Goal: Task Accomplishment & Management: Manage account settings

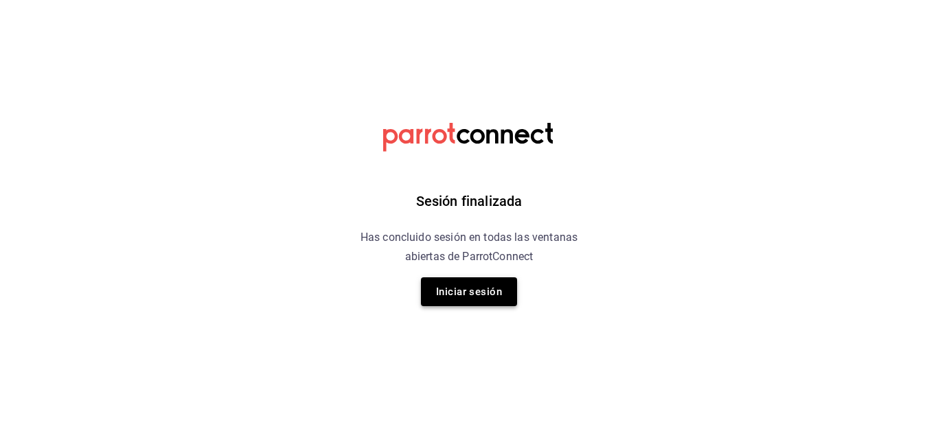
click at [456, 288] on button "Iniciar sesión" at bounding box center [469, 291] width 96 height 29
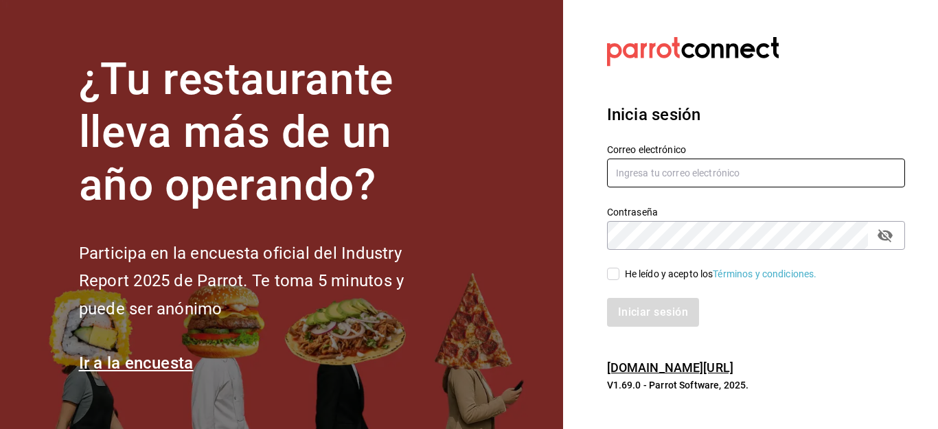
click at [665, 177] on input "text" at bounding box center [756, 173] width 298 height 29
type input "Facturacionbeefirapuato@gmail.com"
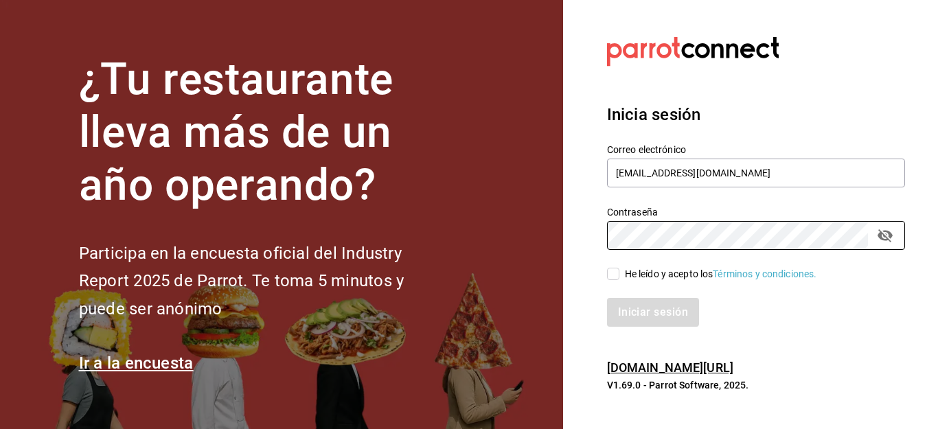
drag, startPoint x: 616, startPoint y: 270, endPoint x: 608, endPoint y: 275, distance: 9.5
click at [616, 270] on input "He leído y acepto los Términos y condiciones." at bounding box center [613, 274] width 12 height 12
checkbox input "true"
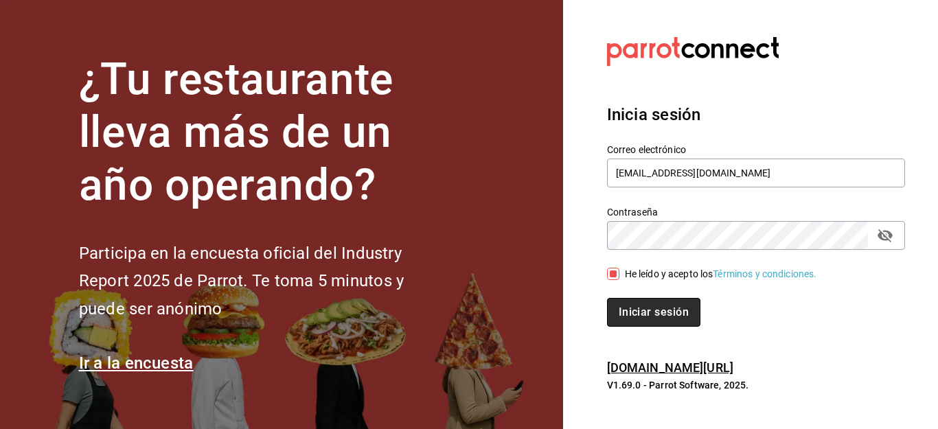
click at [621, 307] on button "Iniciar sesión" at bounding box center [653, 312] width 93 height 29
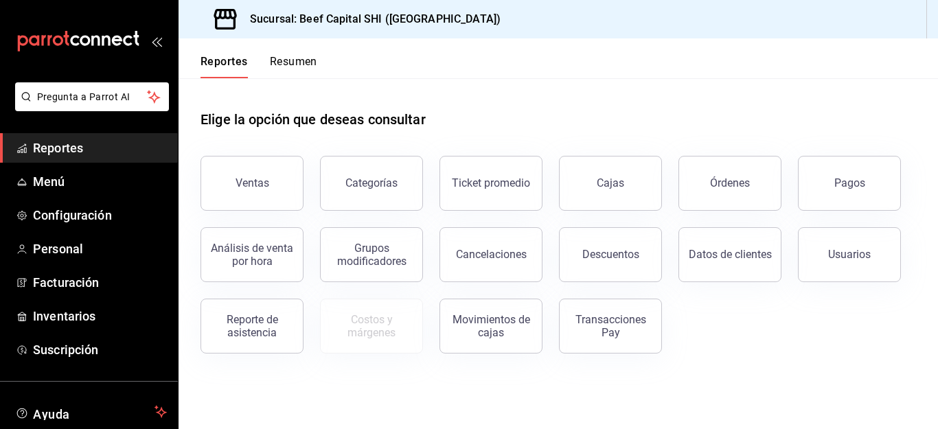
click at [118, 38] on icon "mailbox folders" at bounding box center [116, 40] width 10 height 10
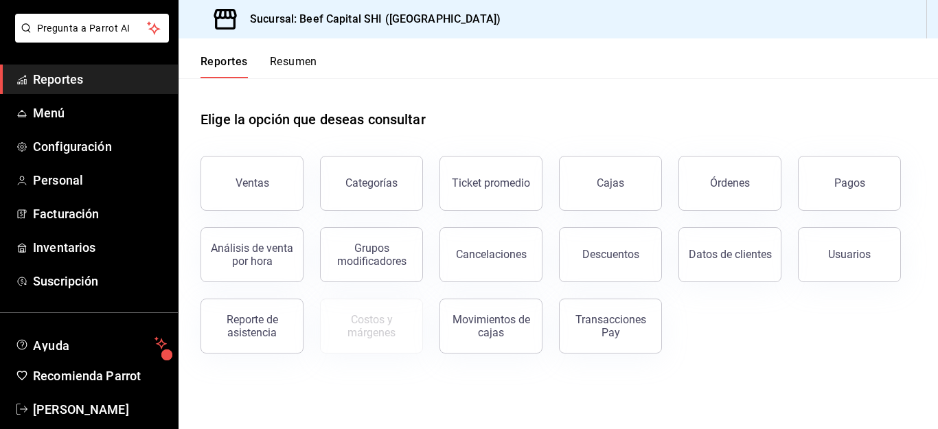
scroll to position [89, 0]
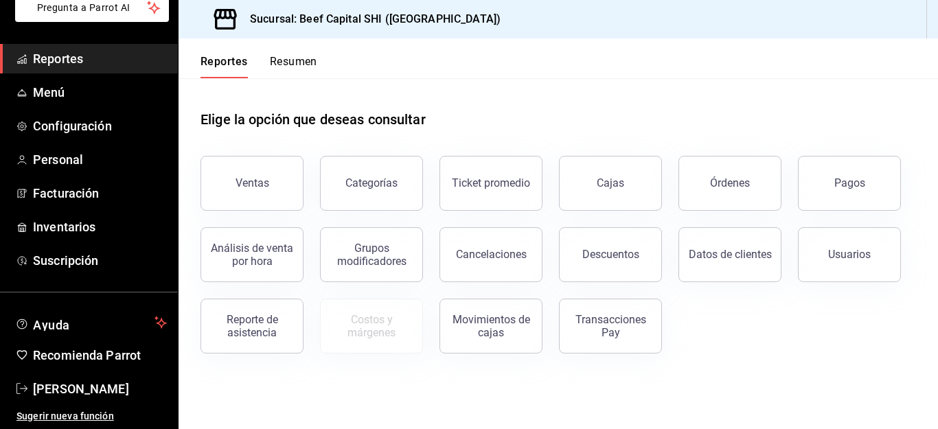
click at [293, 60] on button "Resumen" at bounding box center [293, 66] width 47 height 23
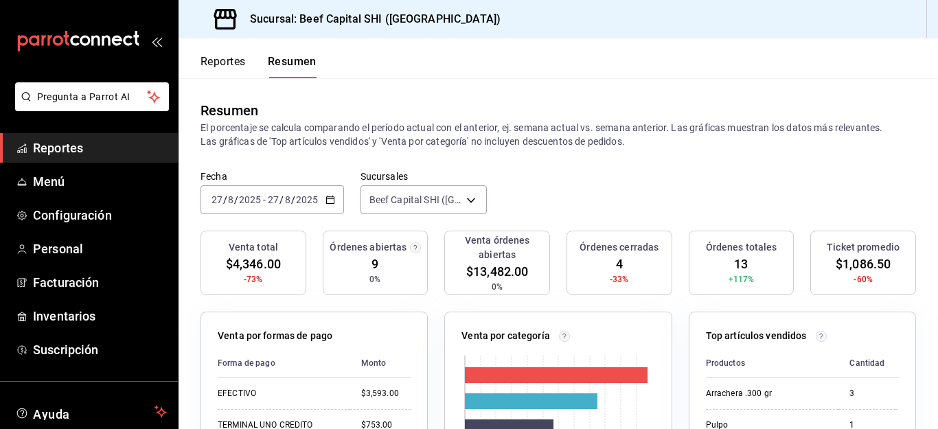
scroll to position [69, 0]
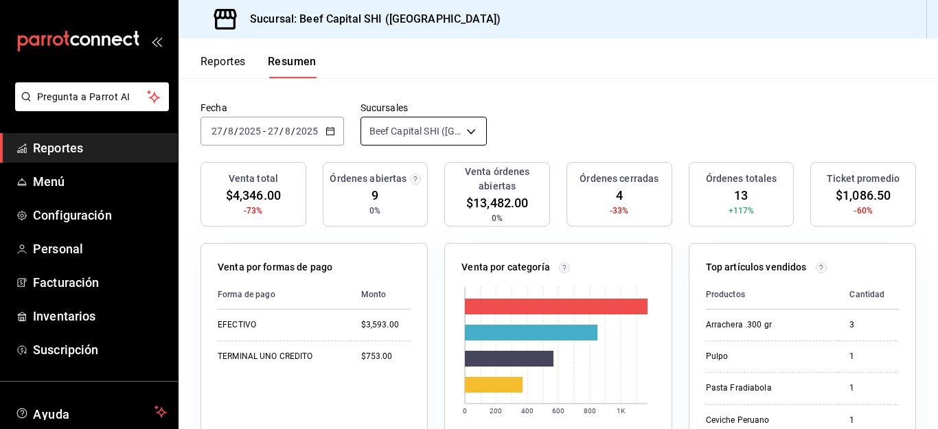
click at [467, 129] on body "Pregunta a Parrot AI Reportes Menú Configuración Personal Facturación Inventari…" at bounding box center [469, 214] width 938 height 429
click at [933, 421] on div at bounding box center [469, 214] width 938 height 429
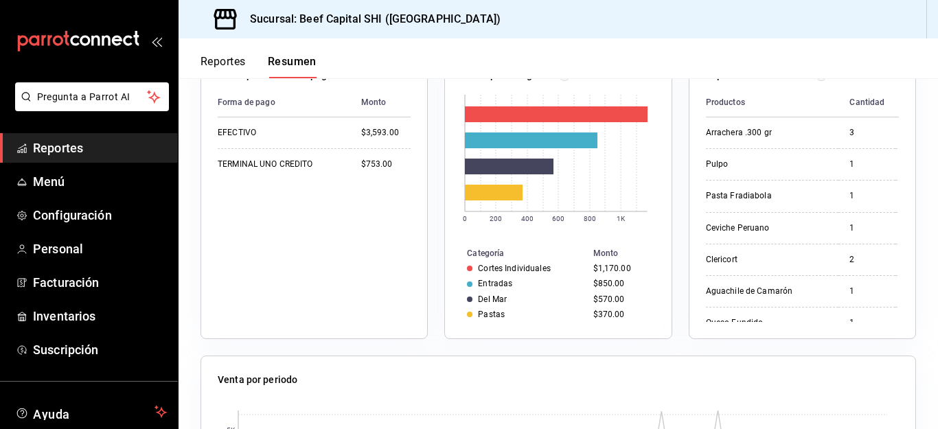
scroll to position [316, 0]
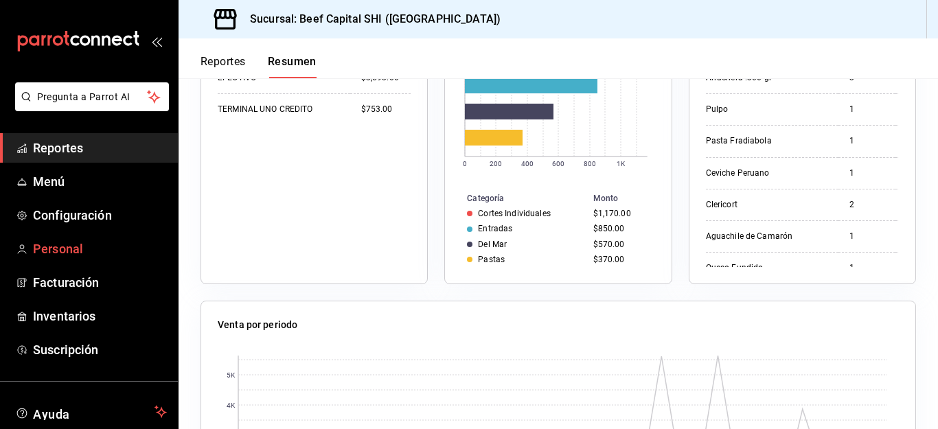
click at [45, 248] on span "Personal" at bounding box center [100, 249] width 134 height 19
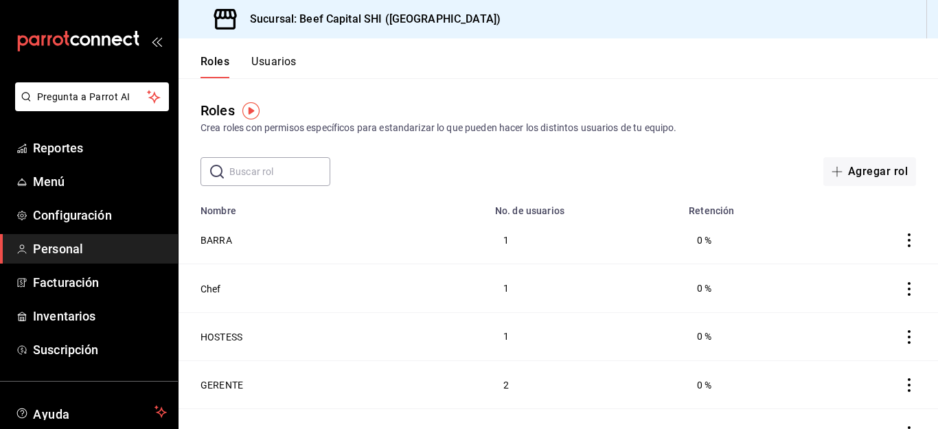
click at [278, 62] on button "Usuarios" at bounding box center [273, 66] width 45 height 23
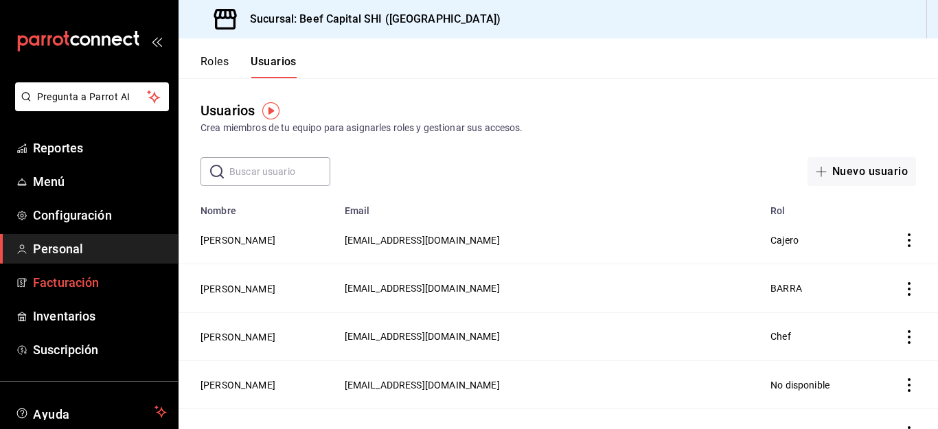
click at [64, 278] on span "Facturación" at bounding box center [100, 282] width 134 height 19
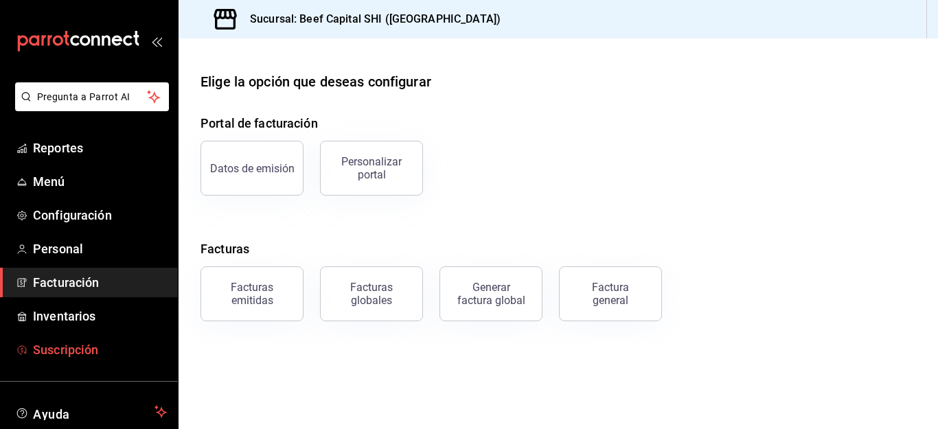
click at [76, 348] on span "Suscripción" at bounding box center [100, 349] width 134 height 19
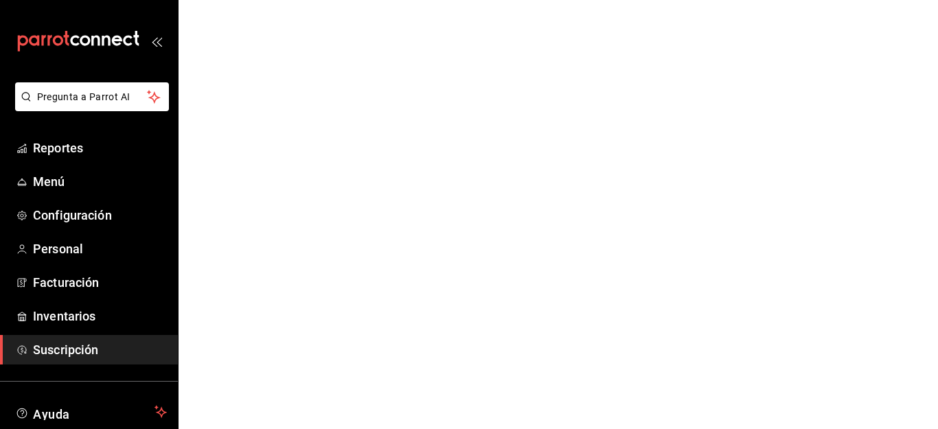
drag, startPoint x: 76, startPoint y: 348, endPoint x: 0, endPoint y: 66, distance: 292.2
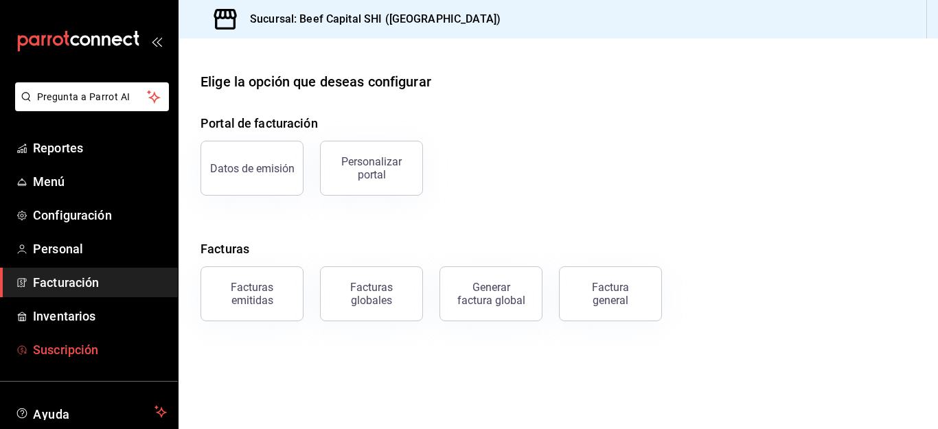
click at [66, 345] on span "Suscripción" at bounding box center [100, 349] width 134 height 19
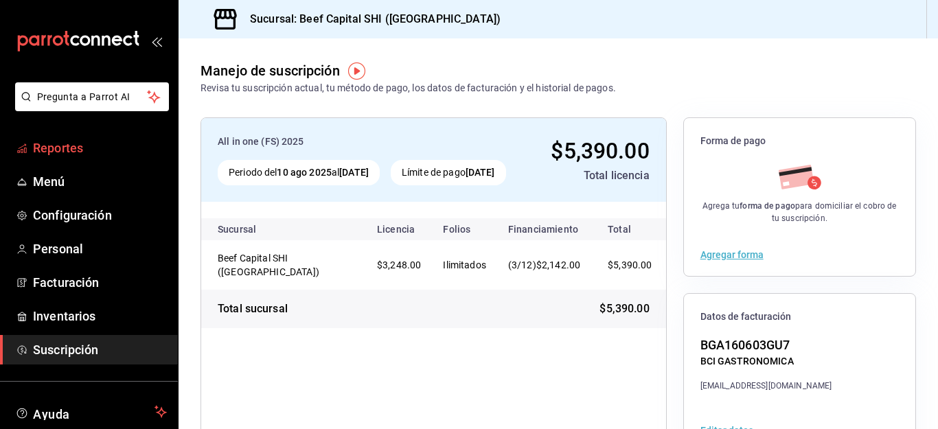
click at [44, 143] on span "Reportes" at bounding box center [100, 148] width 134 height 19
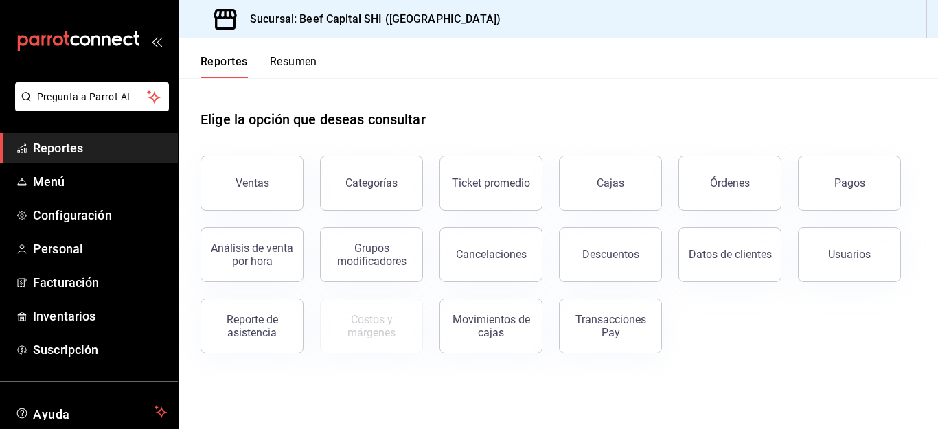
click at [292, 62] on button "Resumen" at bounding box center [293, 66] width 47 height 23
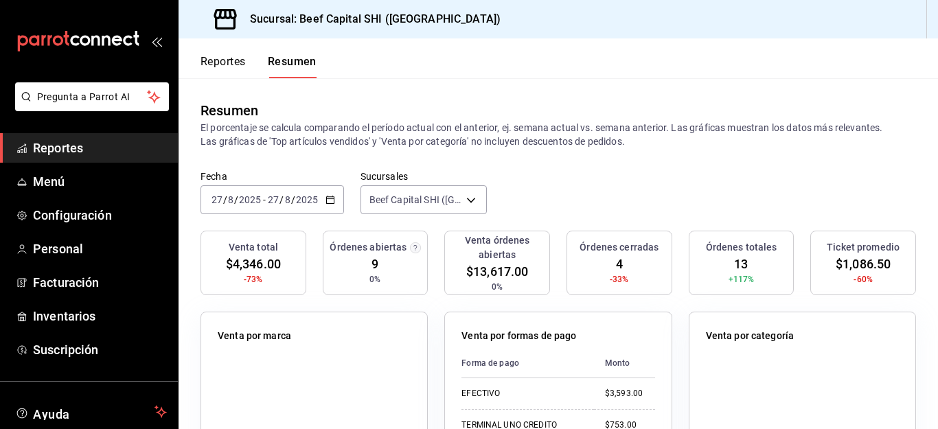
click at [120, 34] on icon "mailbox folders" at bounding box center [78, 41] width 124 height 21
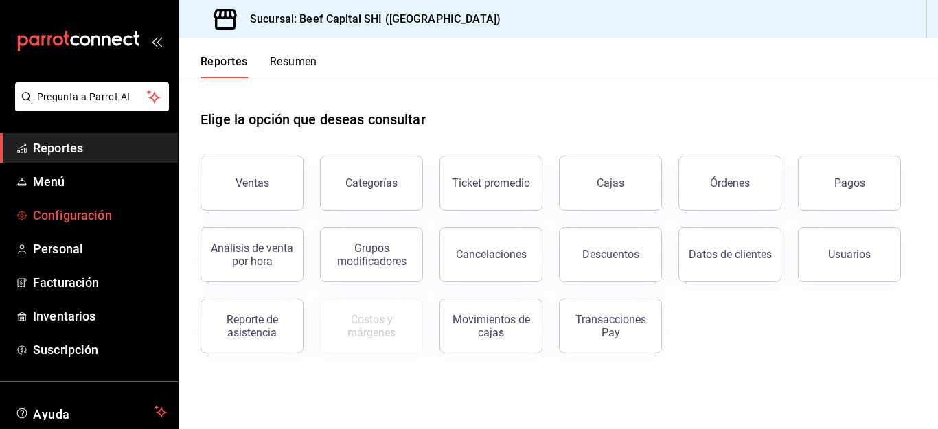
click at [60, 212] on span "Configuración" at bounding box center [100, 215] width 134 height 19
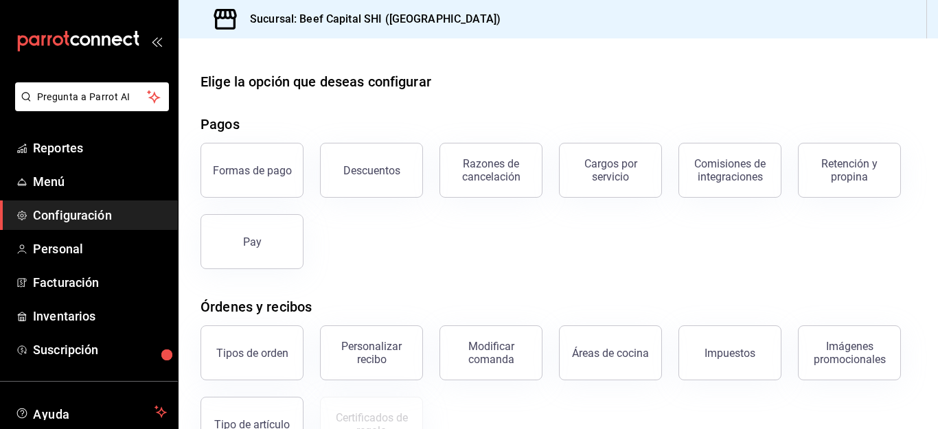
scroll to position [89, 0]
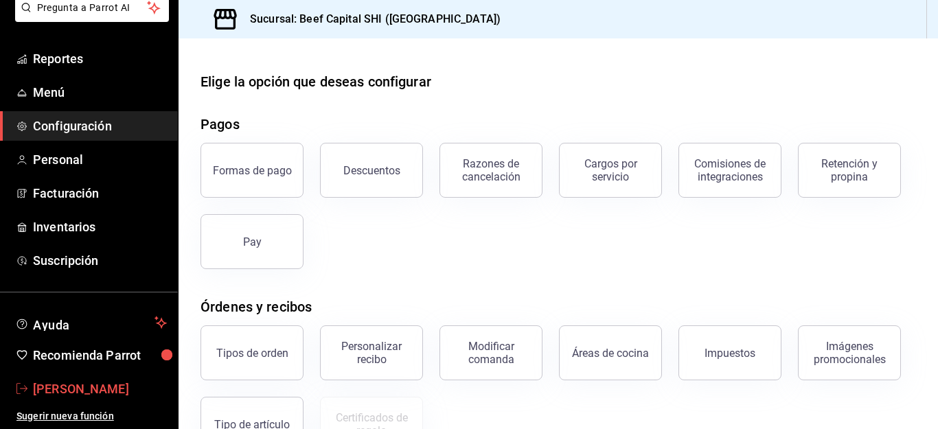
click at [98, 388] on span "[PERSON_NAME]" at bounding box center [100, 389] width 134 height 19
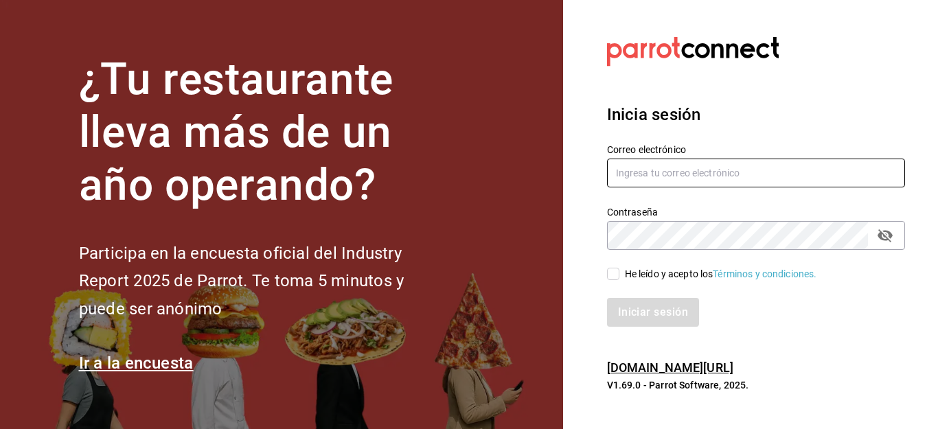
click at [679, 161] on input "text" at bounding box center [756, 173] width 298 height 29
type input "Facturacionbeefirapuao@gmail.com"
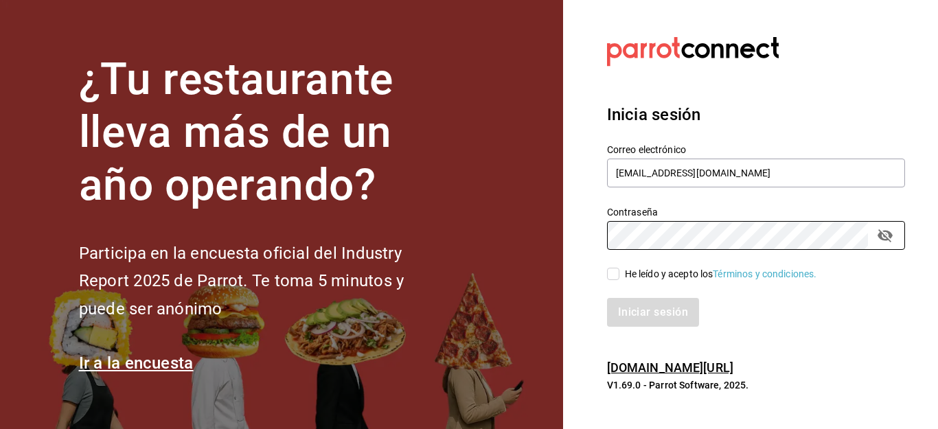
click at [608, 275] on input "He leído y acepto los Términos y condiciones." at bounding box center [613, 274] width 12 height 12
checkbox input "true"
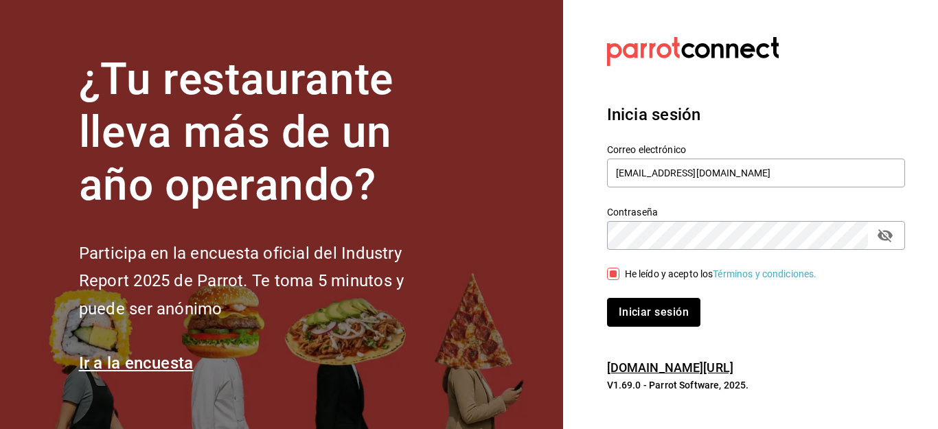
click at [625, 315] on button "Iniciar sesión" at bounding box center [653, 312] width 93 height 29
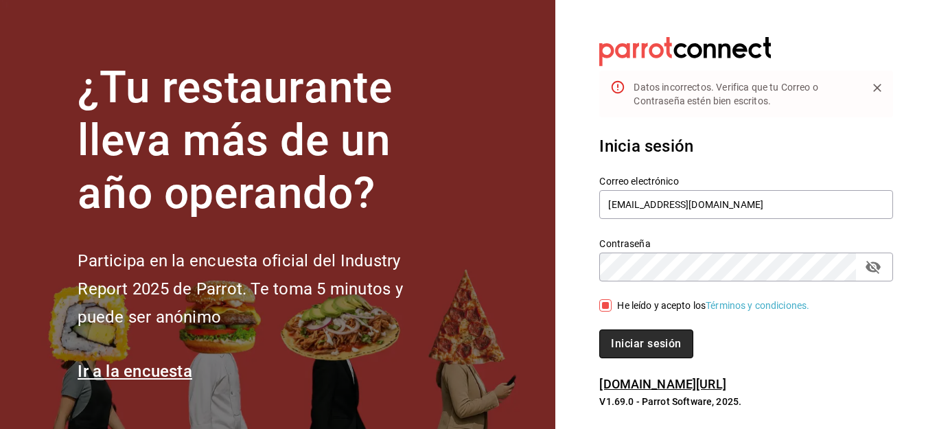
click at [637, 342] on button "Iniciar sesión" at bounding box center [645, 343] width 93 height 29
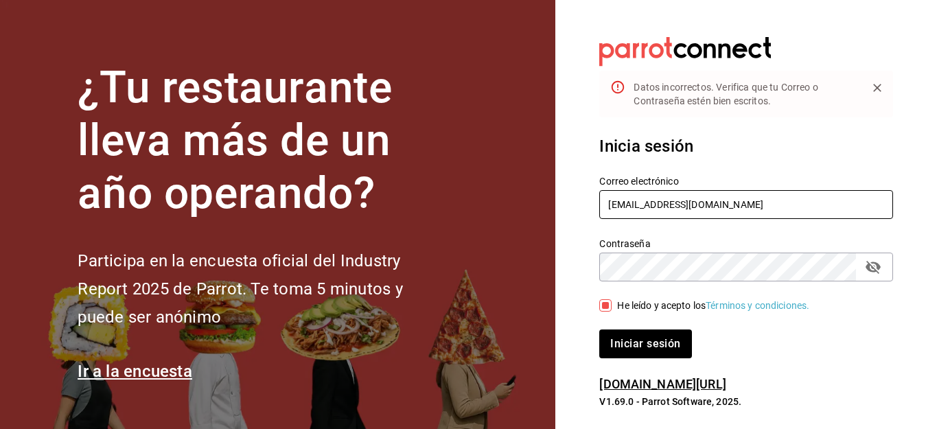
click at [703, 207] on input "Facturacionbeefirapuao@gmail.com" at bounding box center [746, 204] width 294 height 29
click at [705, 207] on input "Facturacionbeefirapuao@gmail.com" at bounding box center [746, 204] width 294 height 29
type input "Facturacionbeefirapuato@gmail.com"
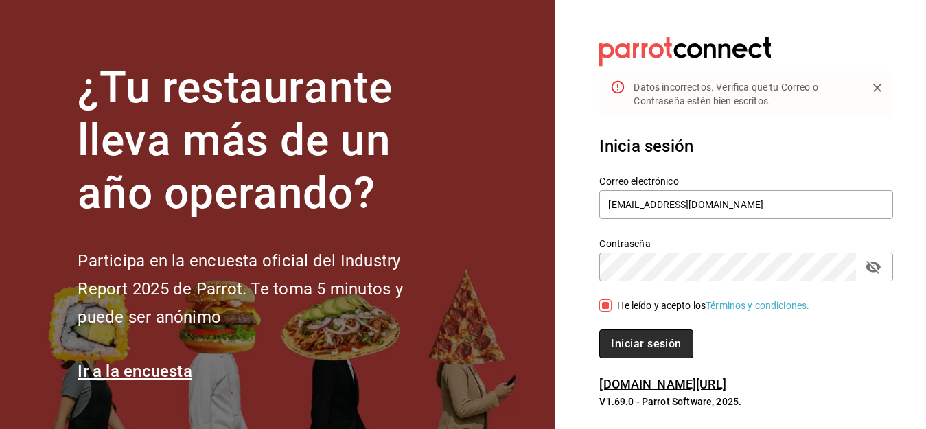
click at [653, 332] on button "Iniciar sesión" at bounding box center [645, 343] width 93 height 29
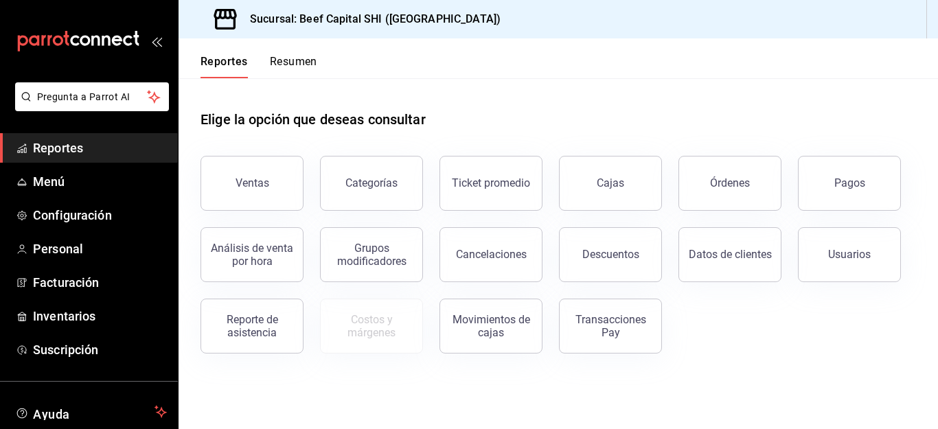
click at [69, 148] on span "Reportes" at bounding box center [100, 148] width 134 height 19
click at [258, 177] on div "Ventas" at bounding box center [252, 182] width 34 height 13
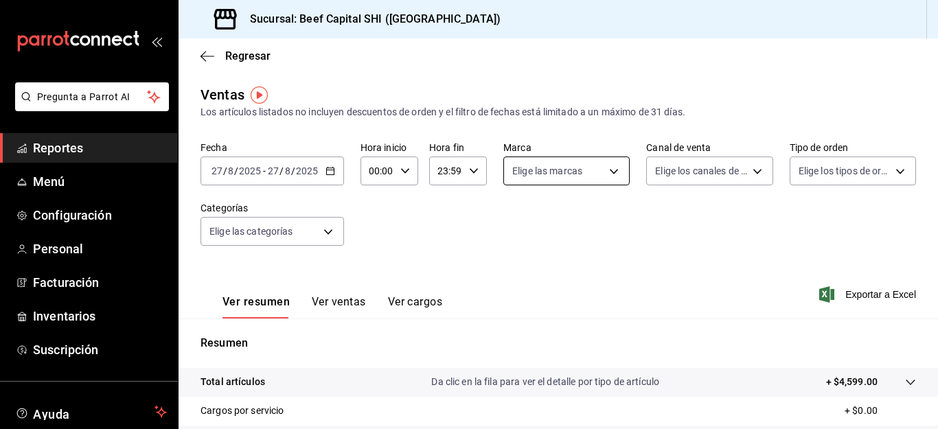
click at [606, 170] on body "Pregunta a Parrot AI Reportes Menú Configuración Personal Facturación Inventari…" at bounding box center [469, 214] width 938 height 429
click at [516, 226] on input "checkbox" at bounding box center [515, 224] width 12 height 12
checkbox input "true"
type input "605647f7-5ddc-403a-84da-aa3c8a25865f"
checkbox input "true"
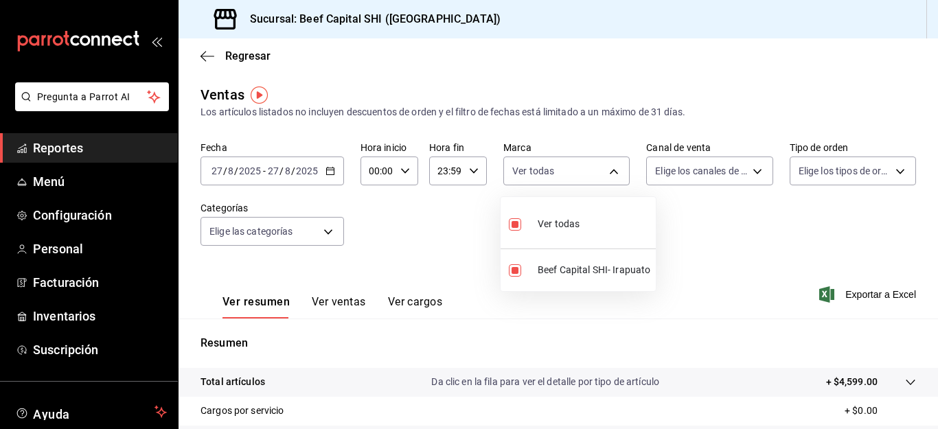
click at [747, 171] on div at bounding box center [469, 214] width 938 height 429
click at [747, 169] on body "Pregunta a Parrot AI Reportes Menú Configuración Personal Facturación Inventari…" at bounding box center [469, 214] width 938 height 429
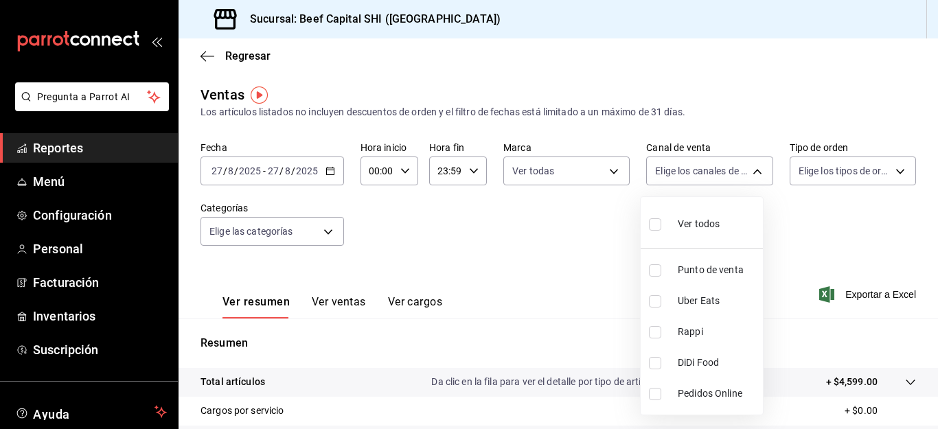
click at [653, 222] on input "checkbox" at bounding box center [655, 224] width 12 height 12
checkbox input "true"
type input "PARROT,UBER_EATS,RAPPI,DIDI_FOOD,ONLINE"
checkbox input "true"
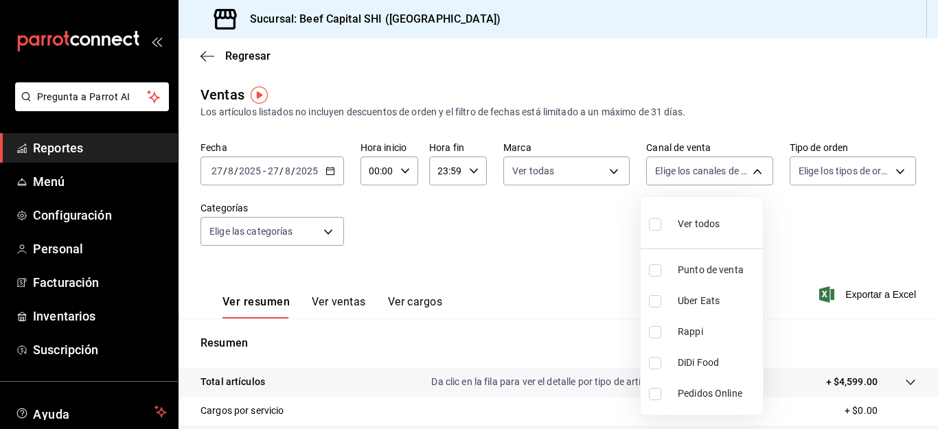
checkbox input "true"
click at [887, 172] on div at bounding box center [469, 214] width 938 height 429
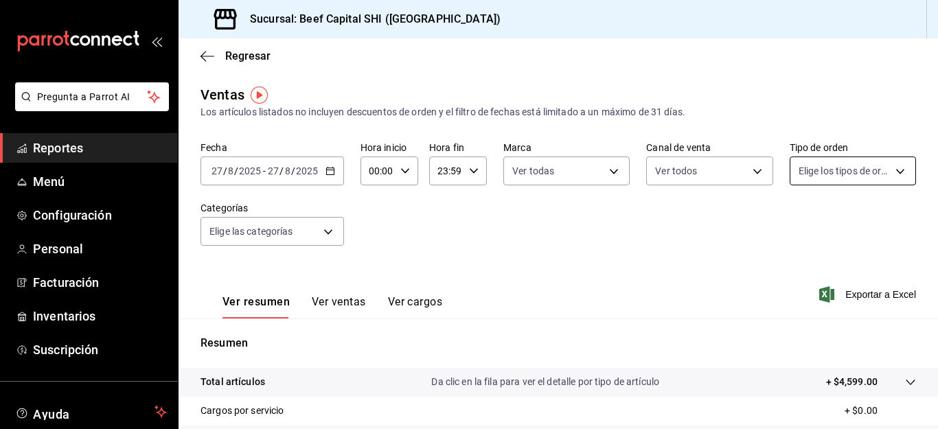
click at [886, 170] on body "Pregunta a Parrot AI Reportes Menú Configuración Personal Facturación Inventari…" at bounding box center [469, 214] width 938 height 429
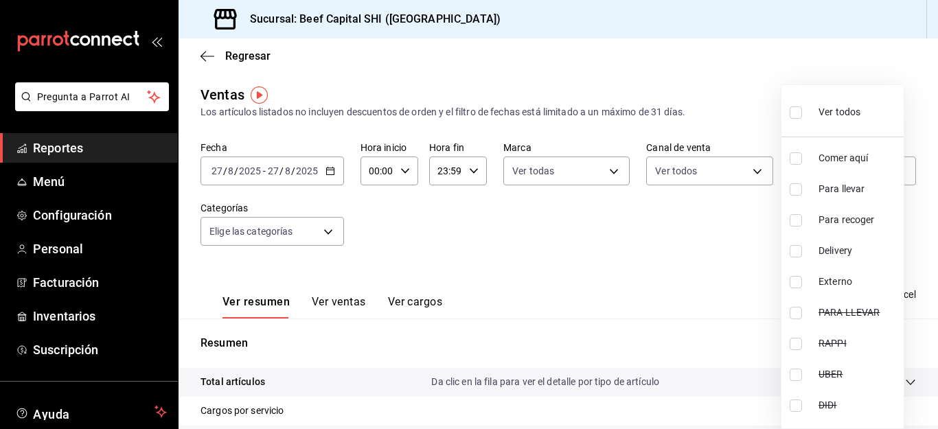
click at [791, 112] on input "checkbox" at bounding box center [795, 112] width 12 height 12
checkbox input "true"
type input "f0dc0ac1-6073-4fdc-a840-2403026703dd,0f8ba289-97a1-4f04-8ca0-15d5a03158af,a05fd…"
checkbox input "true"
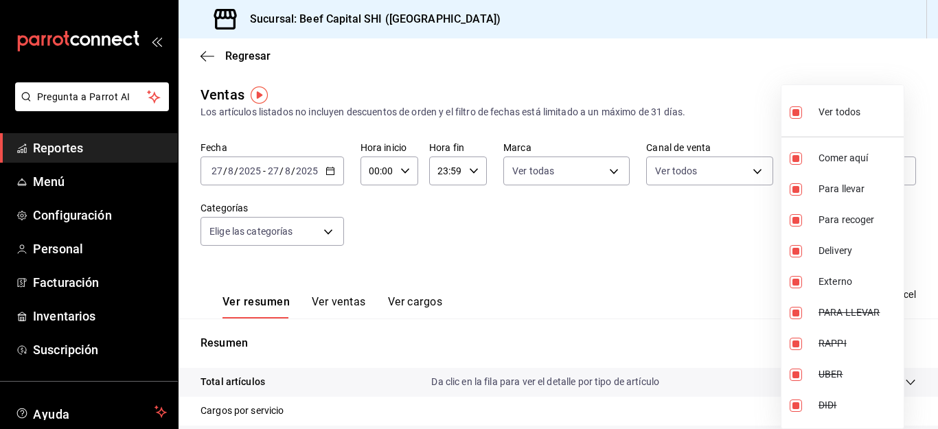
checkbox input "true"
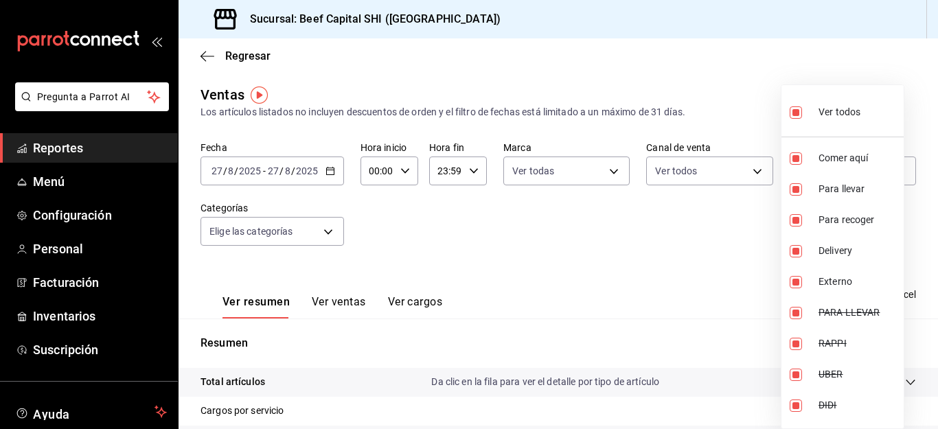
checkbox input "true"
click at [325, 230] on div at bounding box center [469, 214] width 938 height 429
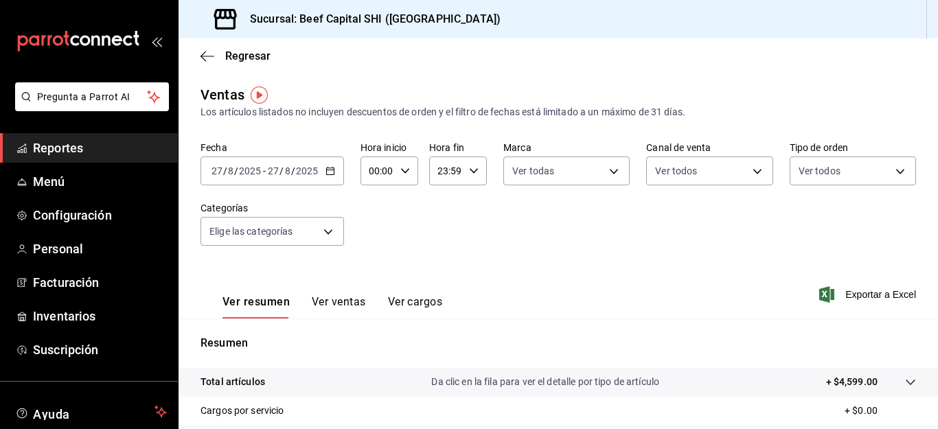
click at [325, 230] on body "Pregunta a Parrot AI Reportes Menú Configuración Personal Facturación Inventari…" at bounding box center [469, 214] width 938 height 429
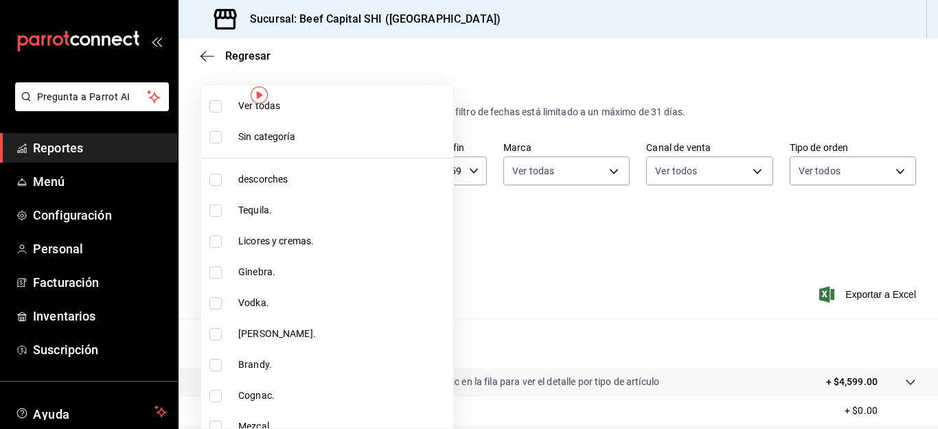
click at [213, 104] on input "checkbox" at bounding box center [215, 106] width 12 height 12
checkbox input "true"
type input "8e149e92-2e81-41b7-bb06-f216bda6e039,230c4a31-dbb7-4585-b22f-1c5c36cb302b,19d1c…"
checkbox input "true"
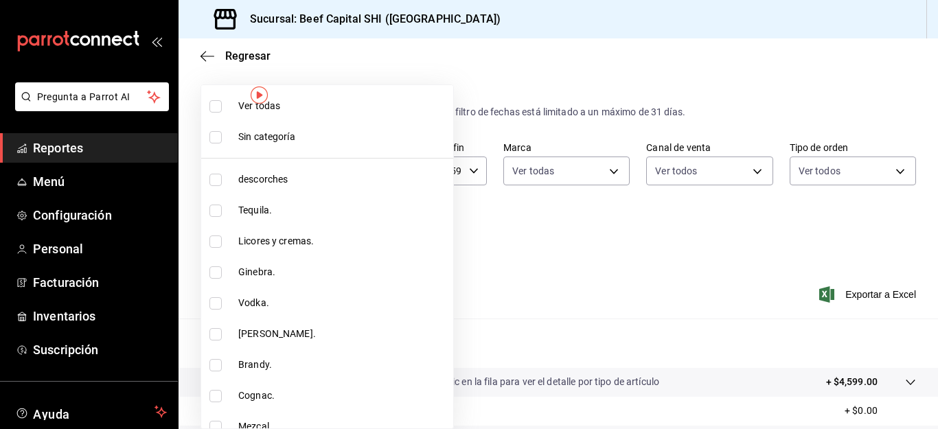
checkbox input "true"
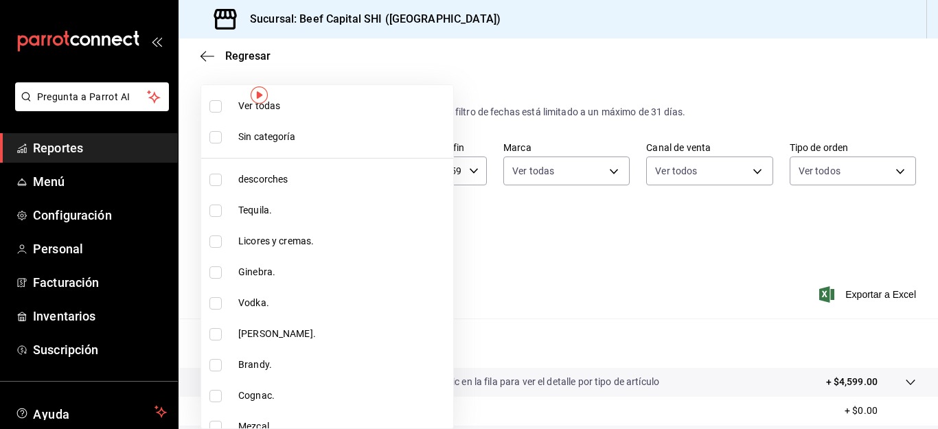
checkbox input "true"
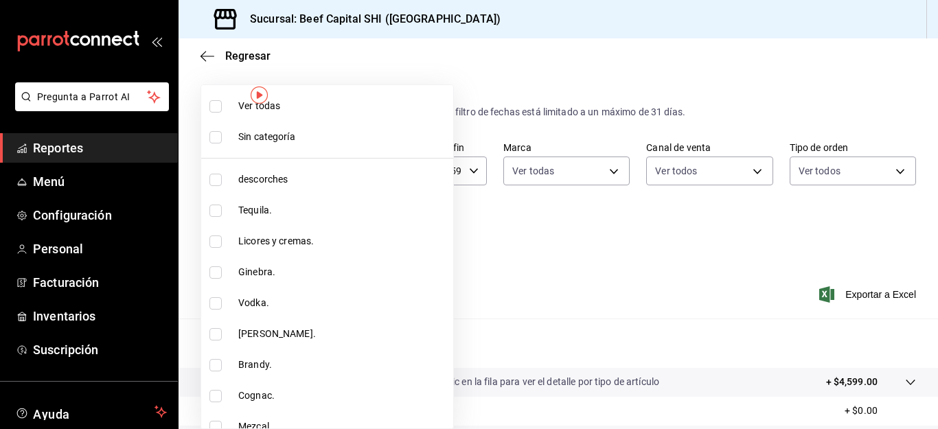
checkbox input "true"
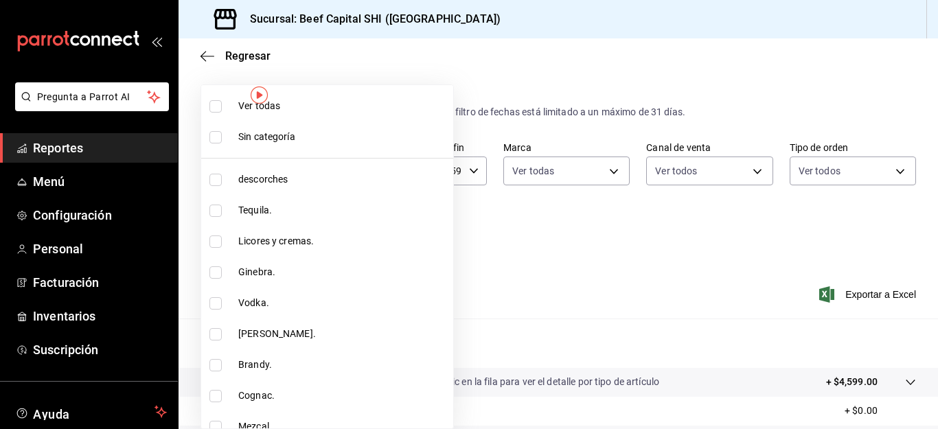
checkbox input "true"
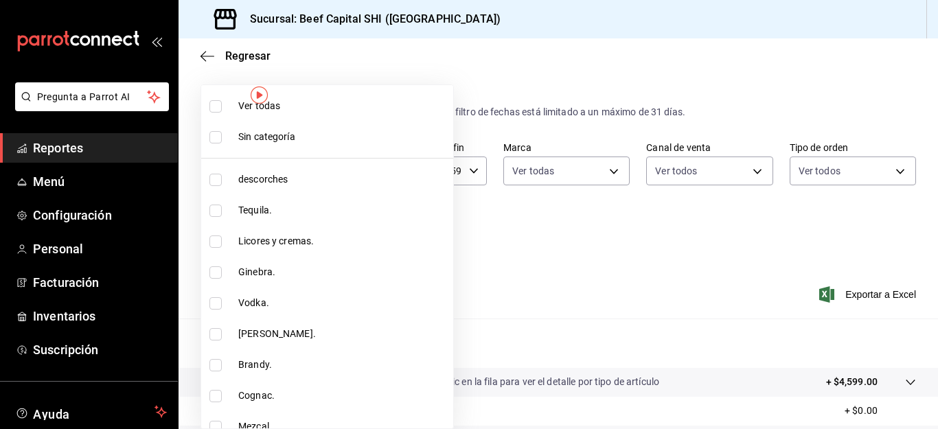
checkbox input "true"
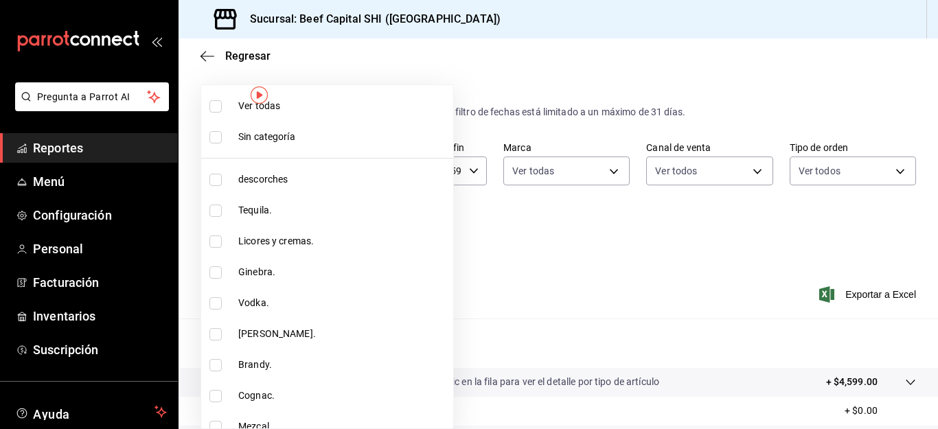
checkbox input "true"
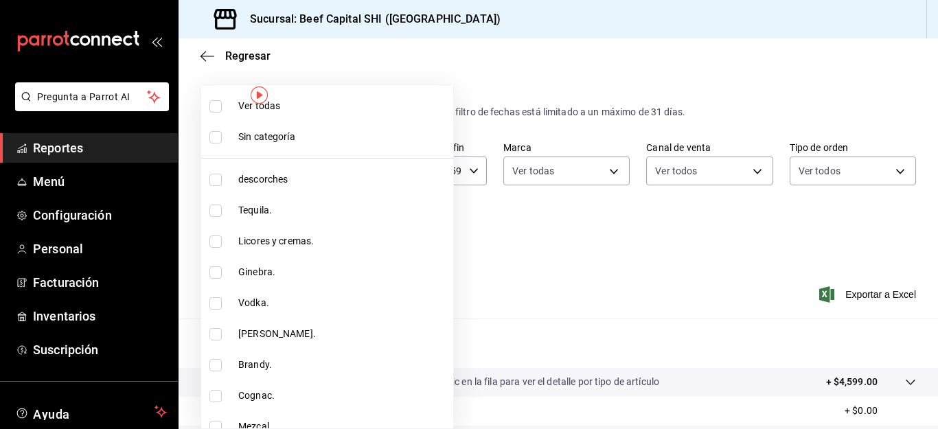
checkbox input "true"
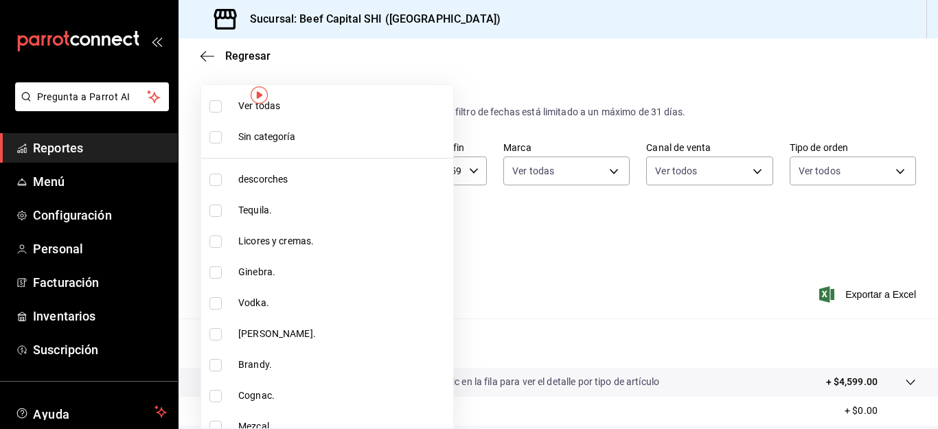
checkbox input "true"
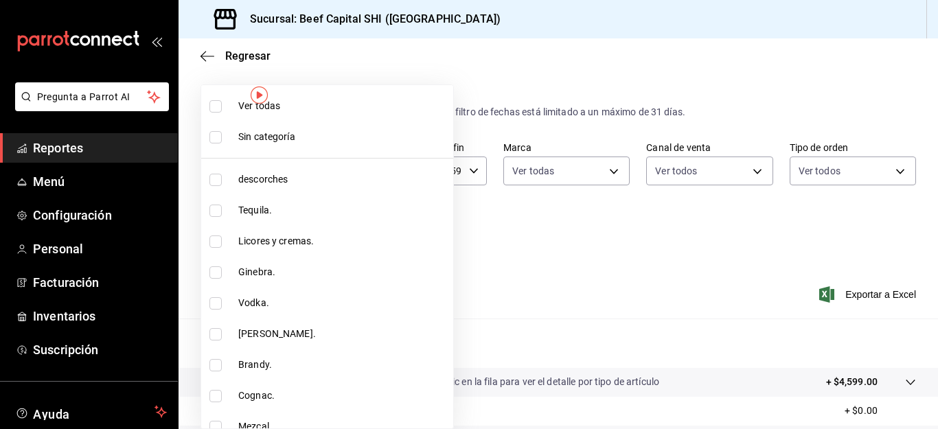
checkbox input "true"
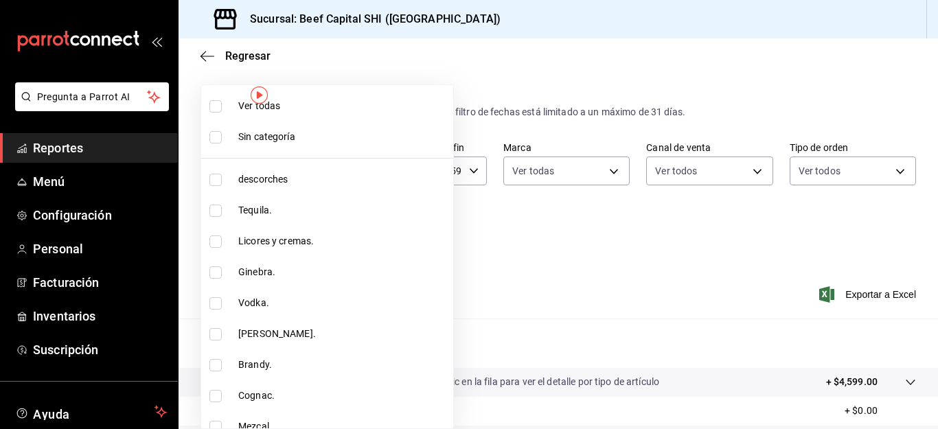
checkbox input "true"
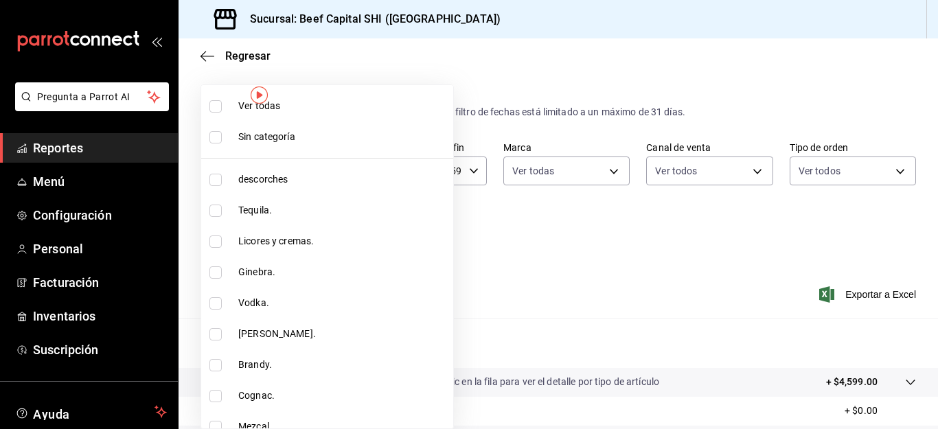
checkbox input "true"
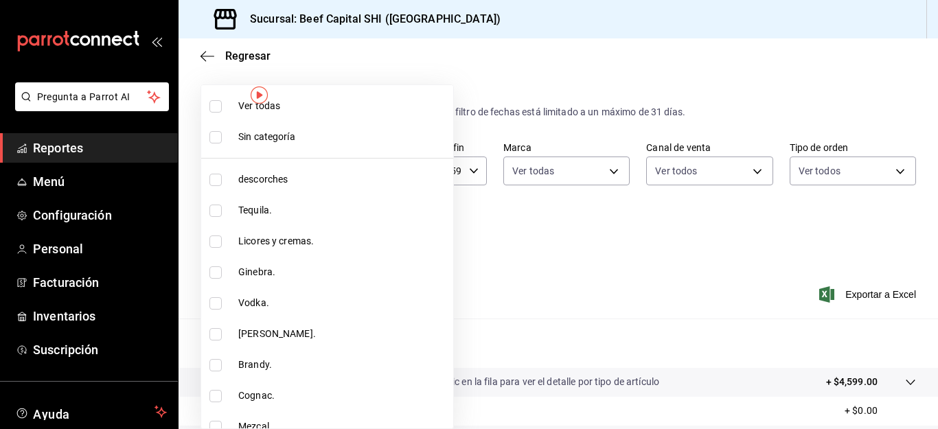
checkbox input "true"
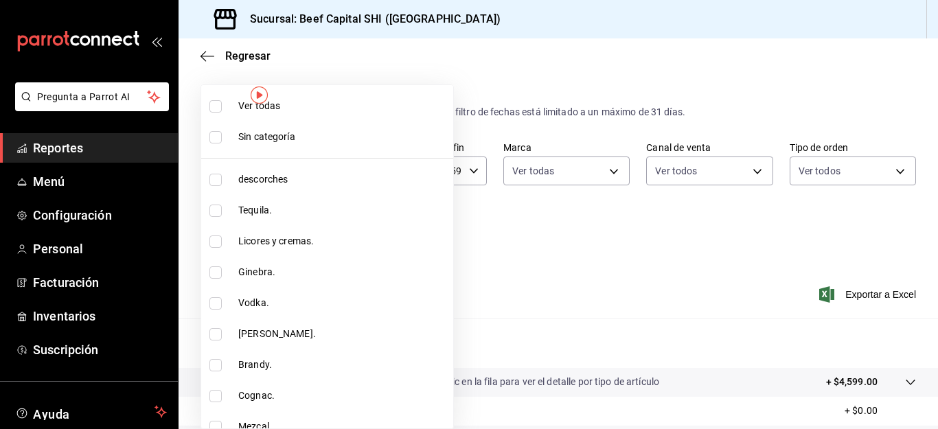
checkbox input "true"
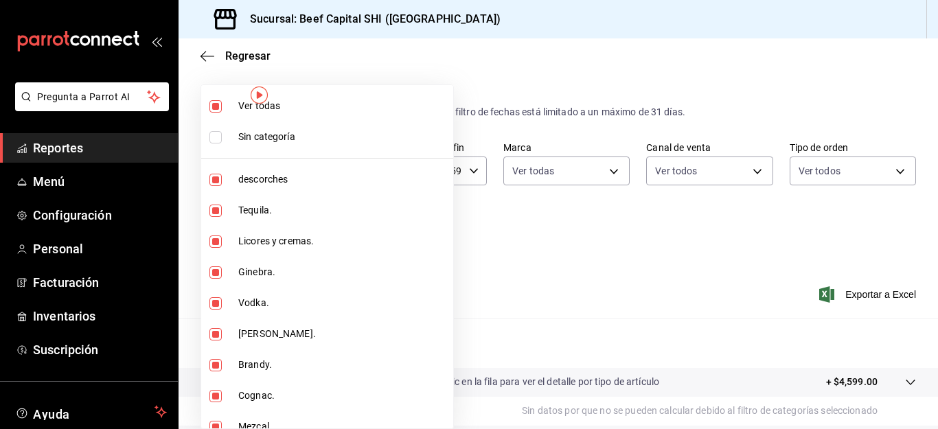
click at [467, 281] on div at bounding box center [469, 214] width 938 height 429
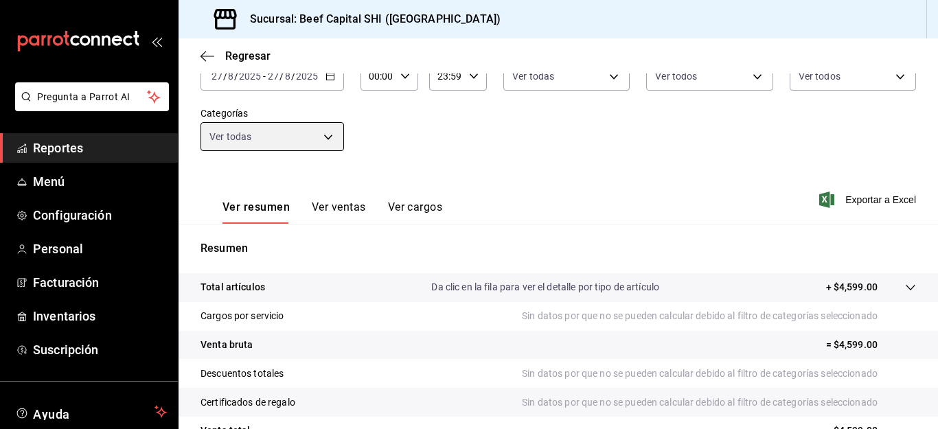
scroll to position [137, 0]
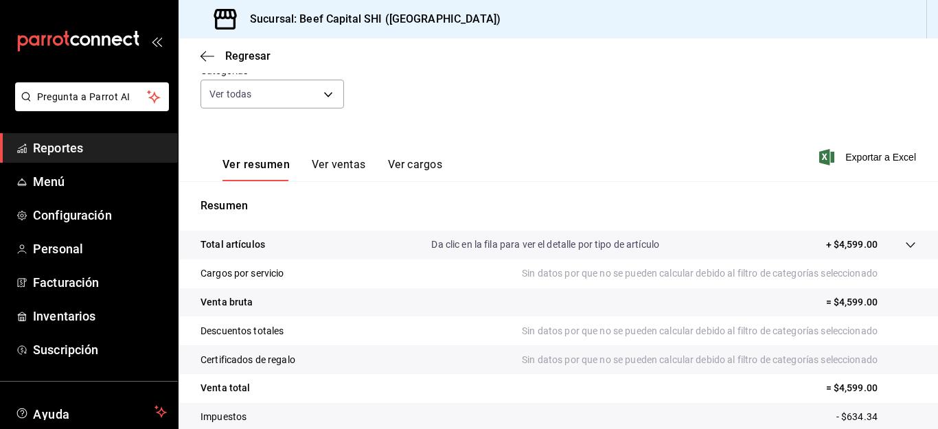
click at [905, 242] on icon at bounding box center [910, 245] width 11 height 11
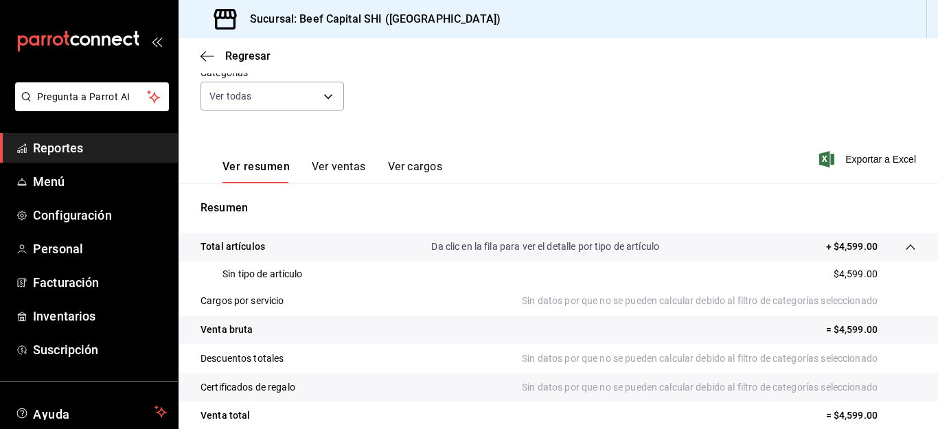
scroll to position [117, 0]
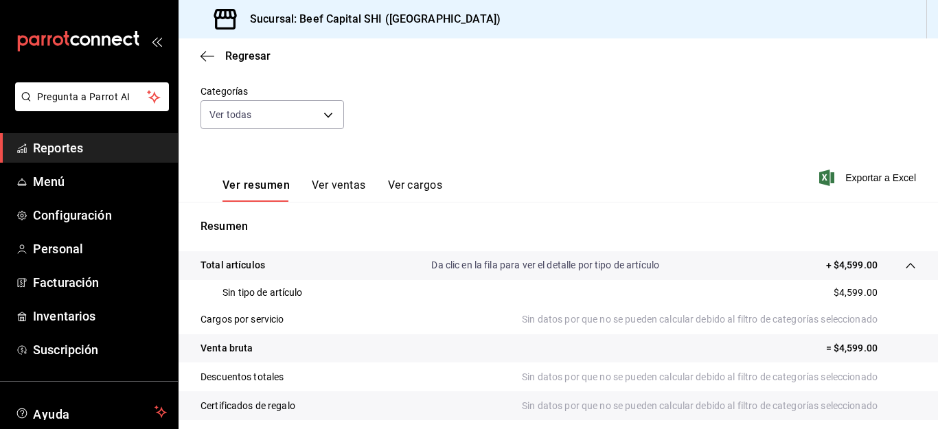
click at [905, 266] on icon at bounding box center [910, 265] width 11 height 11
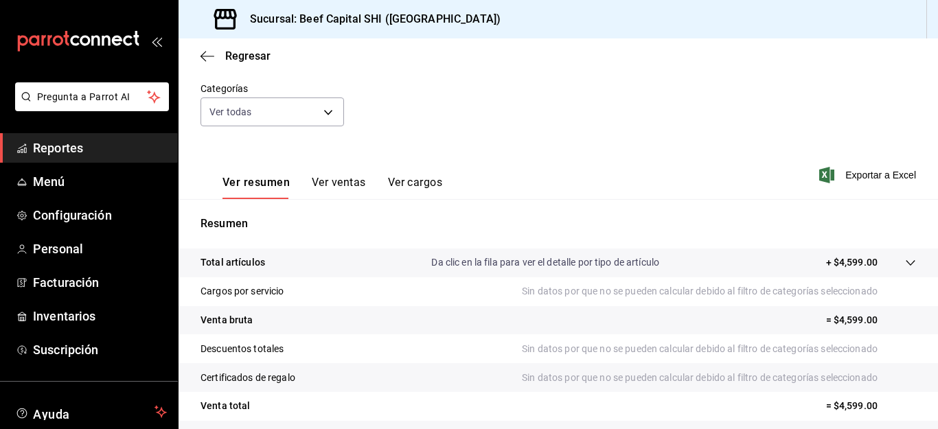
scroll to position [91, 0]
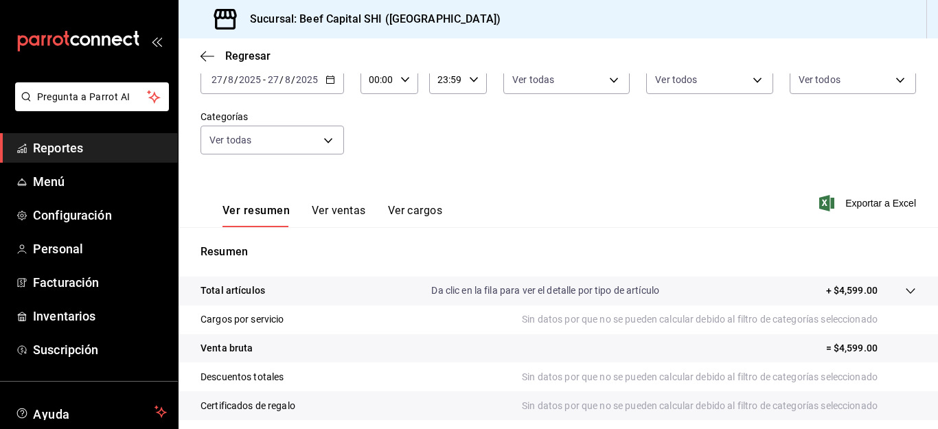
click at [323, 207] on button "Ver ventas" at bounding box center [339, 215] width 54 height 23
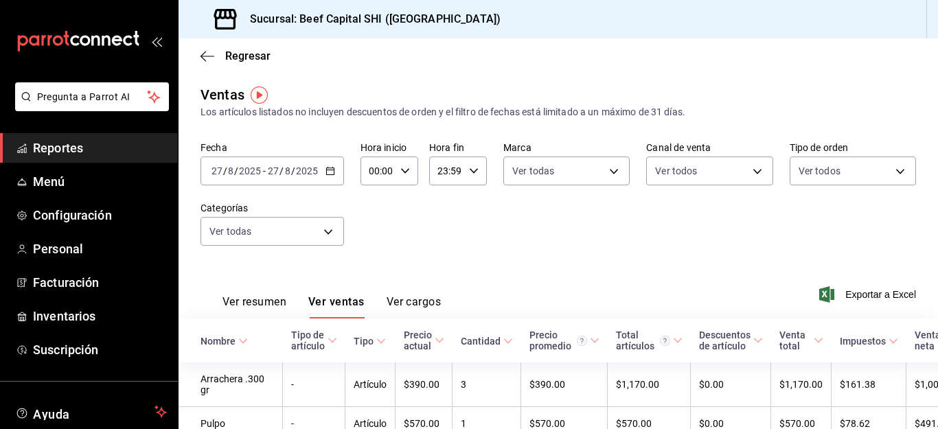
click at [406, 298] on button "Ver cargos" at bounding box center [413, 306] width 55 height 23
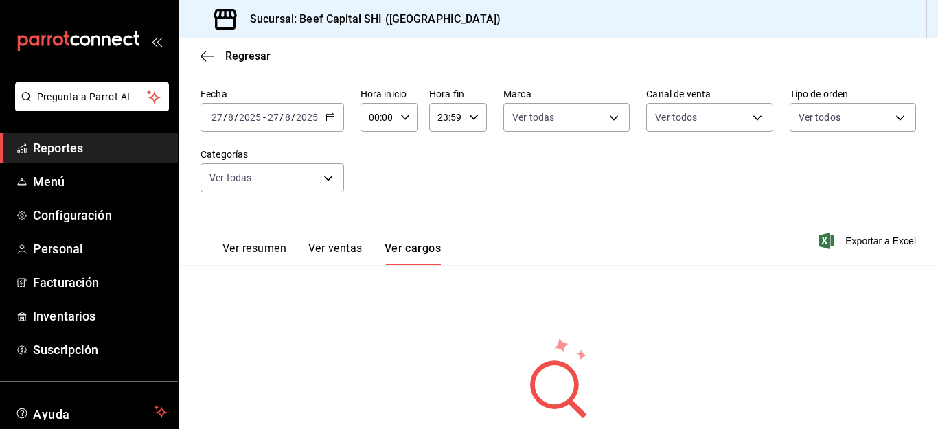
scroll to position [69, 0]
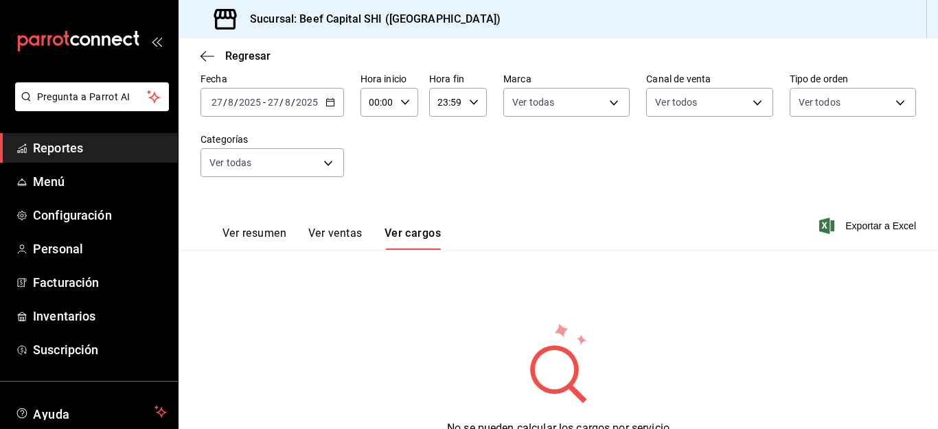
click at [253, 237] on button "Ver resumen" at bounding box center [254, 237] width 64 height 23
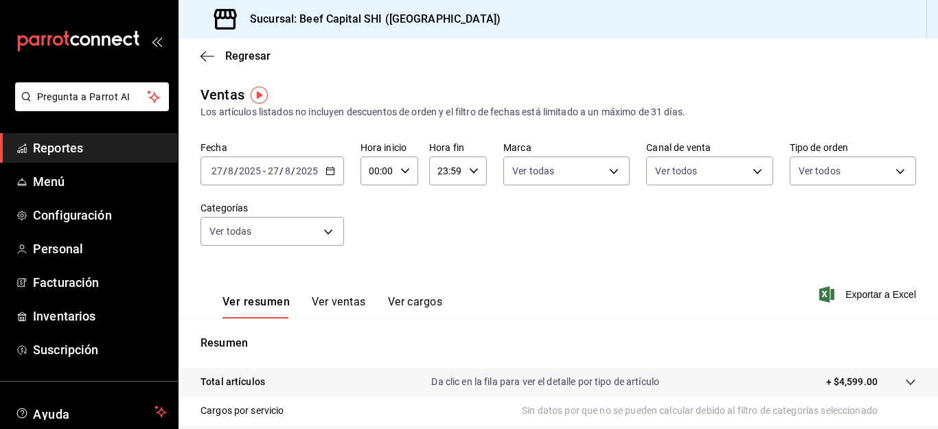
click at [336, 300] on button "Ver ventas" at bounding box center [339, 306] width 54 height 23
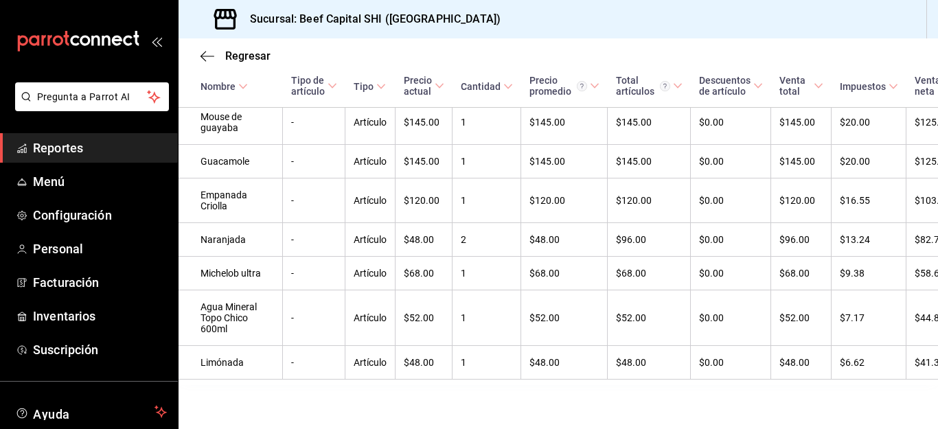
scroll to position [631, 0]
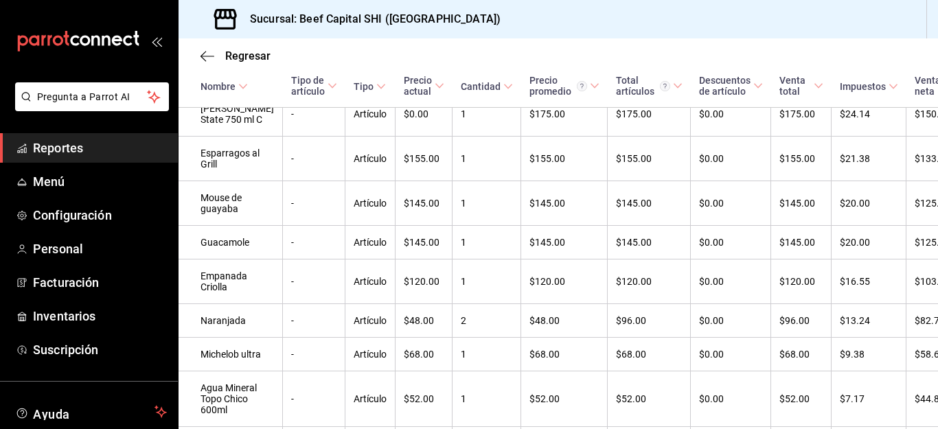
click at [937, 86] on icon at bounding box center [953, 86] width 10 height 10
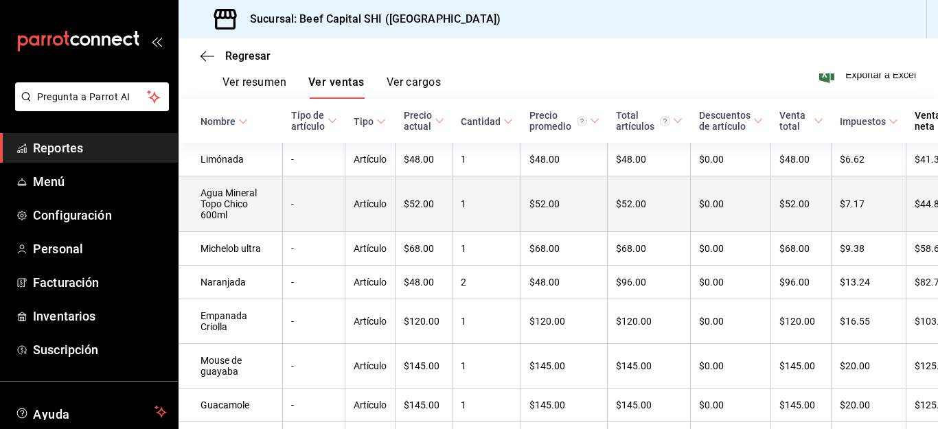
scroll to position [151, 0]
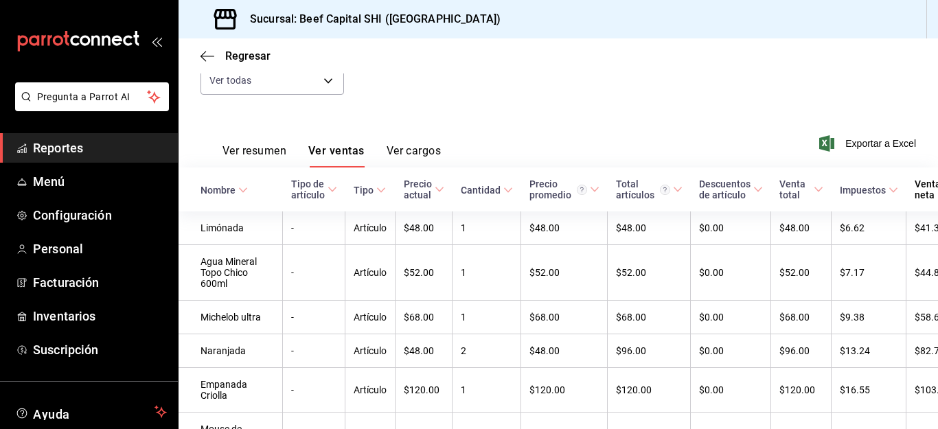
click at [785, 185] on span "Venta total" at bounding box center [801, 189] width 44 height 22
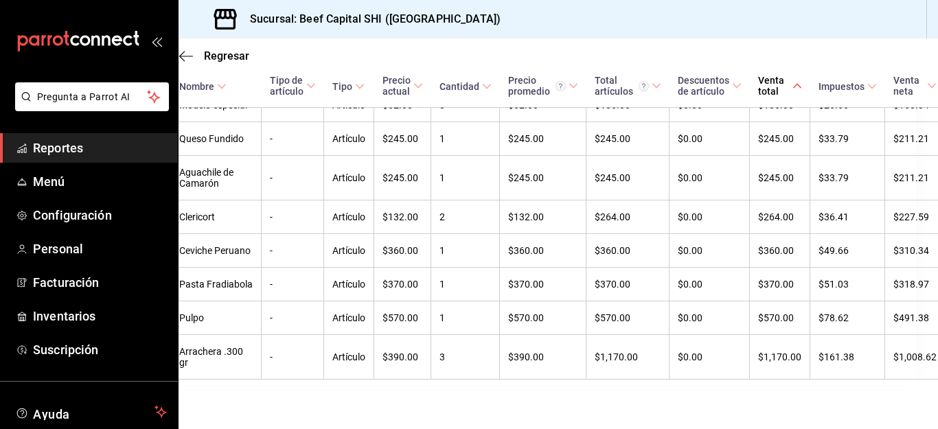
scroll to position [837, 0]
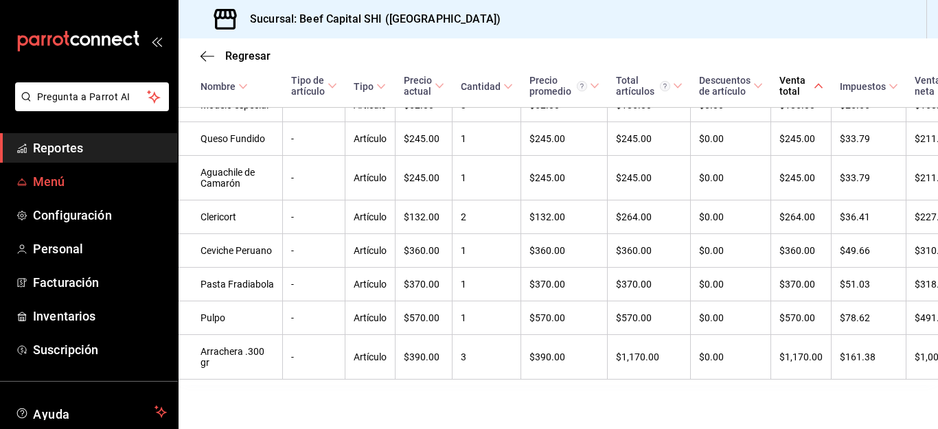
click at [46, 178] on span "Menú" at bounding box center [100, 181] width 134 height 19
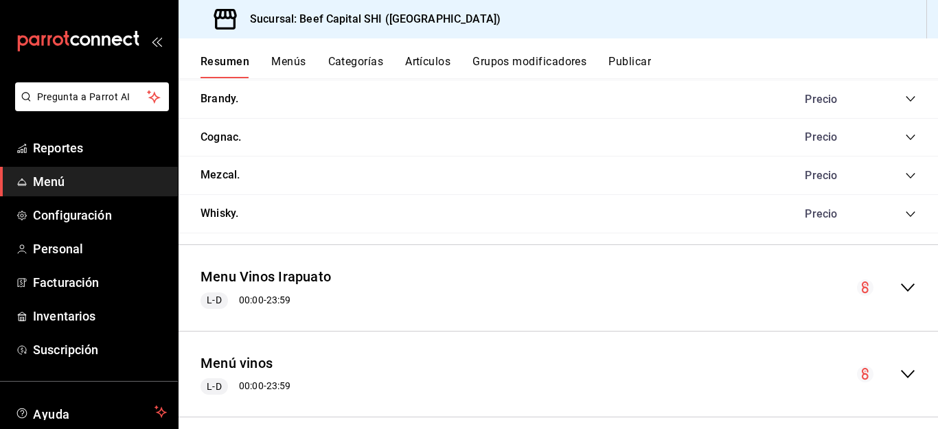
scroll to position [1974, 0]
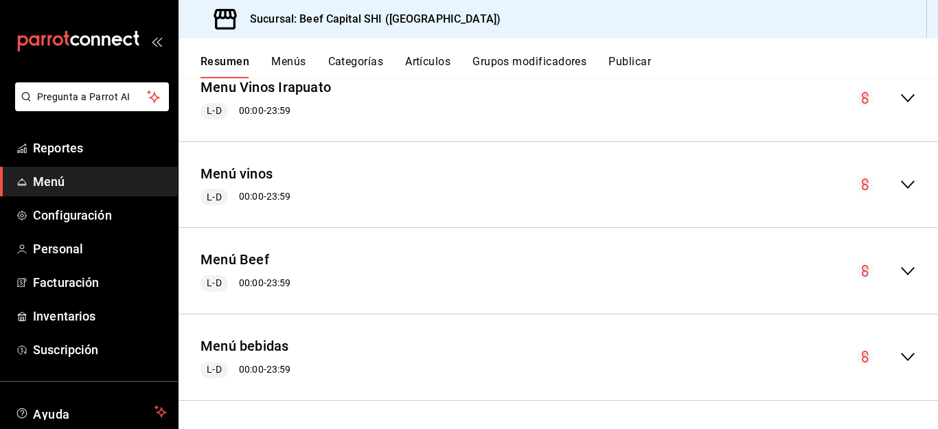
click at [899, 96] on icon "collapse-menu-row" at bounding box center [907, 98] width 16 height 16
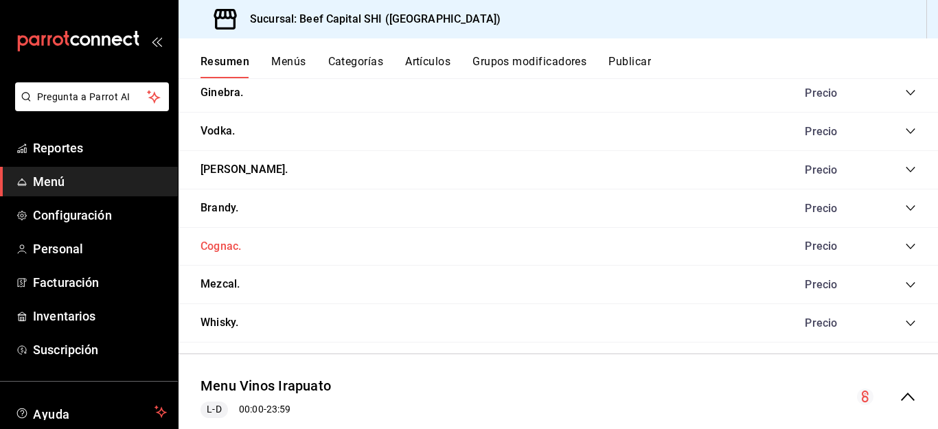
scroll to position [1699, 0]
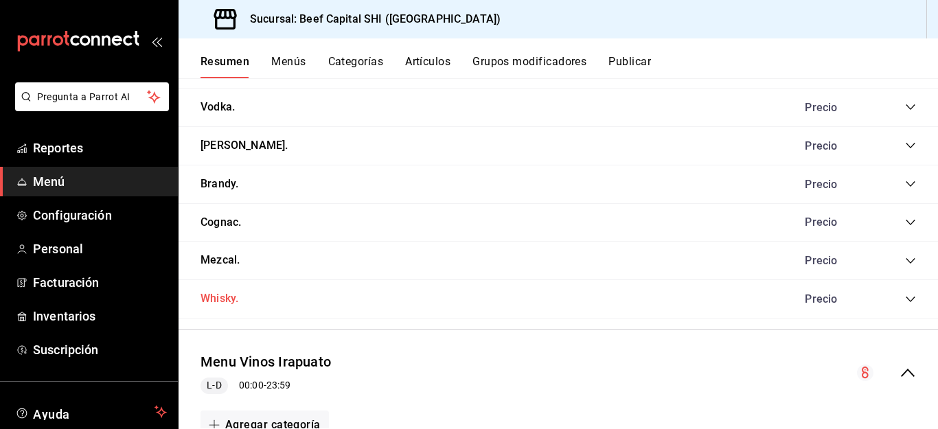
click at [222, 294] on button "Whisky." at bounding box center [219, 299] width 38 height 16
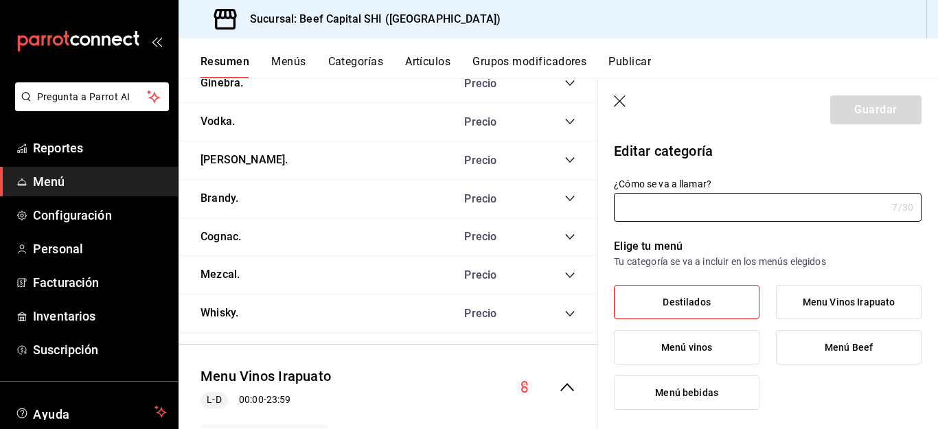
type input "Whisky."
type input "1754447590784"
type input "29ecb08a-6ce3-462f-9296-ce171008a533"
radio input "false"
radio input "true"
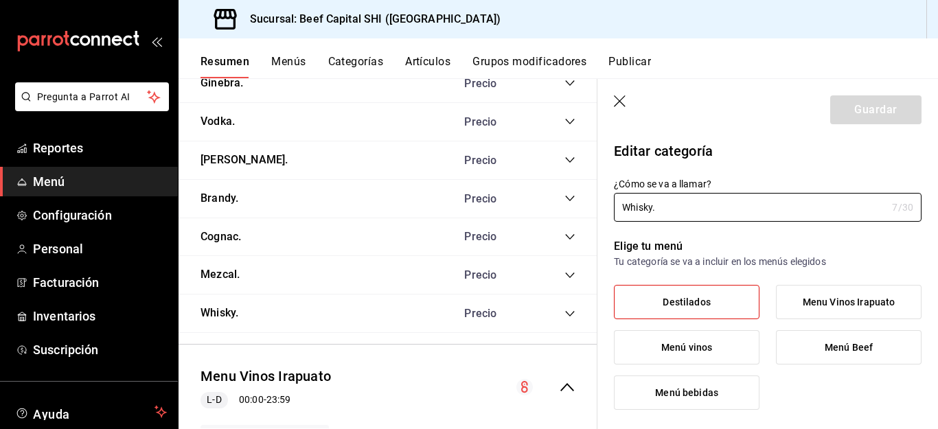
scroll to position [1768, 0]
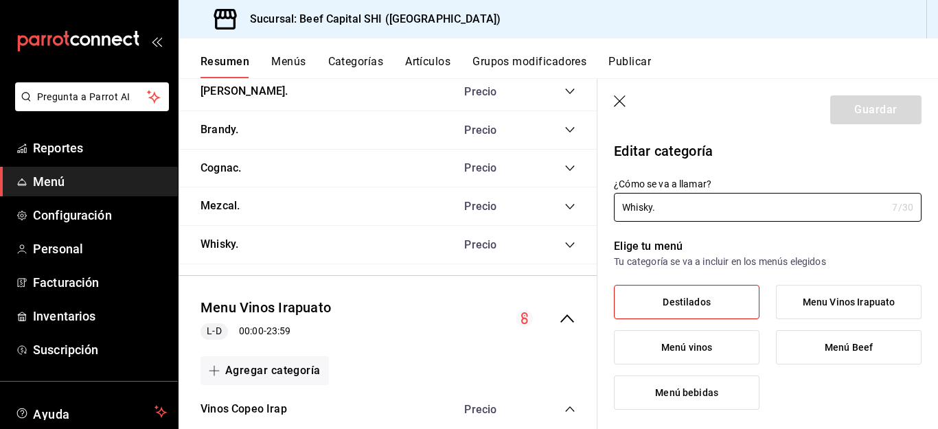
click at [564, 241] on icon "collapse-category-row" at bounding box center [569, 245] width 11 height 11
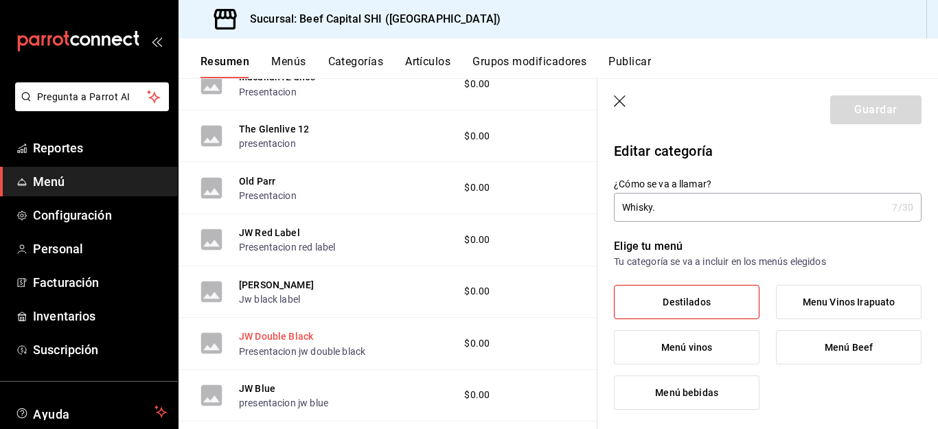
scroll to position [2043, 0]
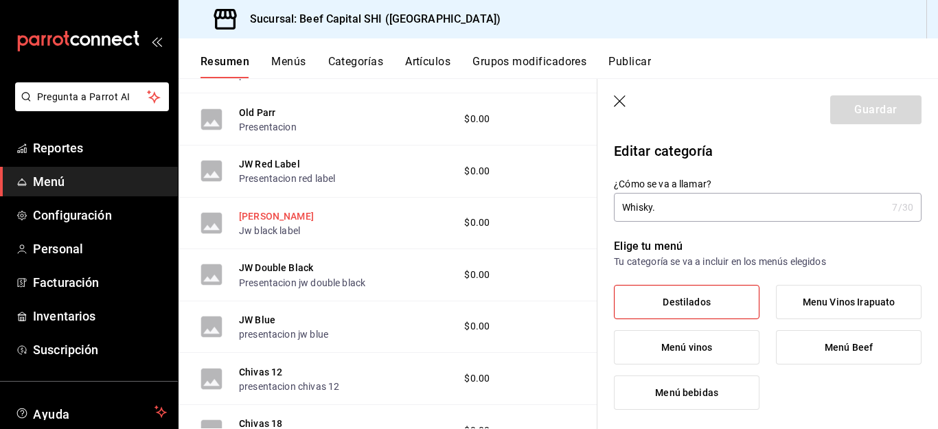
click at [264, 218] on button "[PERSON_NAME]" at bounding box center [276, 216] width 75 height 14
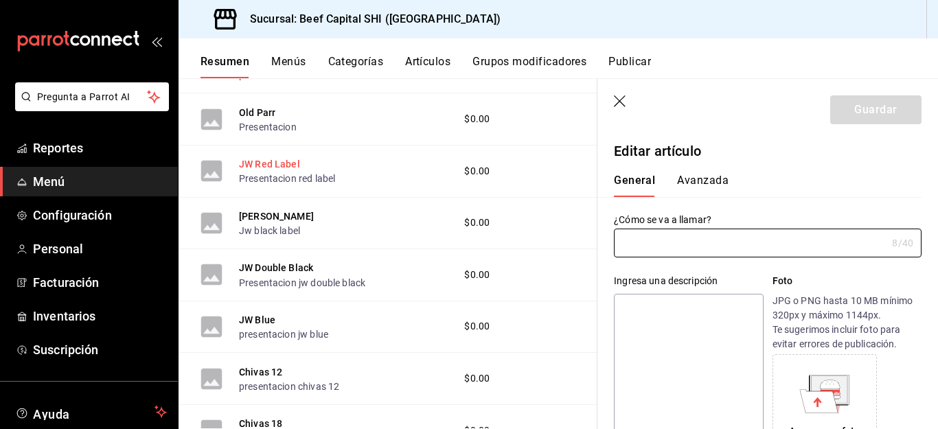
type input "[PERSON_NAME]"
type input "AR-1750820276614"
type input "$0.00"
radio input "false"
radio input "true"
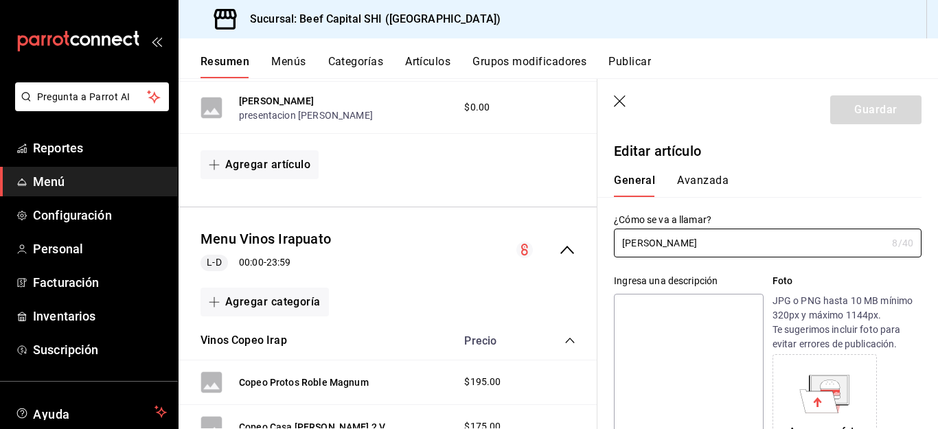
scroll to position [2729, 0]
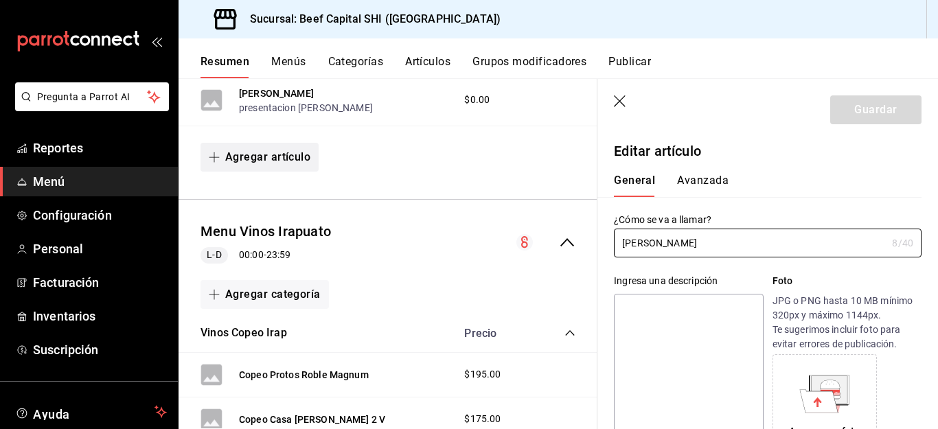
click at [262, 156] on button "Agregar artículo" at bounding box center [259, 157] width 118 height 29
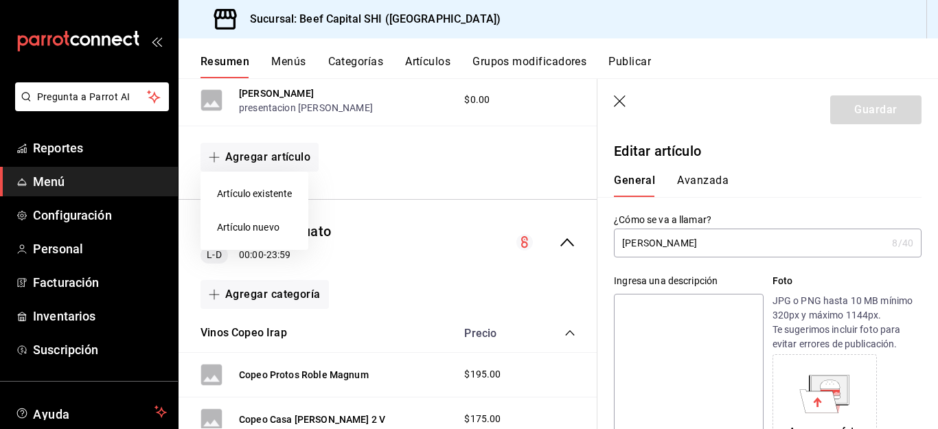
click at [249, 194] on li "Artículo existente" at bounding box center [254, 194] width 108 height 34
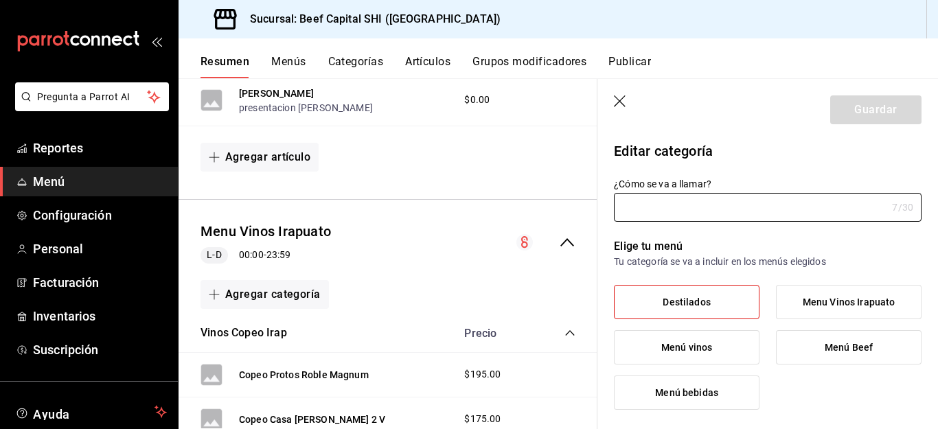
type input "Whisky."
type input "1754447590784"
type input "29ecb08a-6ce3-462f-9296-ce171008a533"
radio input "false"
radio input "true"
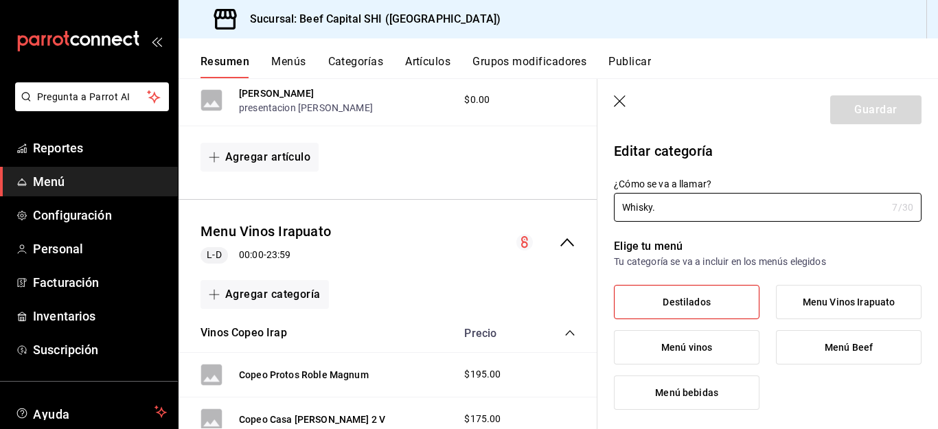
click at [615, 100] on icon "button" at bounding box center [621, 102] width 14 height 14
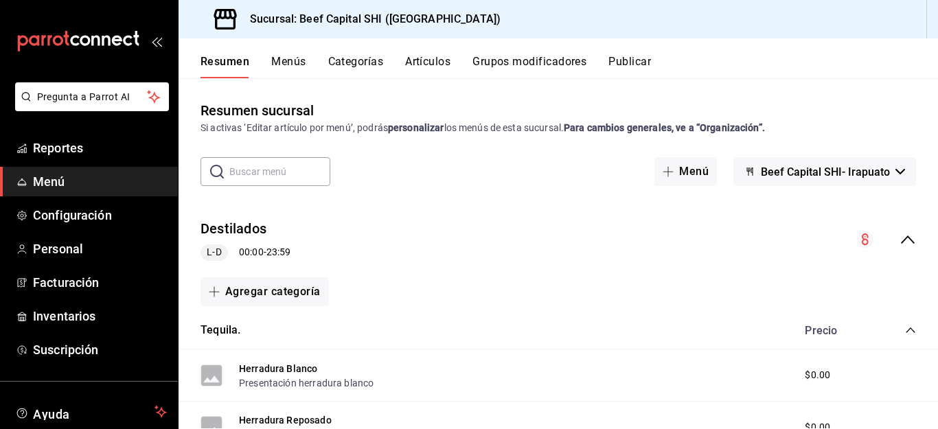
click at [237, 172] on input "text" at bounding box center [279, 171] width 101 height 27
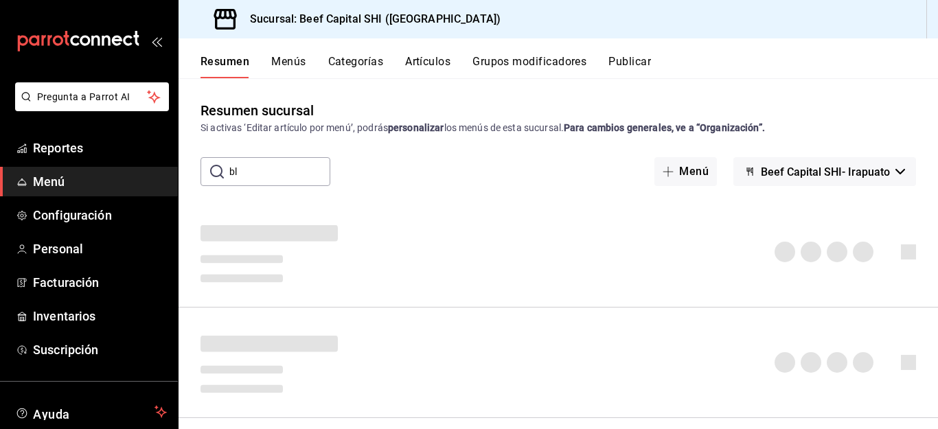
type input "b"
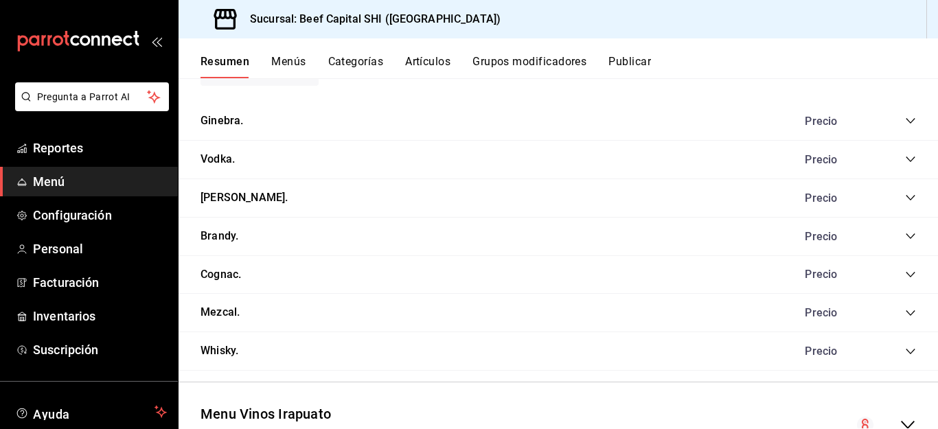
scroll to position [1853, 0]
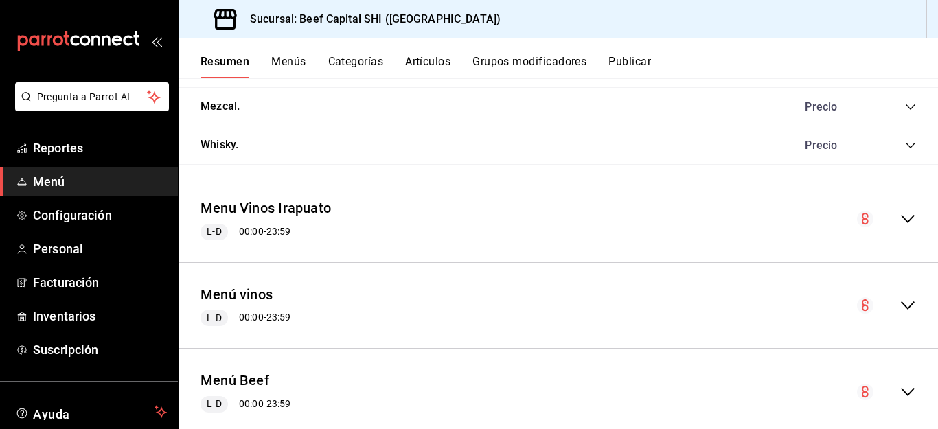
click at [899, 216] on icon "collapse-menu-row" at bounding box center [907, 219] width 16 height 16
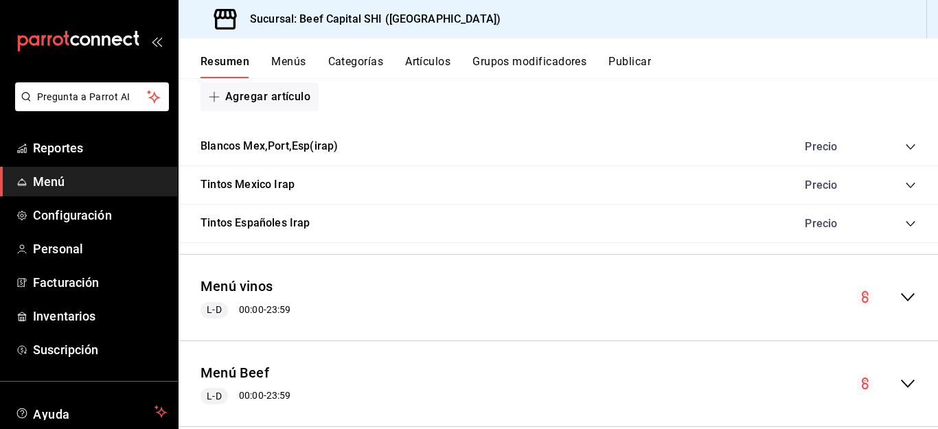
scroll to position [3087, 0]
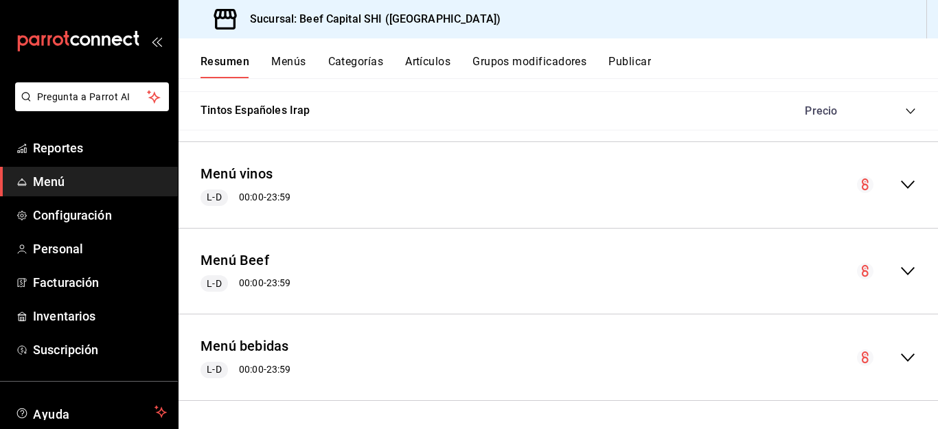
click at [899, 268] on icon "collapse-menu-row" at bounding box center [907, 271] width 16 height 16
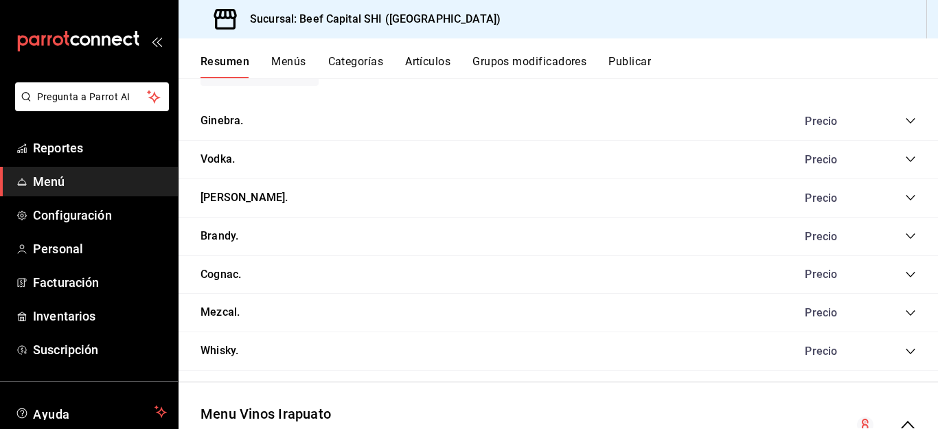
scroll to position [1785, 0]
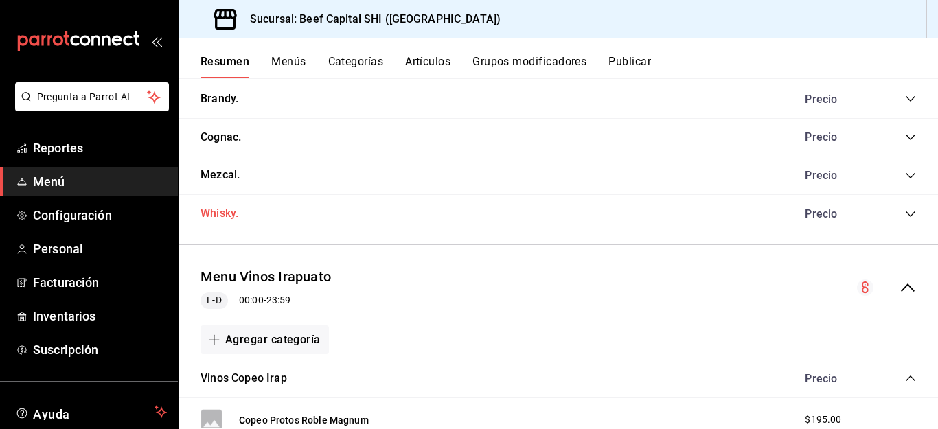
click at [222, 213] on button "Whisky." at bounding box center [219, 214] width 38 height 16
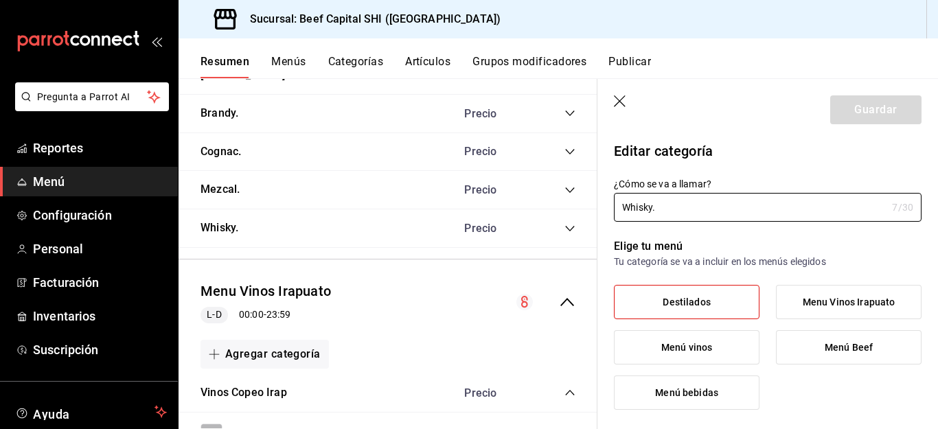
type input "29ecb08a-6ce3-462f-9296-ce171008a533"
radio input "false"
radio input "true"
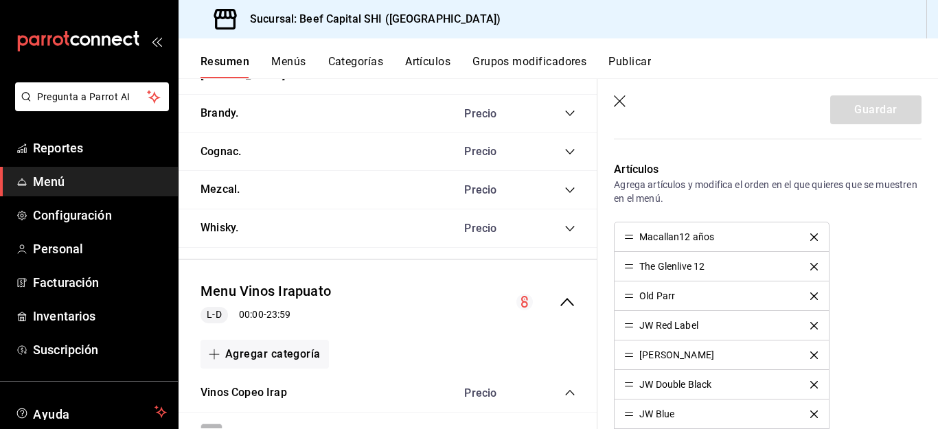
scroll to position [1579, 0]
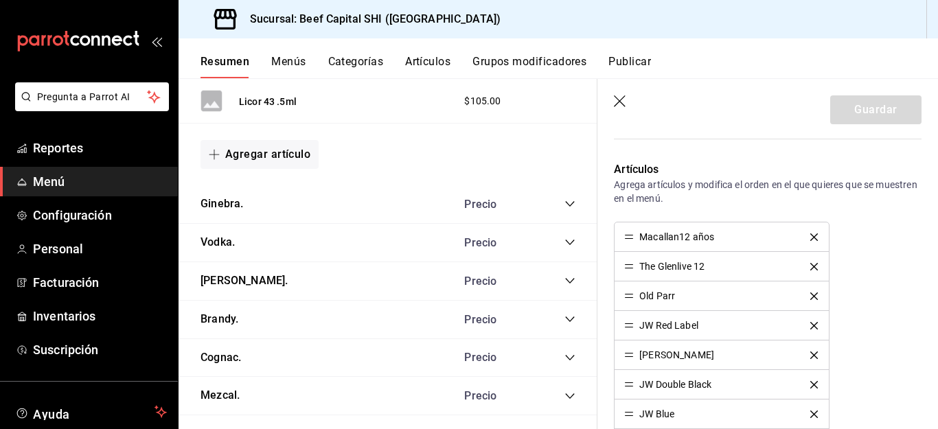
click at [617, 98] on icon "button" at bounding box center [620, 101] width 12 height 12
click at [286, 62] on button "Menús" at bounding box center [288, 66] width 34 height 23
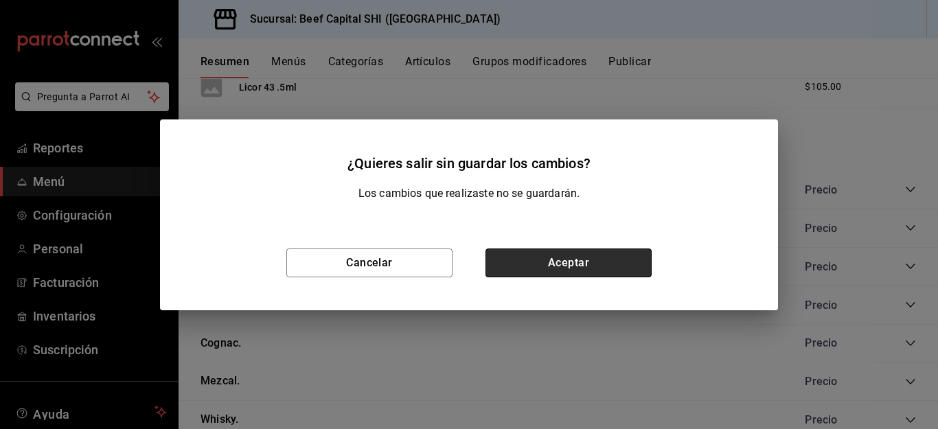
click at [543, 261] on button "Aceptar" at bounding box center [568, 262] width 166 height 29
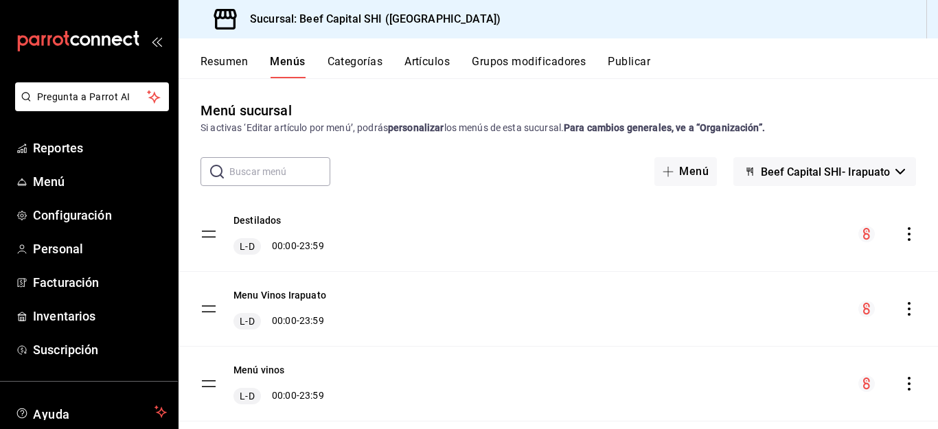
scroll to position [69, 0]
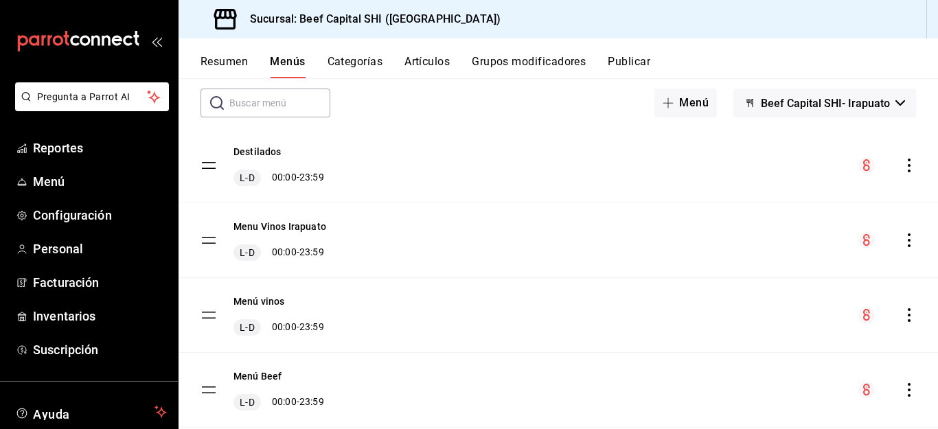
click at [205, 162] on tbody "Destilados L-D 00:00 - 23:59 Menu Vinos Irapuato L-D 00:00 - 23:59 Menú vinos L…" at bounding box center [557, 315] width 759 height 374
click at [902, 165] on icon "actions" at bounding box center [909, 166] width 14 height 14
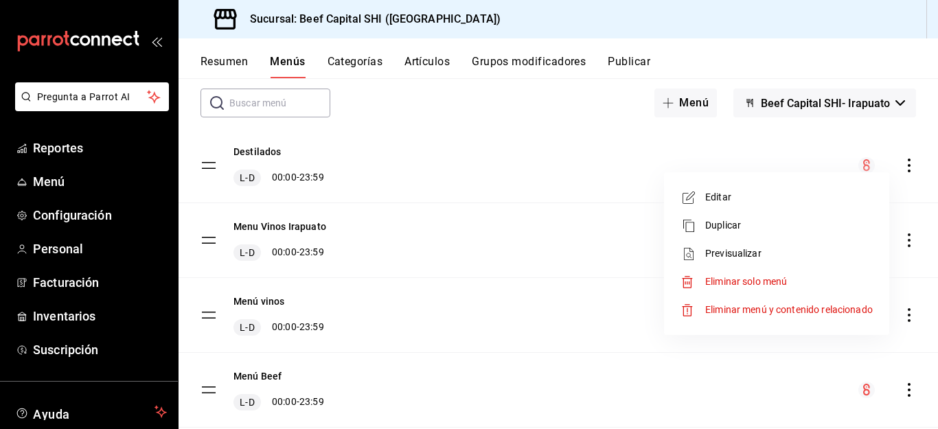
click at [710, 193] on span "Editar" at bounding box center [788, 197] width 167 height 14
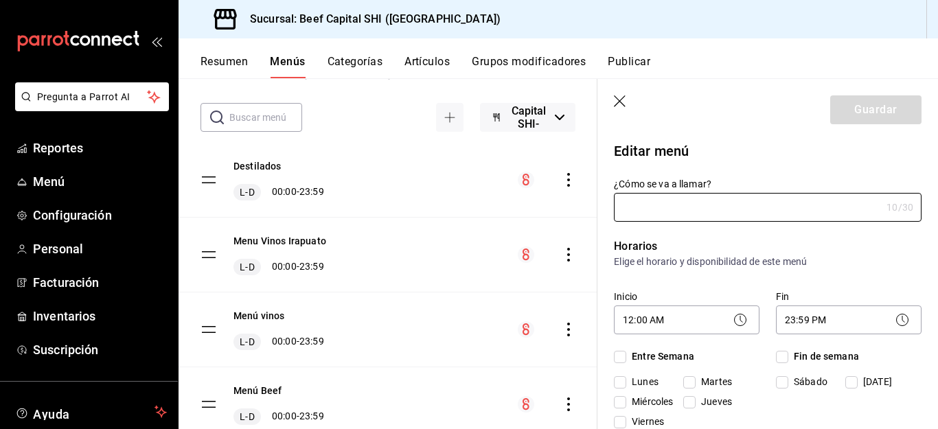
type input "Destilados"
checkbox input "true"
type input "1754447199043"
checkbox input "true"
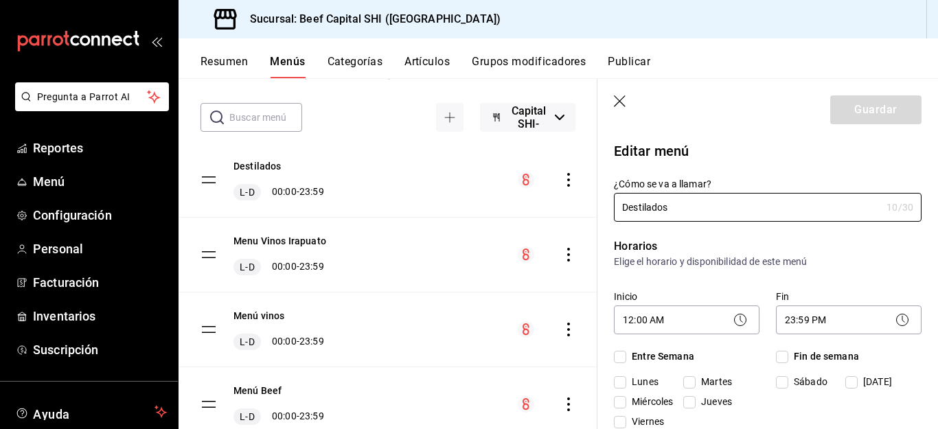
checkbox input "true"
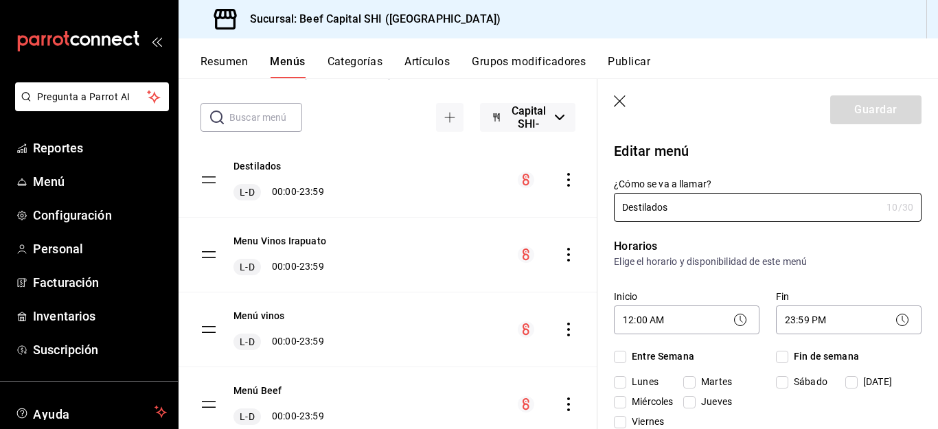
checkbox input "true"
click at [623, 102] on icon "button" at bounding box center [621, 102] width 14 height 14
click at [618, 97] on icon "button" at bounding box center [621, 102] width 14 height 14
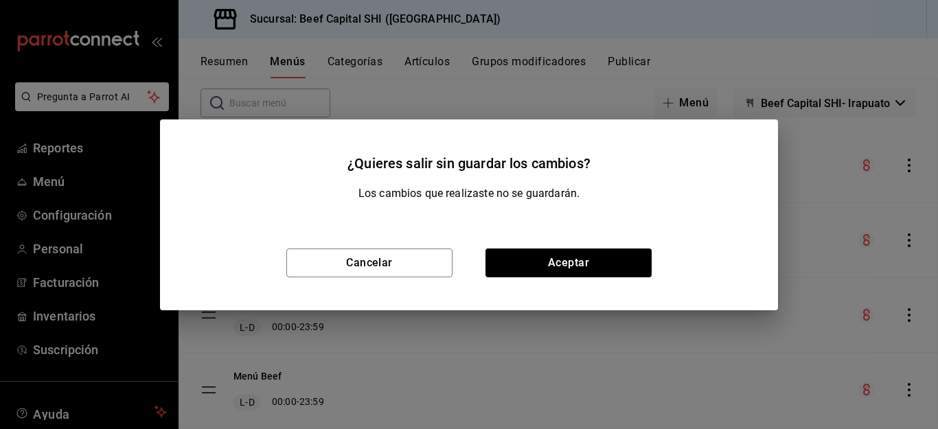
checkbox input "false"
type input "1756340130675"
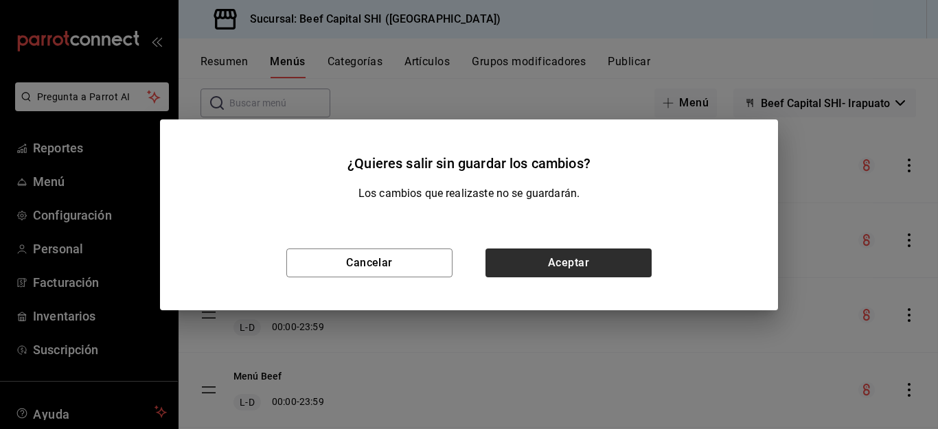
checkbox input "false"
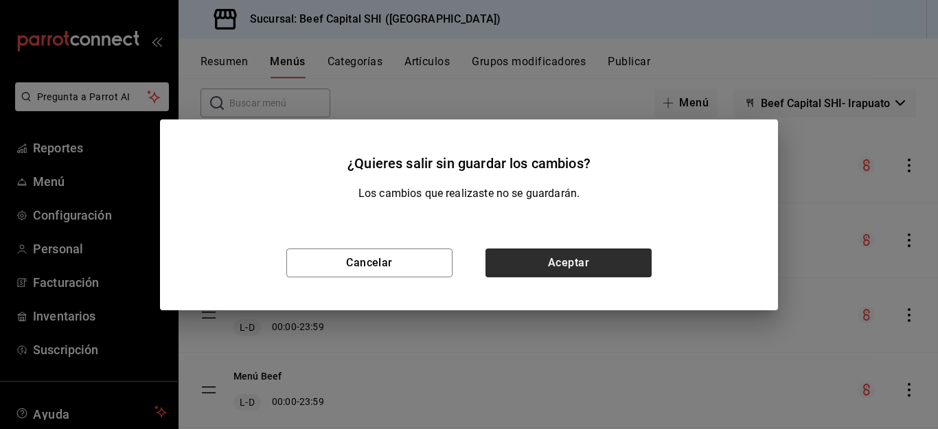
checkbox input "false"
click at [539, 264] on button "Aceptar" at bounding box center [568, 262] width 166 height 29
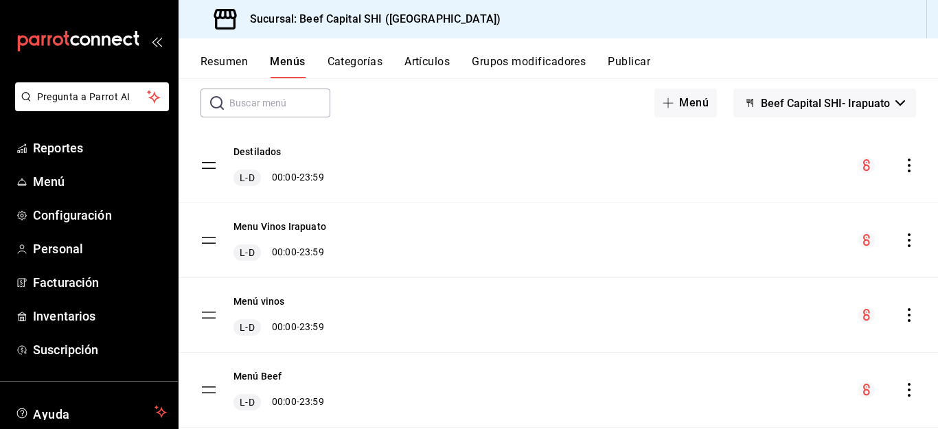
click at [360, 58] on button "Categorías" at bounding box center [355, 66] width 56 height 23
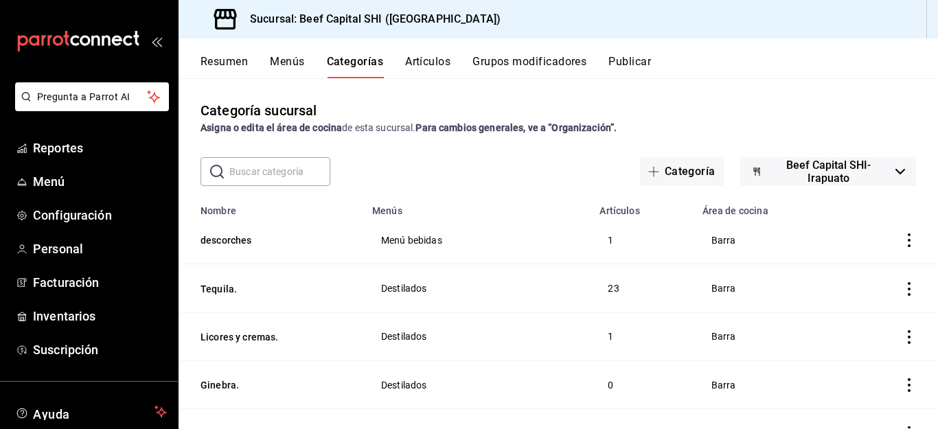
click at [226, 64] on button "Resumen" at bounding box center [223, 66] width 47 height 23
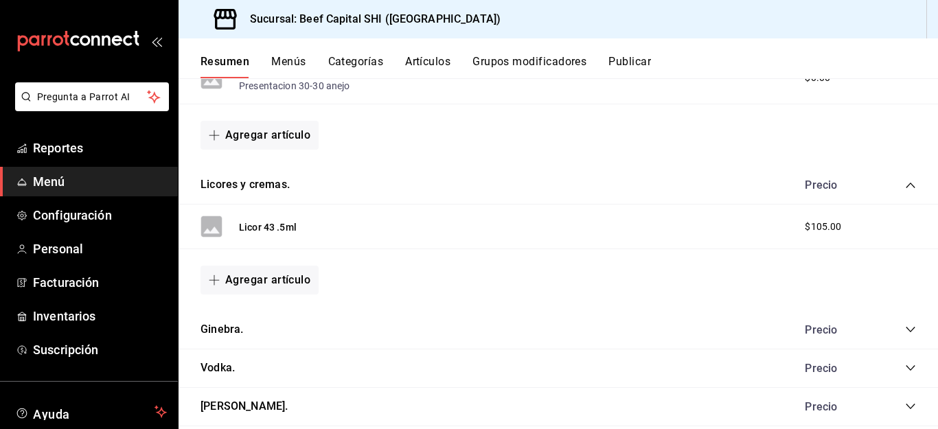
scroll to position [1441, 0]
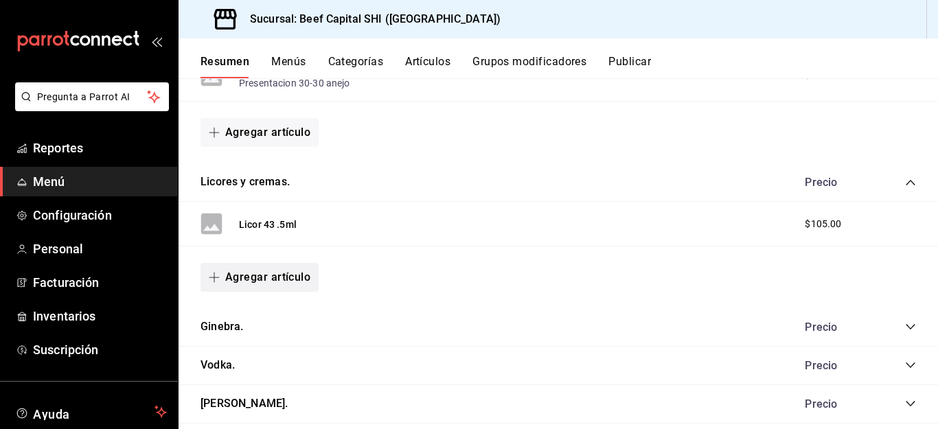
click at [257, 279] on button "Agregar artículo" at bounding box center [259, 277] width 118 height 29
click at [238, 347] on li "Artículo nuevo" at bounding box center [254, 348] width 108 height 34
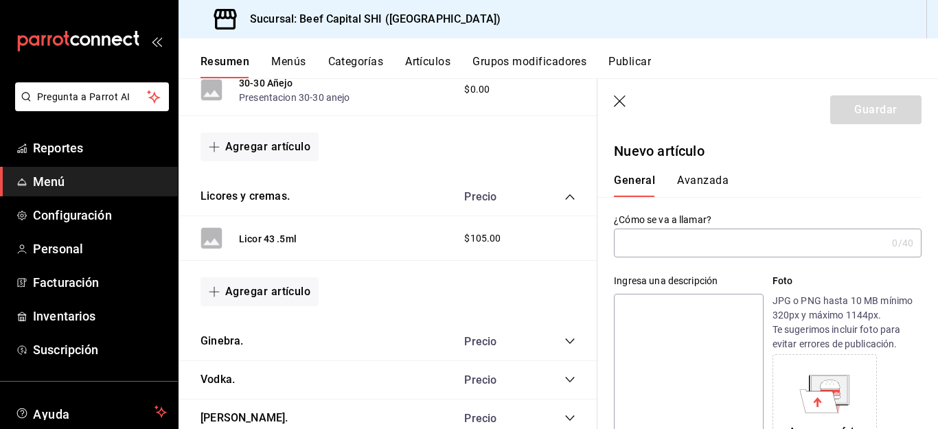
type input "AR-1756340247529"
click at [662, 245] on input "text" at bounding box center [750, 242] width 272 height 27
click at [728, 242] on input "text" at bounding box center [750, 242] width 272 height 27
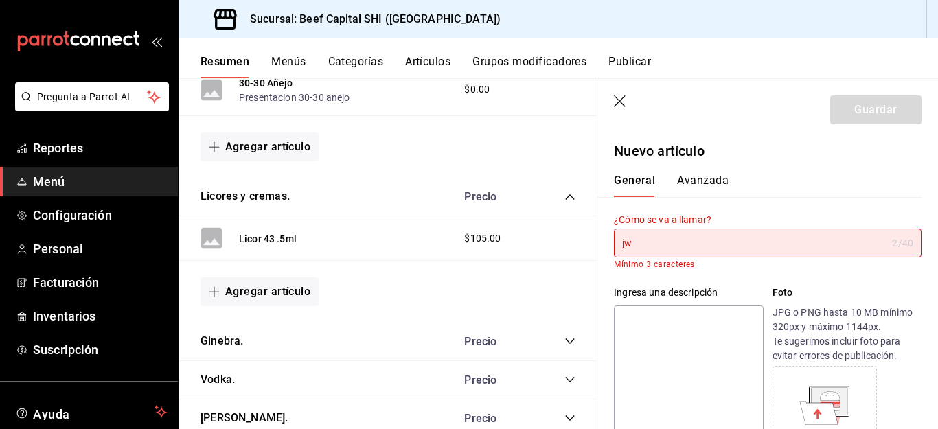
type input "j"
click at [719, 240] on input "text" at bounding box center [750, 242] width 272 height 27
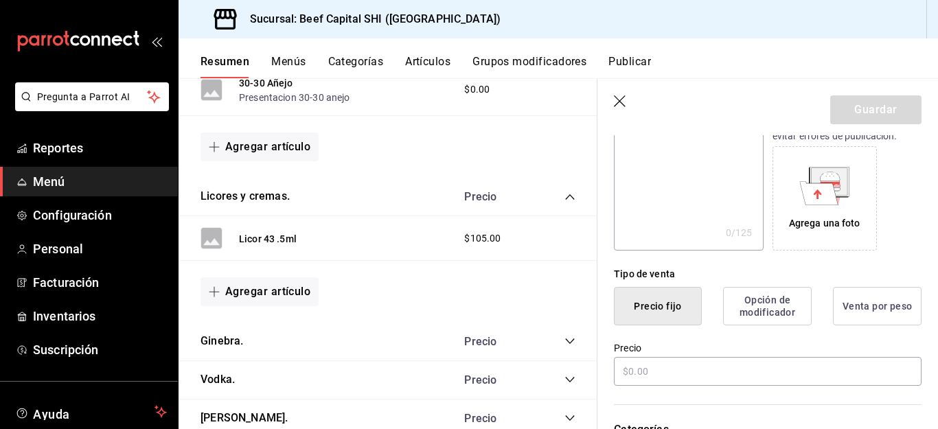
scroll to position [343, 0]
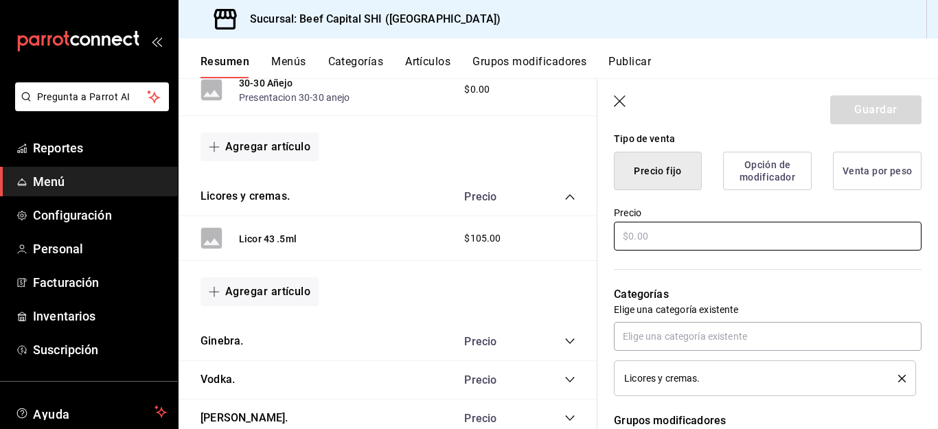
click at [642, 234] on input "text" at bounding box center [767, 236] width 307 height 29
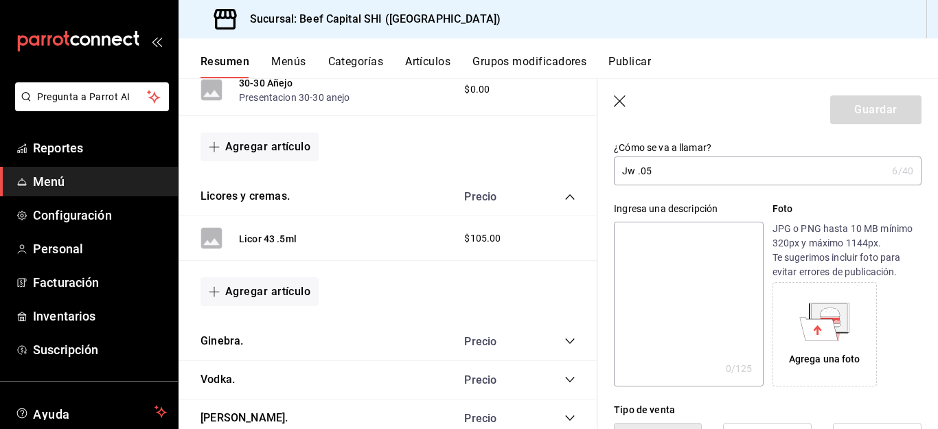
scroll to position [69, 0]
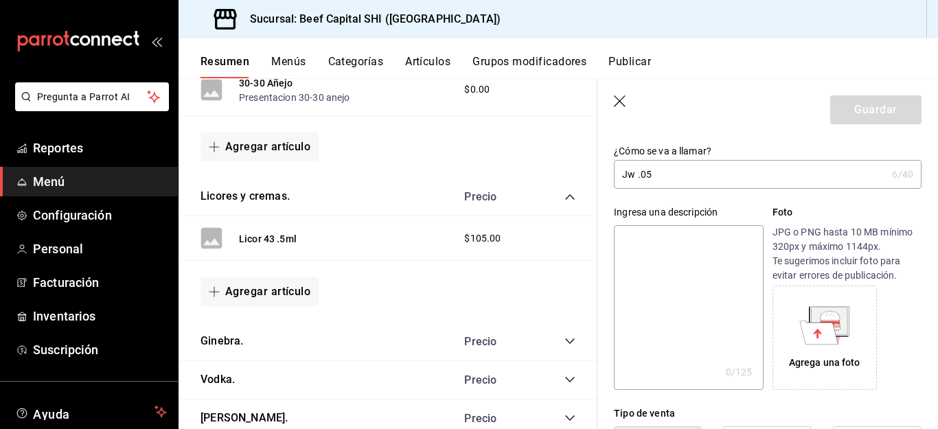
click at [635, 174] on input "Jw .05" at bounding box center [750, 174] width 272 height 27
click at [638, 171] on input "Jw .05" at bounding box center [750, 174] width 272 height 27
click at [634, 174] on input "Jw black.05" at bounding box center [747, 174] width 267 height 27
click at [636, 172] on input "Jw black.05" at bounding box center [747, 174] width 267 height 27
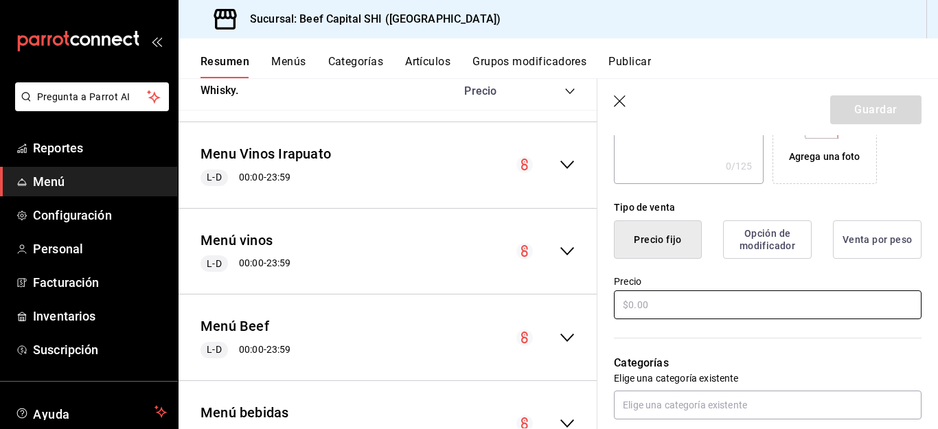
scroll to position [343, 0]
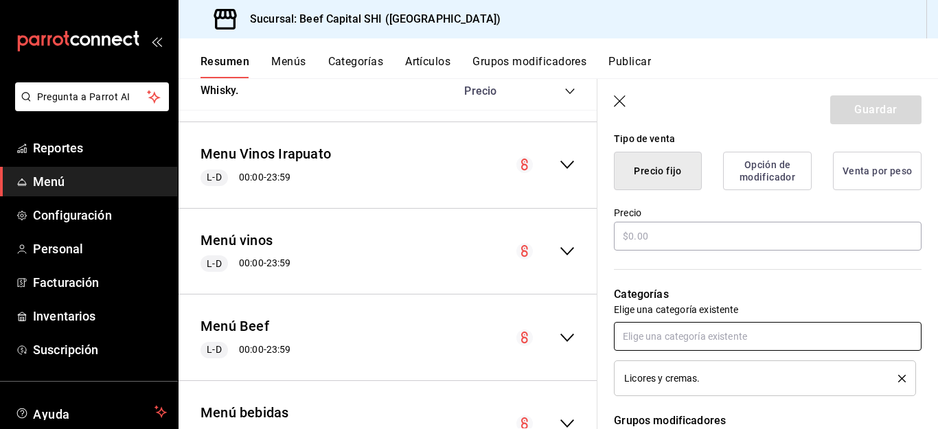
click at [898, 377] on icon "delete" at bounding box center [902, 379] width 8 height 8
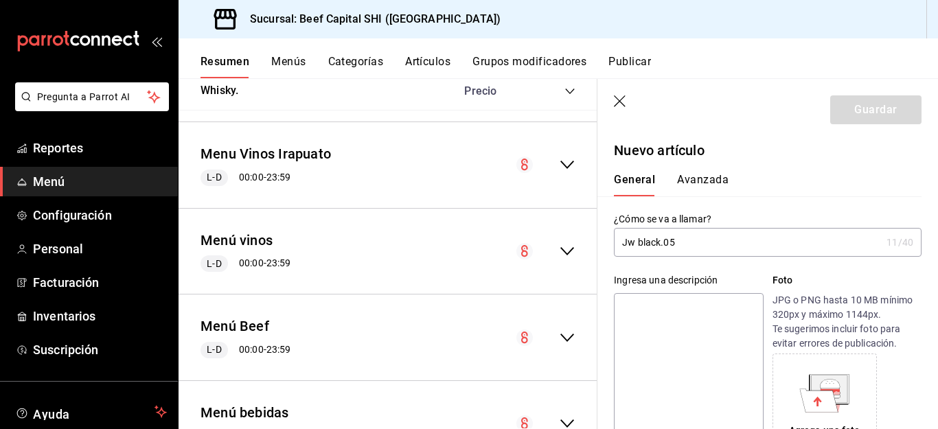
scroll to position [0, 0]
click at [636, 246] on input "Jw black.05" at bounding box center [747, 242] width 267 height 27
click at [628, 242] on input "black.05" at bounding box center [750, 242] width 272 height 27
click at [648, 244] on input "Black.05" at bounding box center [750, 242] width 272 height 27
click at [699, 248] on input "Black Label.05" at bounding box center [747, 242] width 267 height 27
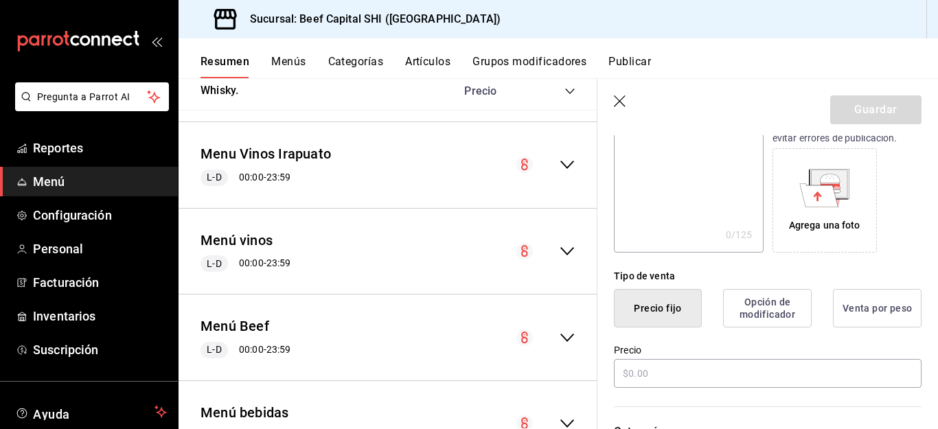
scroll to position [275, 0]
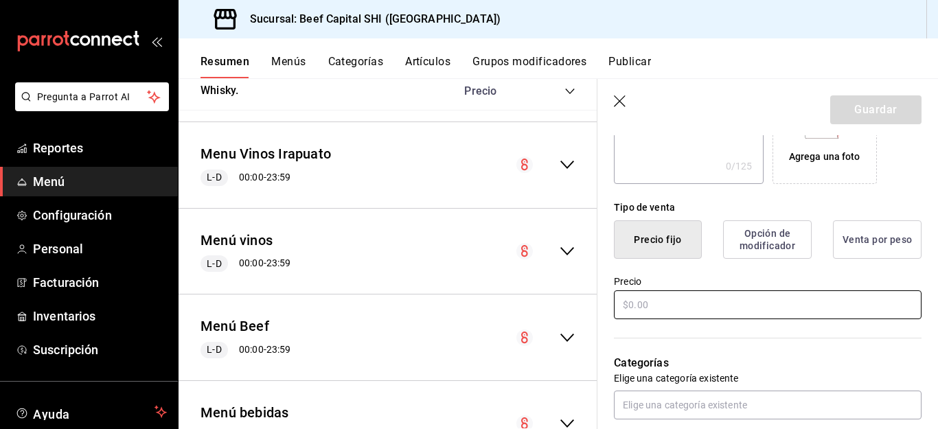
type input "Black Label.5"
click at [688, 300] on input "text" at bounding box center [767, 304] width 307 height 29
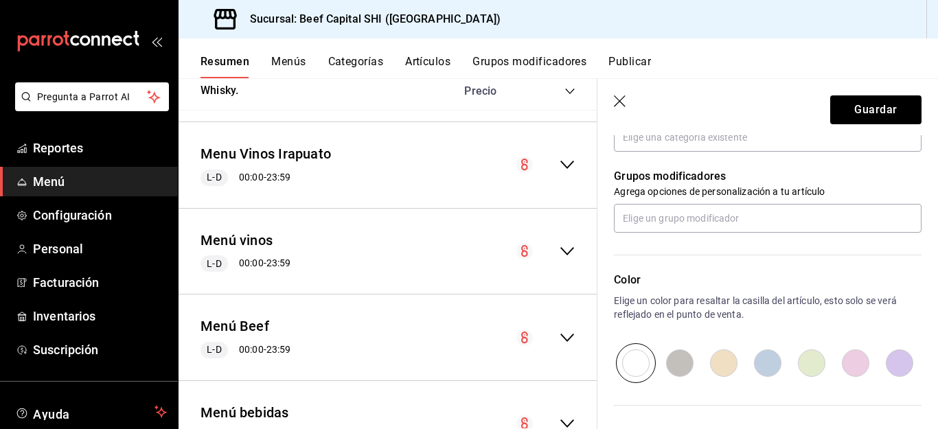
scroll to position [549, 0]
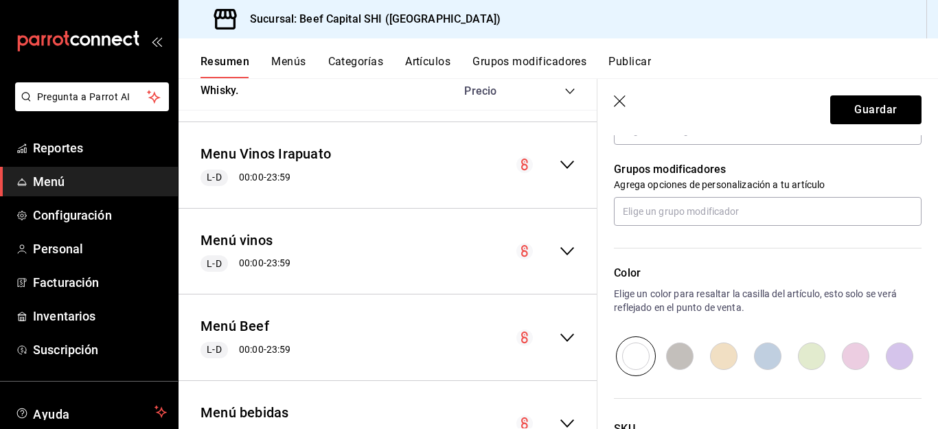
type input "$167.50"
click at [679, 357] on input "radio" at bounding box center [680, 356] width 44 height 40
radio input "true"
click at [849, 108] on button "Guardar" at bounding box center [875, 109] width 91 height 29
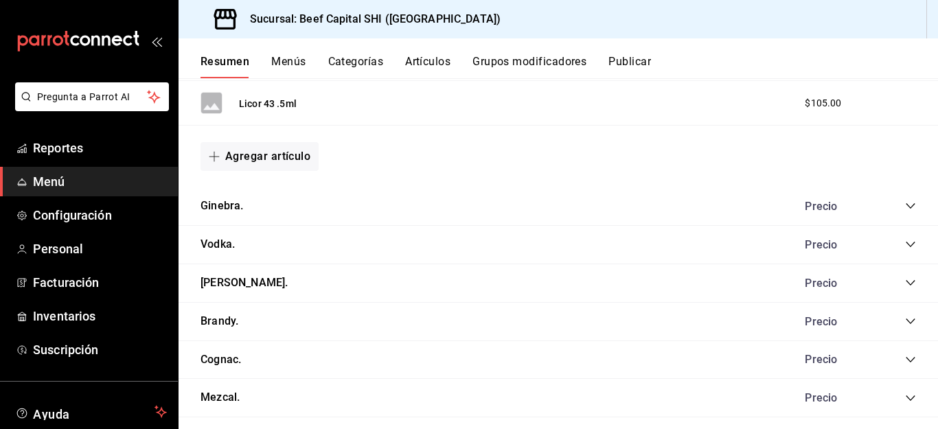
scroll to position [1699, 0]
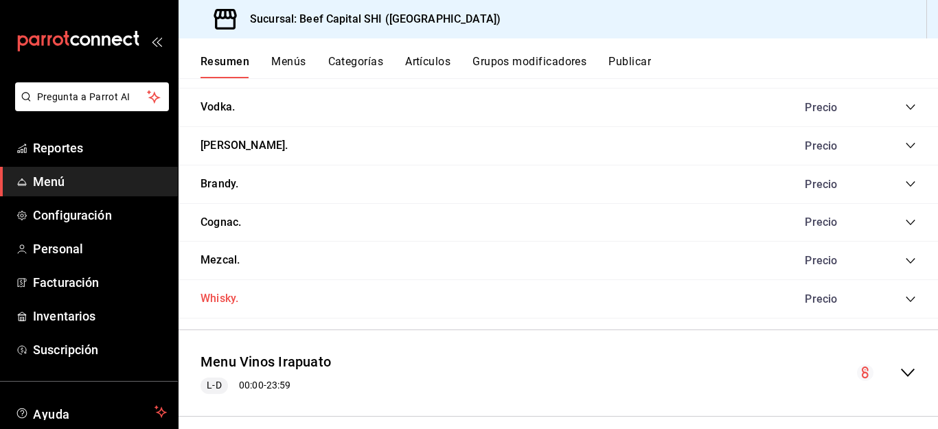
click at [213, 298] on button "Whisky." at bounding box center [219, 299] width 38 height 16
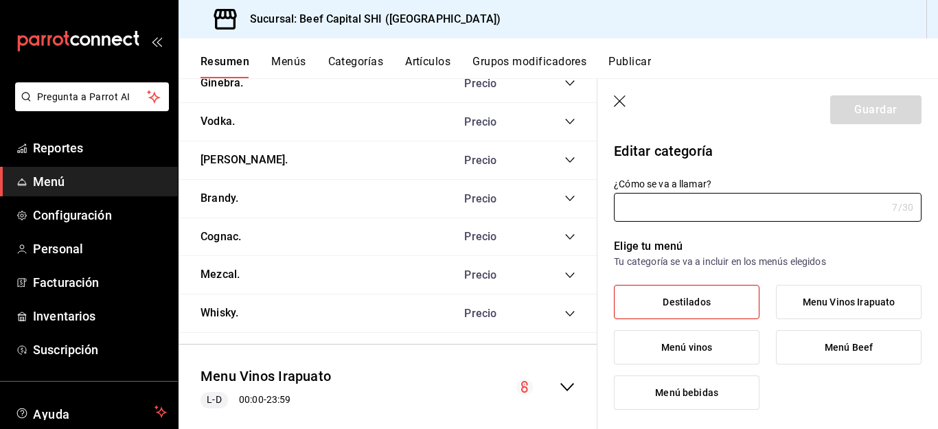
type input "Whisky."
type input "1754447590784"
type input "29ecb08a-6ce3-462f-9296-ce171008a533"
radio input "false"
radio input "true"
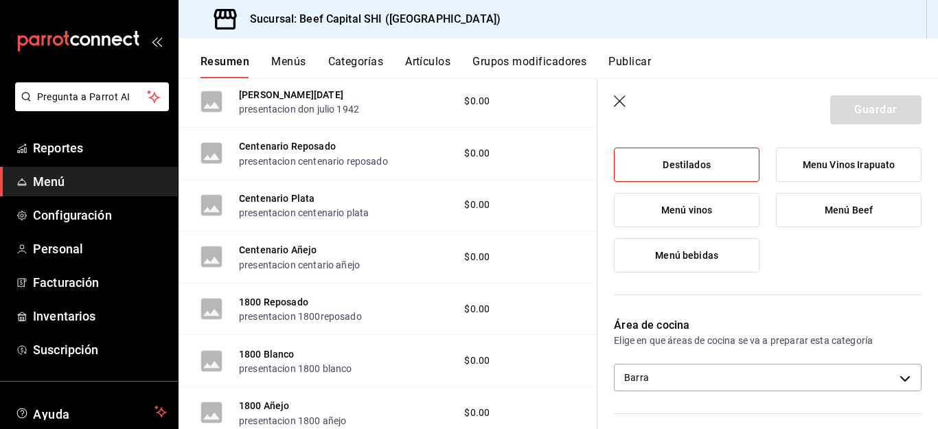
scroll to position [533, 0]
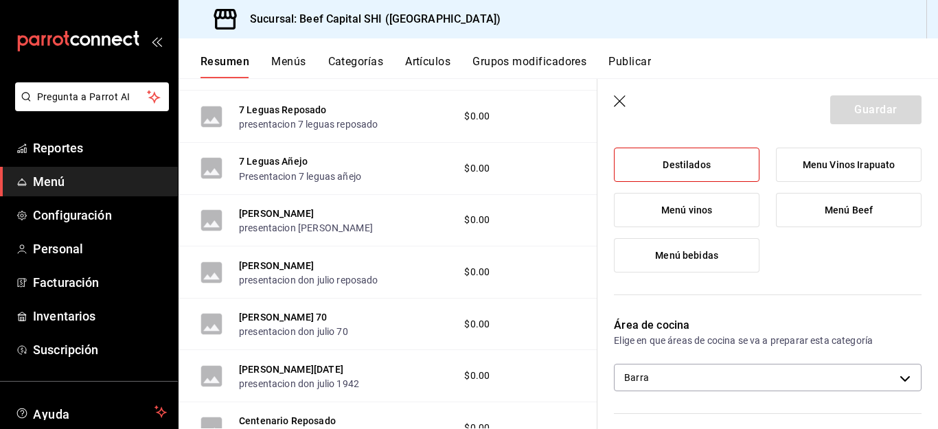
click at [366, 56] on button "Categorías" at bounding box center [356, 66] width 56 height 23
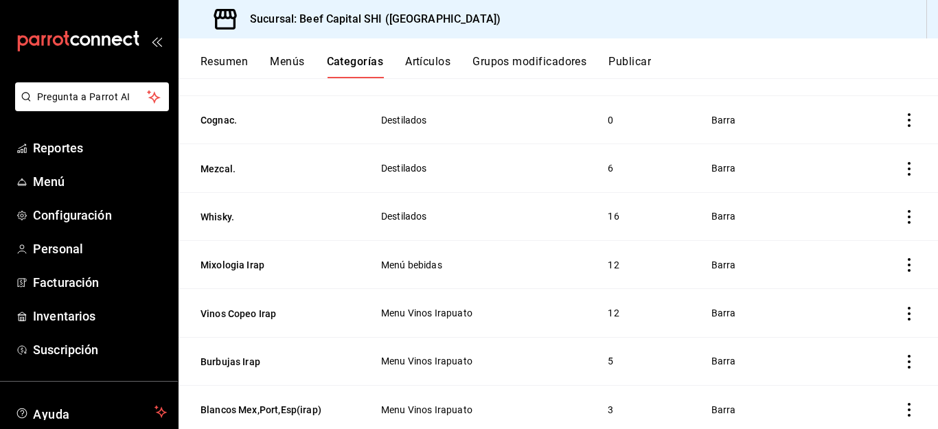
scroll to position [480, 0]
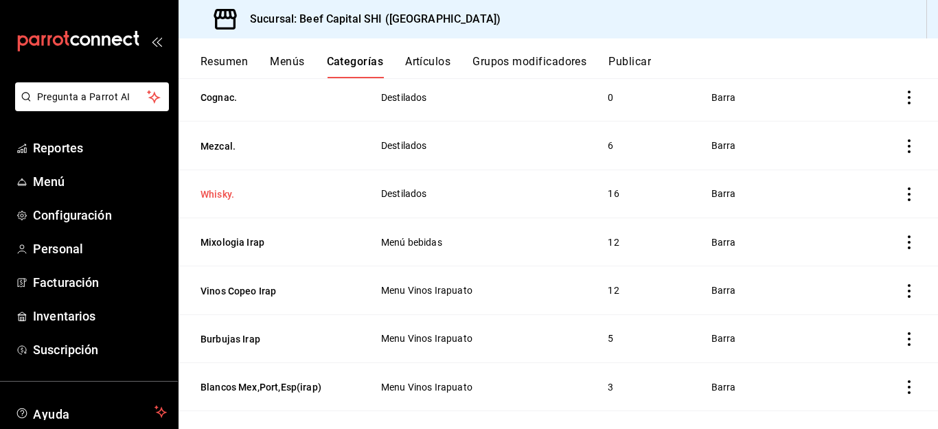
click at [219, 187] on button "Whisky." at bounding box center [268, 194] width 137 height 14
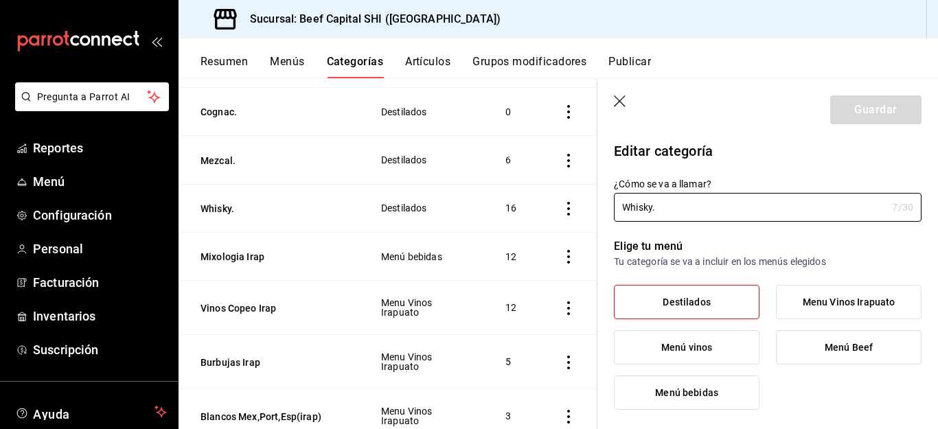
type input "29ecb08a-6ce3-462f-9296-ce171008a533"
radio input "false"
radio input "true"
click at [672, 303] on span "Destilados" at bounding box center [685, 303] width 47 height 12
click at [0, 0] on input "Destilados" at bounding box center [0, 0] width 0 height 0
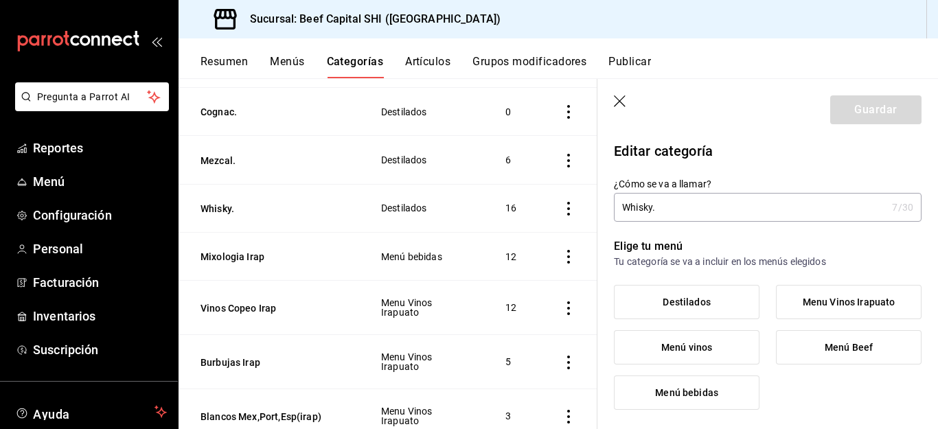
click at [424, 64] on button "Artículos" at bounding box center [427, 66] width 45 height 23
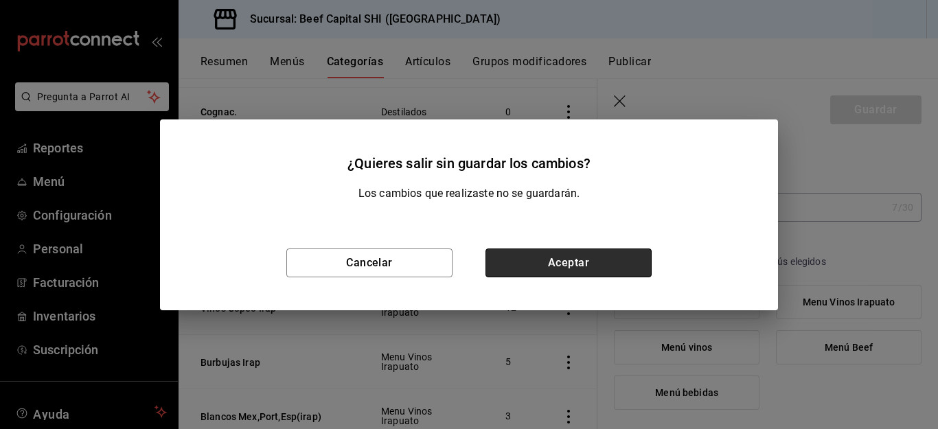
click at [600, 252] on button "Aceptar" at bounding box center [568, 262] width 166 height 29
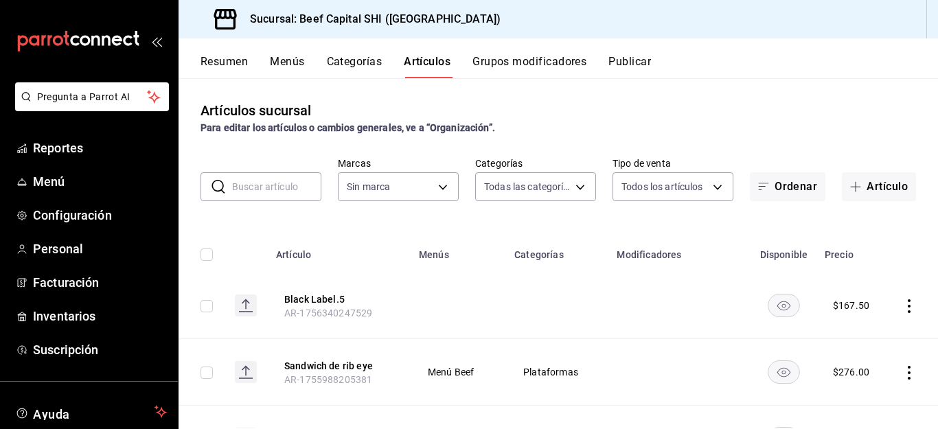
type input "8e149e92-2e81-41b7-bb06-f216bda6e039,230c4a31-dbb7-4585-b22f-1c5c36cb302b,19d1c…"
type input "605647f7-5ddc-403a-84da-aa3c8a25865f"
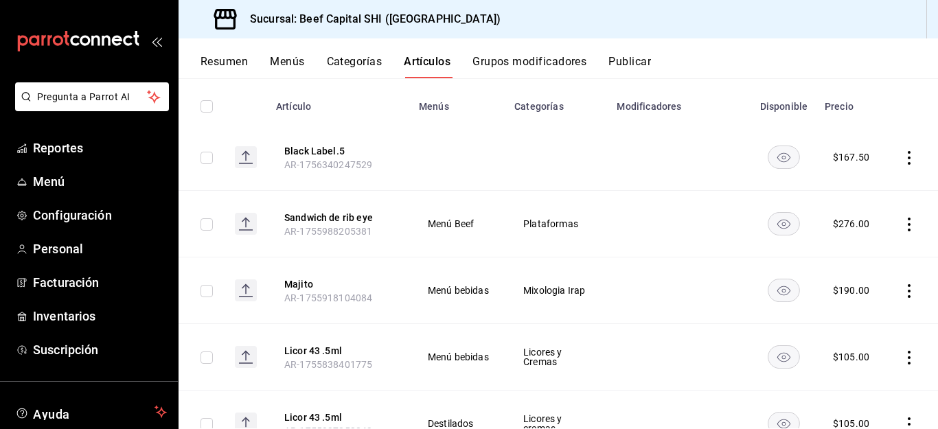
scroll to position [137, 0]
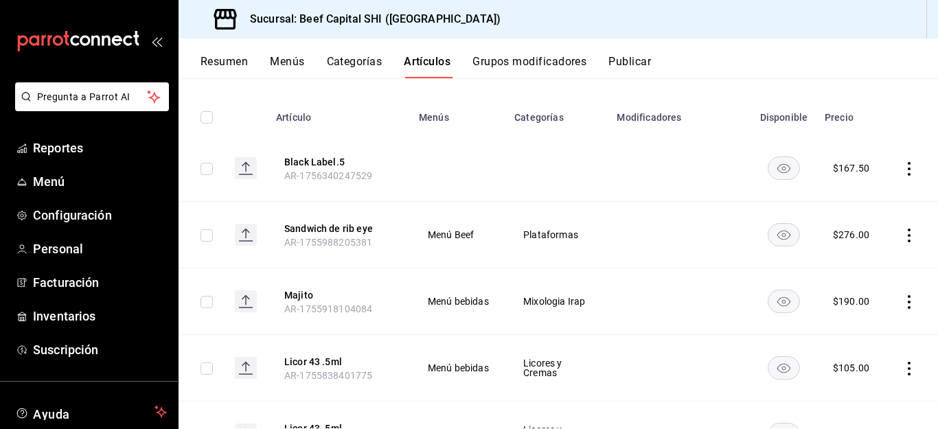
click at [902, 170] on icon "actions" at bounding box center [909, 169] width 14 height 14
click at [242, 164] on div at bounding box center [469, 214] width 938 height 429
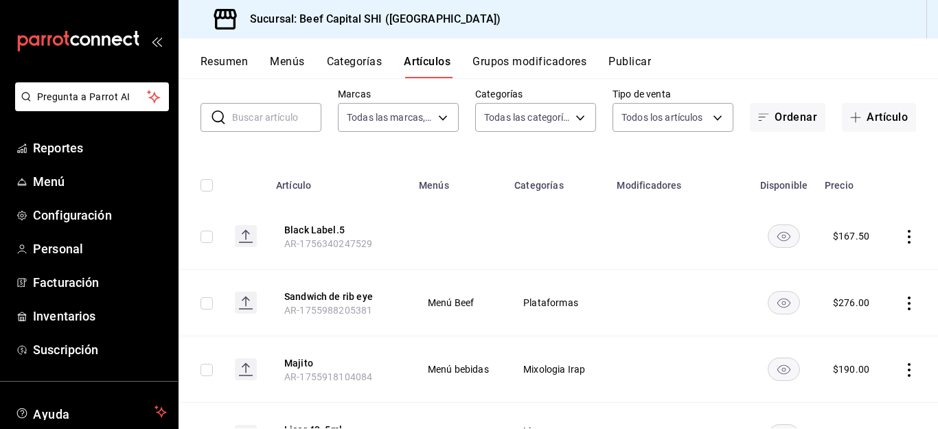
scroll to position [69, 0]
click at [902, 231] on icon "actions" at bounding box center [909, 238] width 14 height 14
click at [846, 266] on span "Editar" at bounding box center [856, 269] width 36 height 14
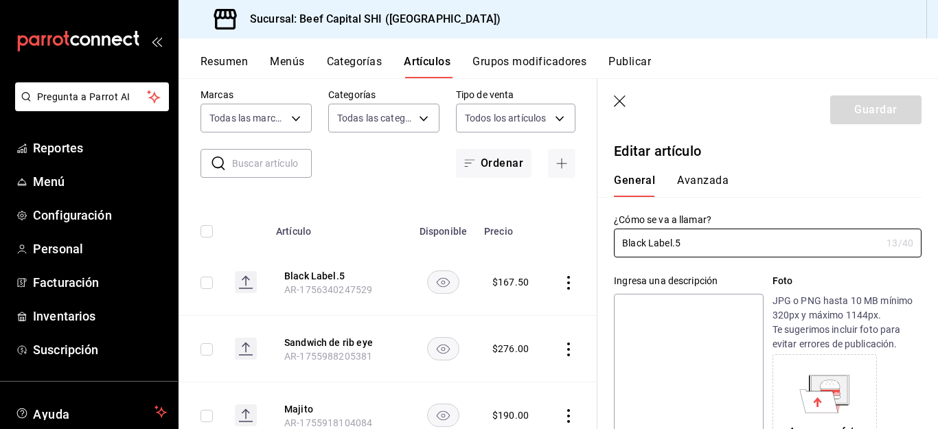
type input "$167.50"
radio input "false"
radio input "true"
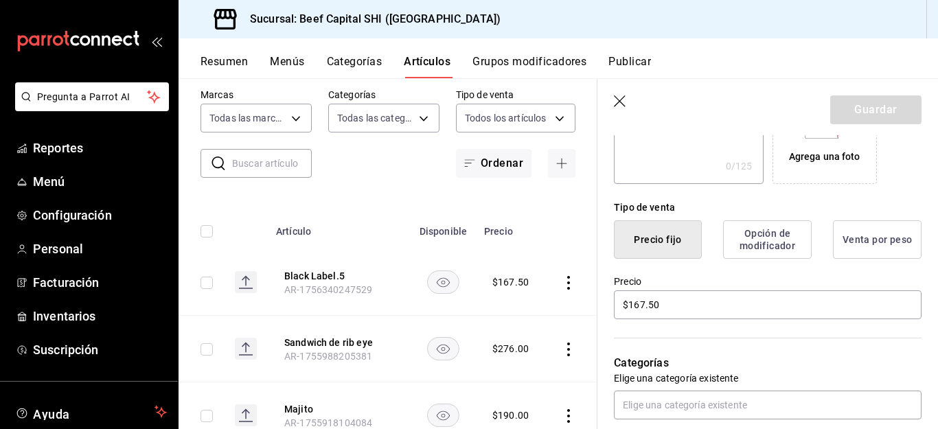
scroll to position [343, 0]
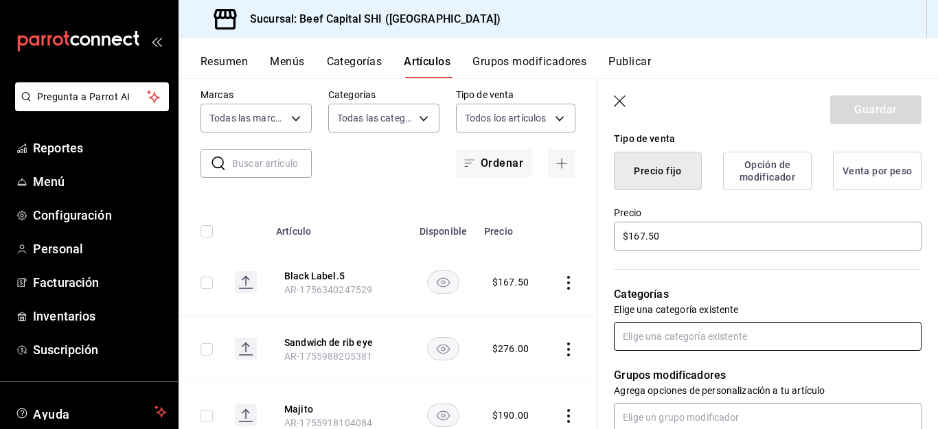
click at [662, 338] on input "text" at bounding box center [767, 336] width 307 height 29
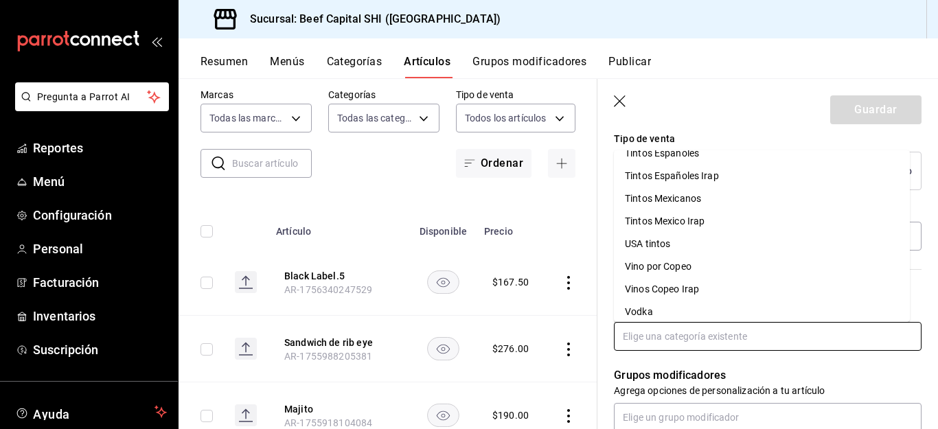
scroll to position [1289, 0]
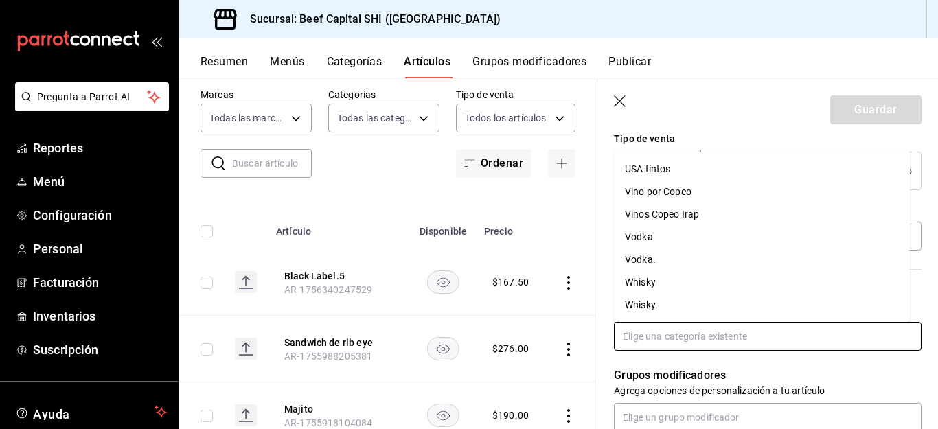
click at [636, 281] on li "Whisky" at bounding box center [762, 282] width 296 height 23
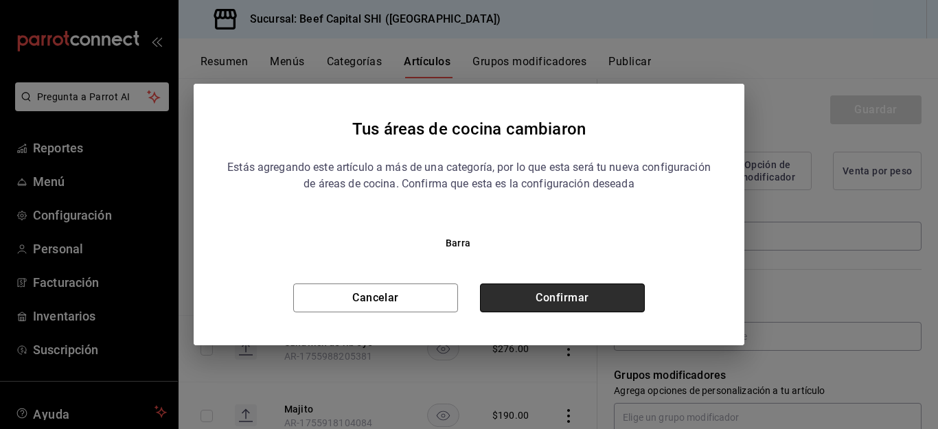
click at [597, 292] on button "Confirmar" at bounding box center [562, 297] width 165 height 29
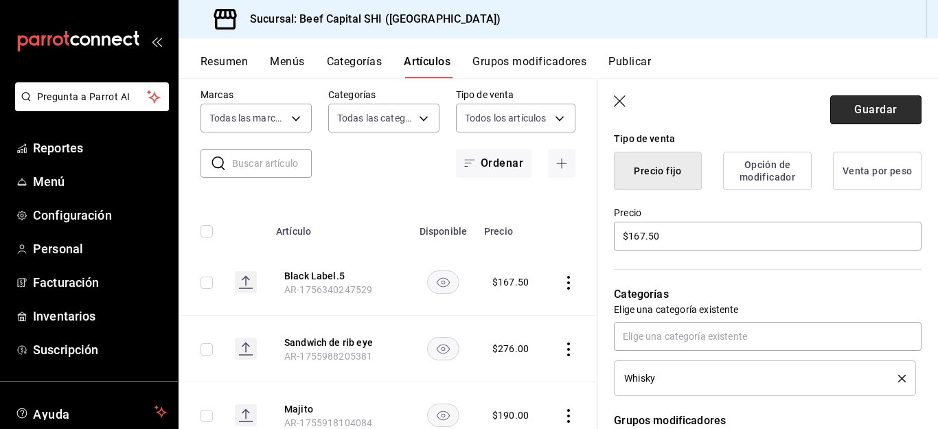
click at [863, 106] on button "Guardar" at bounding box center [875, 109] width 91 height 29
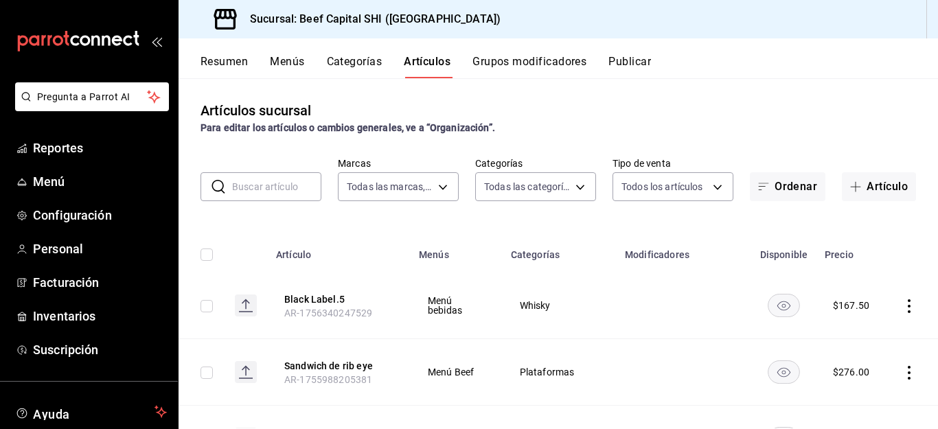
click at [268, 183] on input "text" at bounding box center [276, 186] width 89 height 27
click at [323, 226] on div "Artículos sucursal Para editar los artículos o cambios generales, ve a “Organiz…" at bounding box center [557, 253] width 759 height 350
click at [52, 177] on span "Menú" at bounding box center [100, 181] width 134 height 19
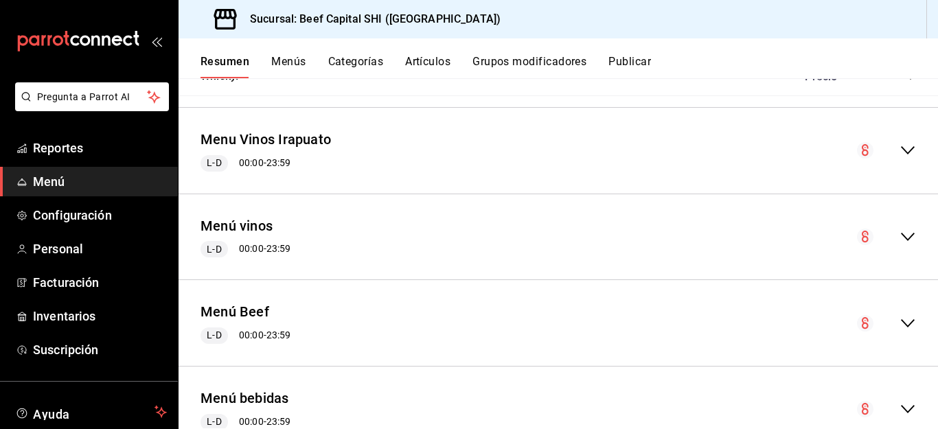
scroll to position [1974, 0]
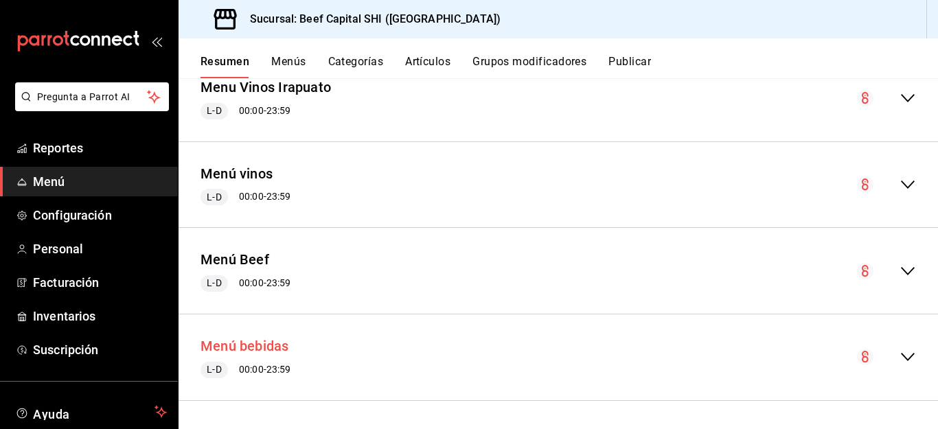
click at [265, 345] on button "Menú bebidas" at bounding box center [244, 346] width 89 height 20
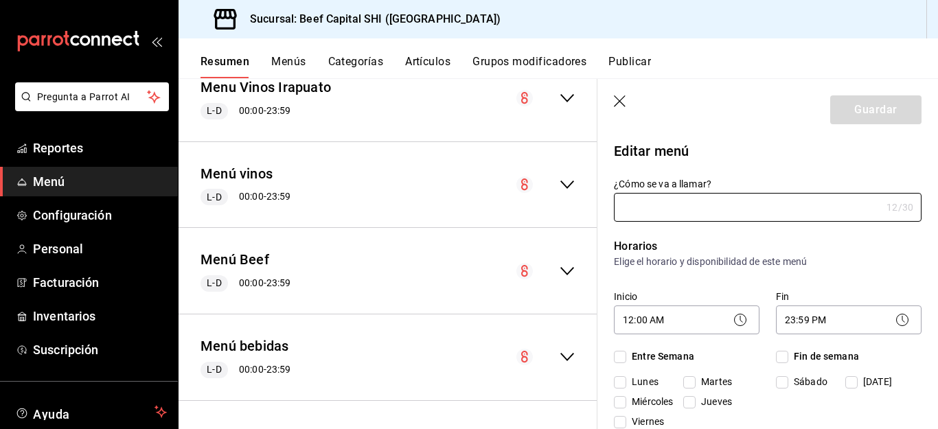
scroll to position [1126, 0]
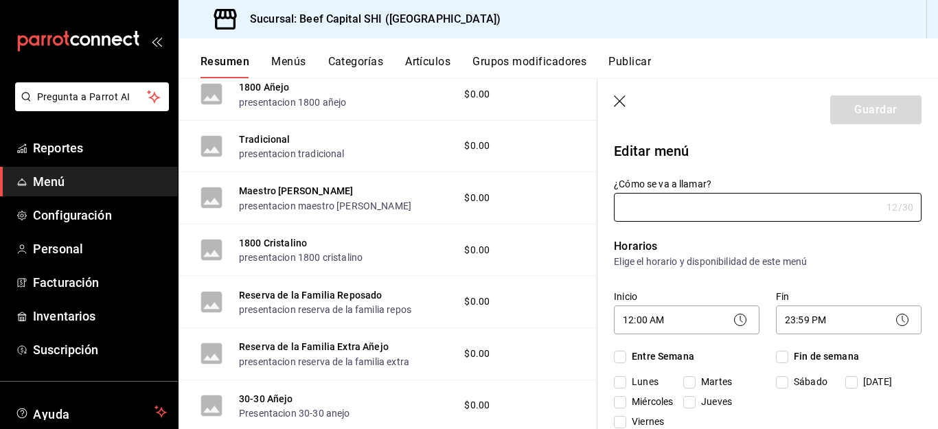
type input "Menú bebidas"
checkbox input "true"
type input "01745855557852"
checkbox input "true"
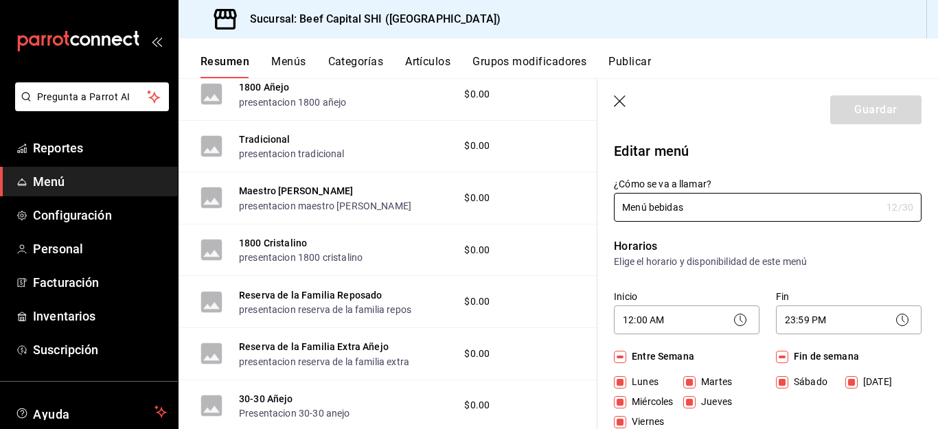
checkbox input "true"
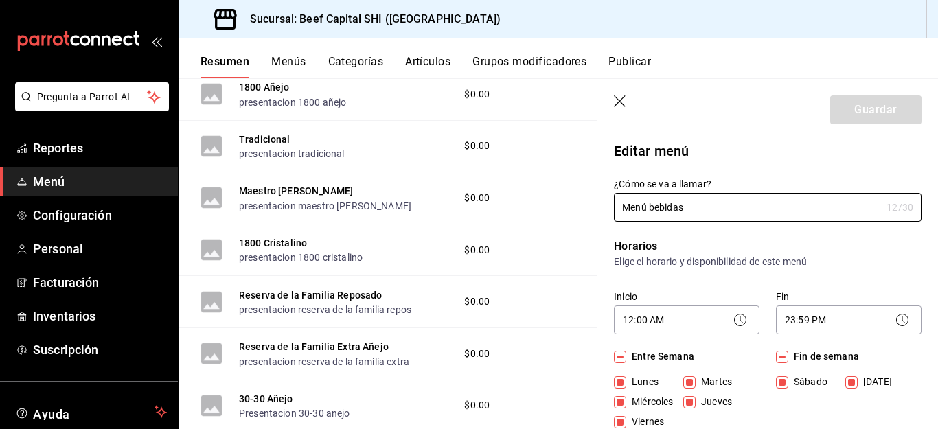
checkbox input "true"
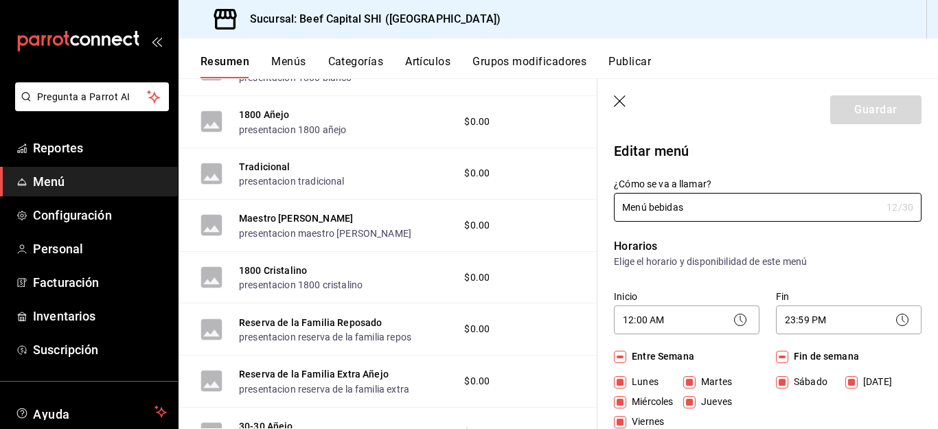
scroll to position [1304, 0]
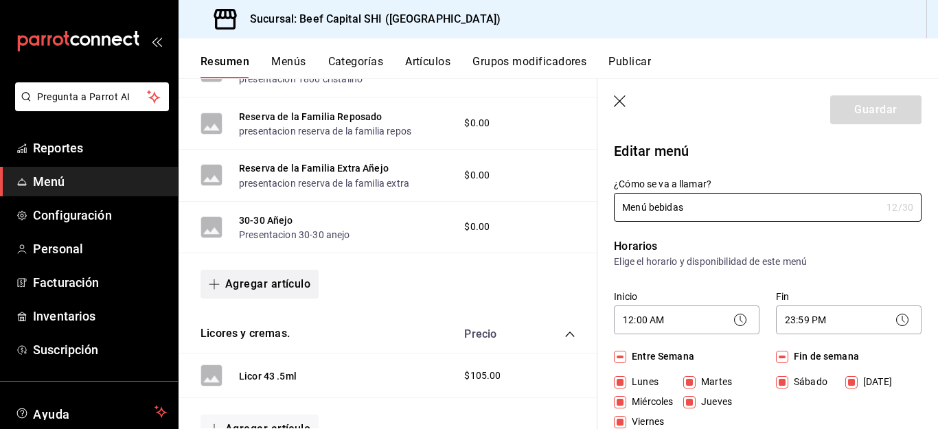
click at [270, 280] on button "Agregar artículo" at bounding box center [259, 284] width 118 height 29
click at [259, 321] on li "Artículo existente" at bounding box center [254, 321] width 108 height 34
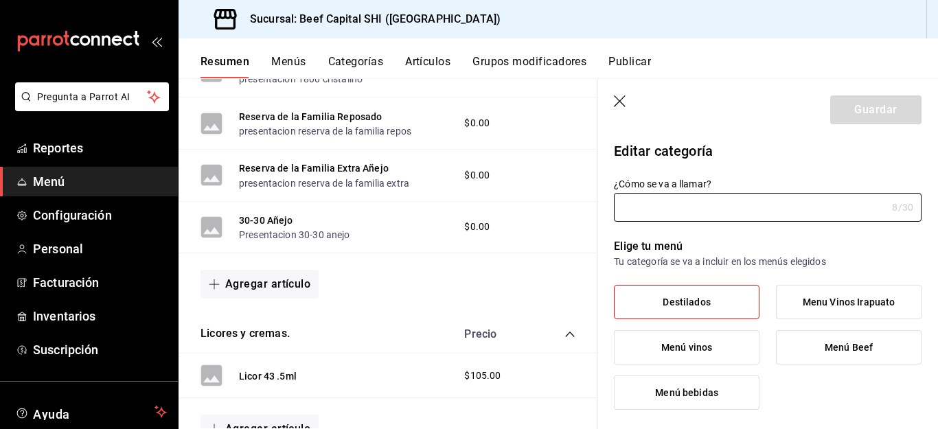
type input "Tequila."
type input "1754625002211"
type input "29ecb08a-6ce3-462f-9296-ce171008a533"
radio input "false"
radio input "true"
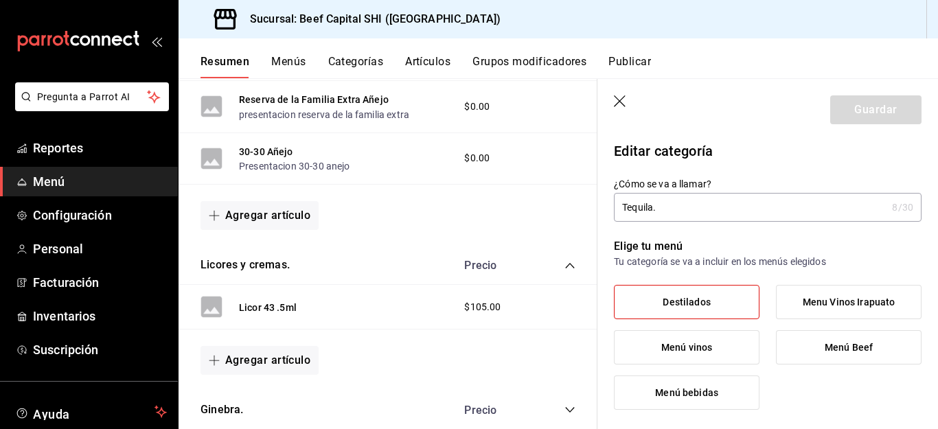
click at [616, 102] on icon "button" at bounding box center [621, 102] width 14 height 14
click at [281, 216] on button "Agregar artículo" at bounding box center [259, 215] width 118 height 29
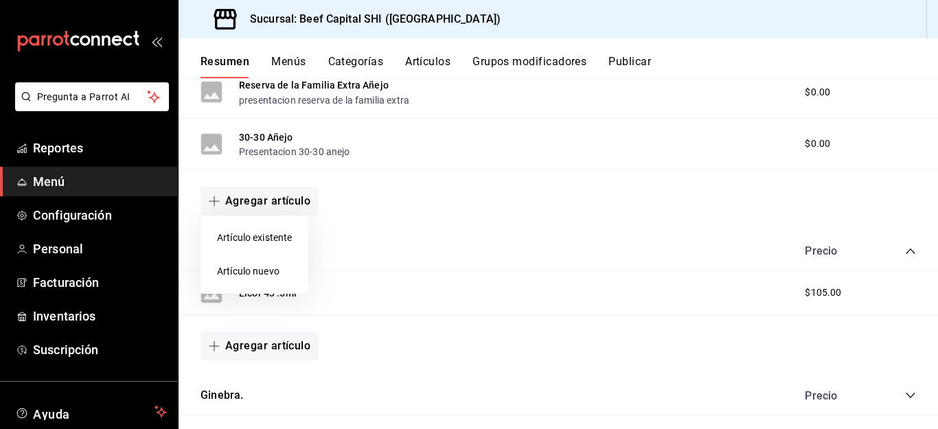
click at [263, 268] on li "Artículo nuevo" at bounding box center [254, 272] width 108 height 34
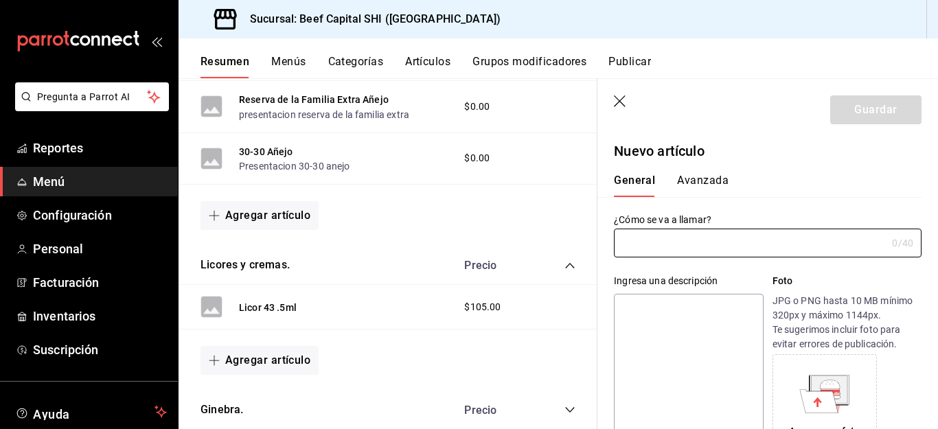
type input "AR-1756342536661"
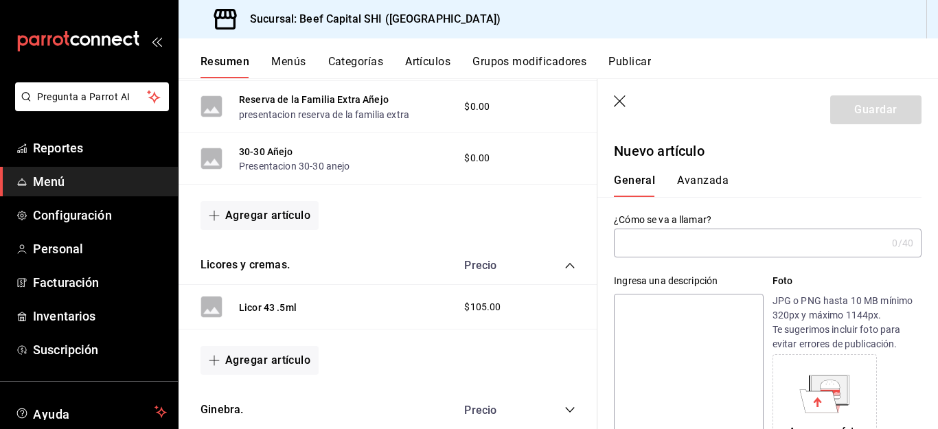
click at [659, 242] on input "text" at bounding box center [750, 242] width 272 height 27
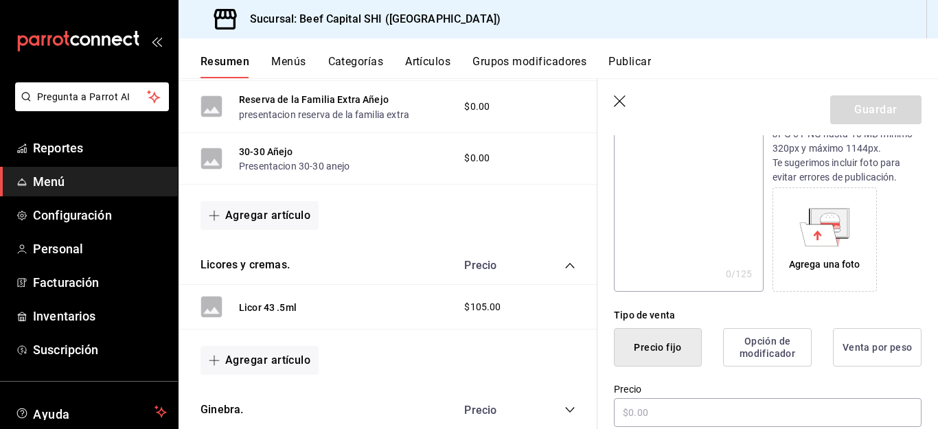
scroll to position [206, 0]
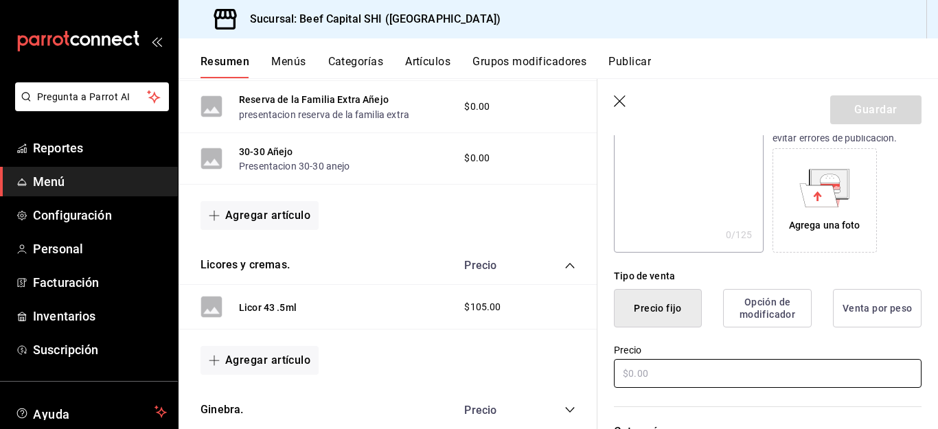
type input "coca zero"
click at [650, 371] on input "text" at bounding box center [767, 373] width 307 height 29
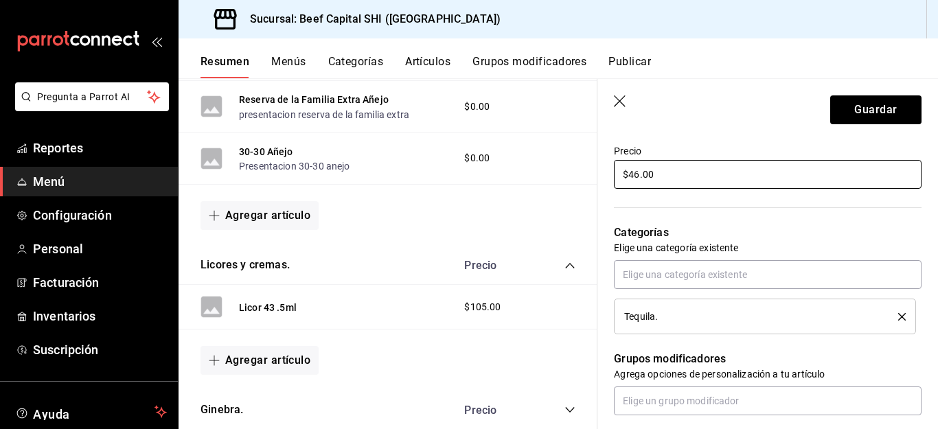
scroll to position [412, 0]
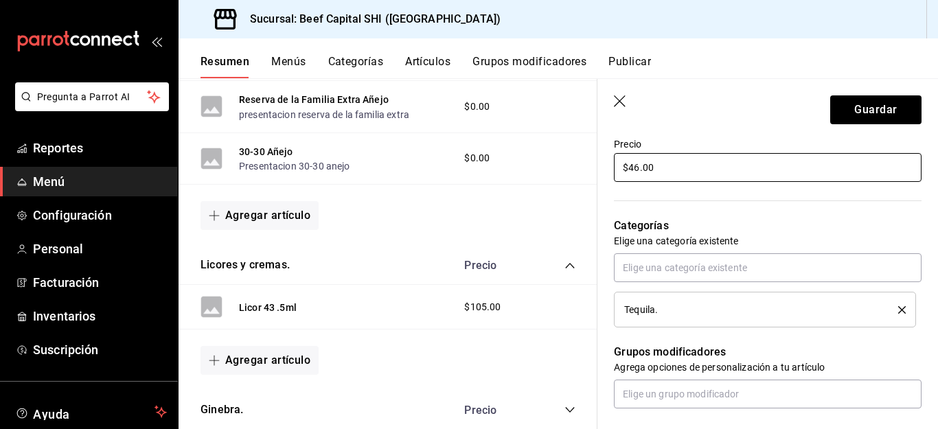
type input "$46.00"
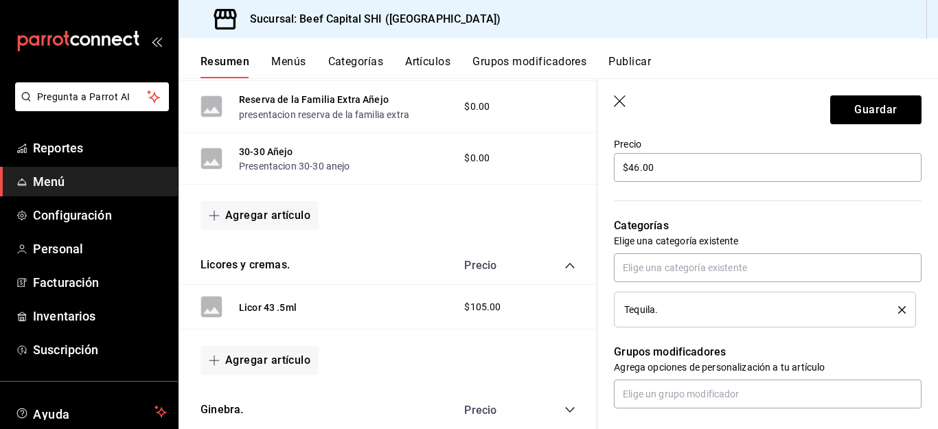
click at [898, 308] on icon "delete" at bounding box center [902, 310] width 8 height 8
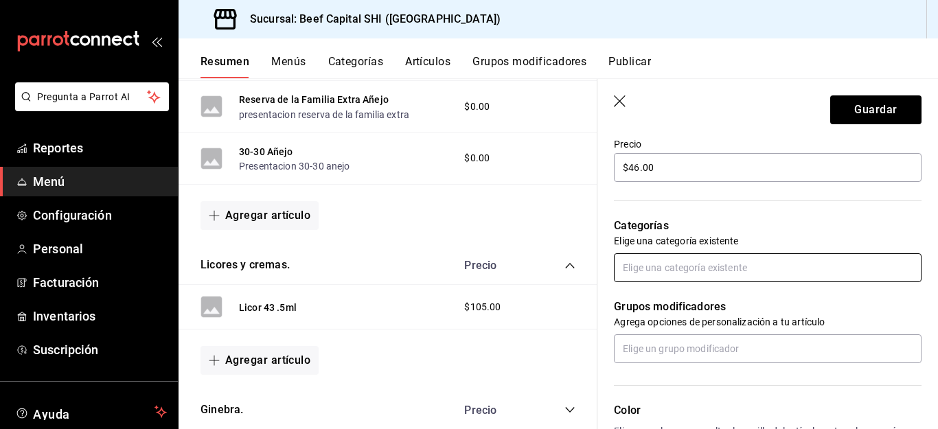
click at [835, 270] on input "text" at bounding box center [767, 267] width 307 height 29
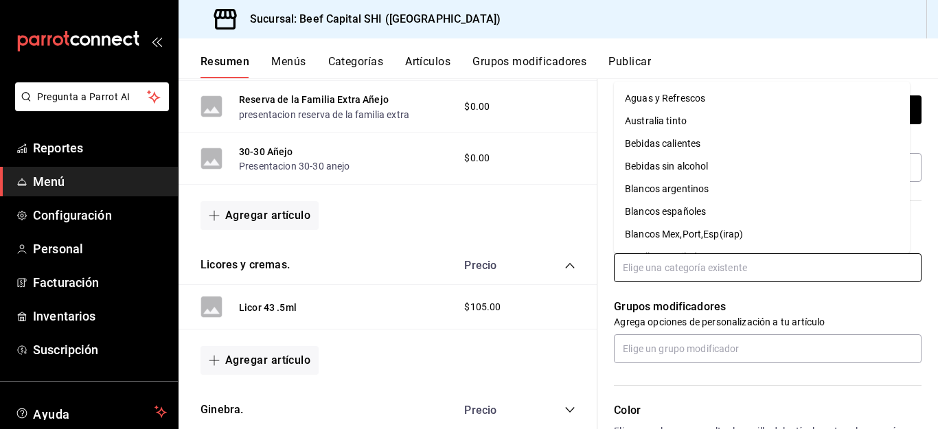
click at [757, 96] on li "Aguas y Refrescos" at bounding box center [762, 98] width 296 height 23
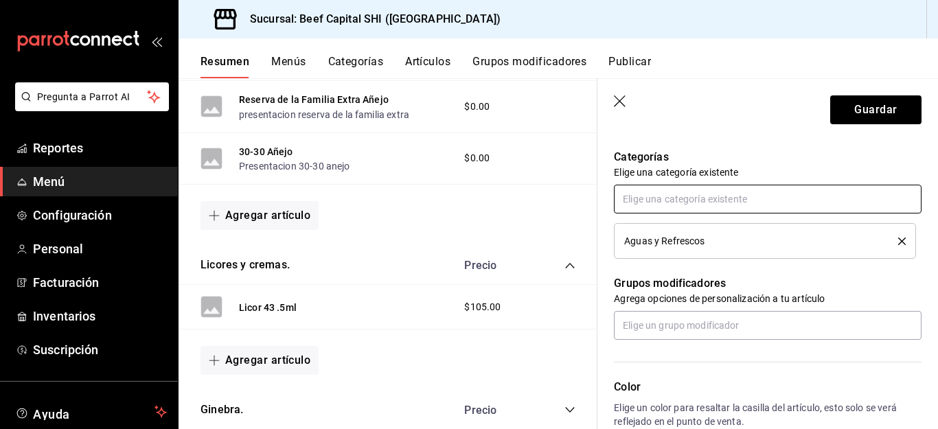
scroll to position [549, 0]
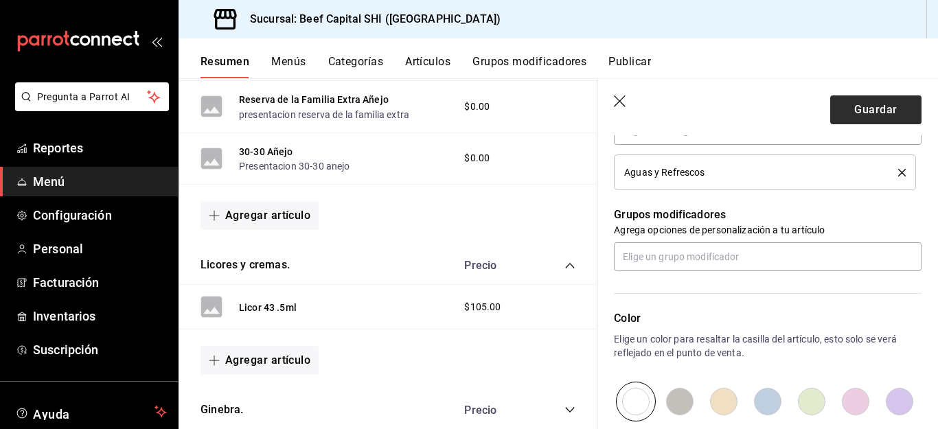
drag, startPoint x: 717, startPoint y: 404, endPoint x: 847, endPoint y: 107, distance: 323.9
click at [717, 403] on input "radio" at bounding box center [723, 402] width 44 height 40
radio input "true"
click at [847, 107] on button "Guardar" at bounding box center [875, 109] width 91 height 29
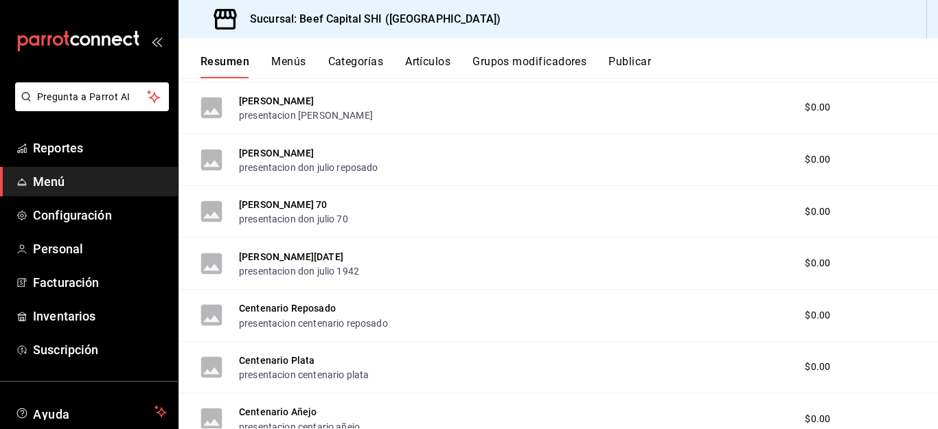
scroll to position [1973, 0]
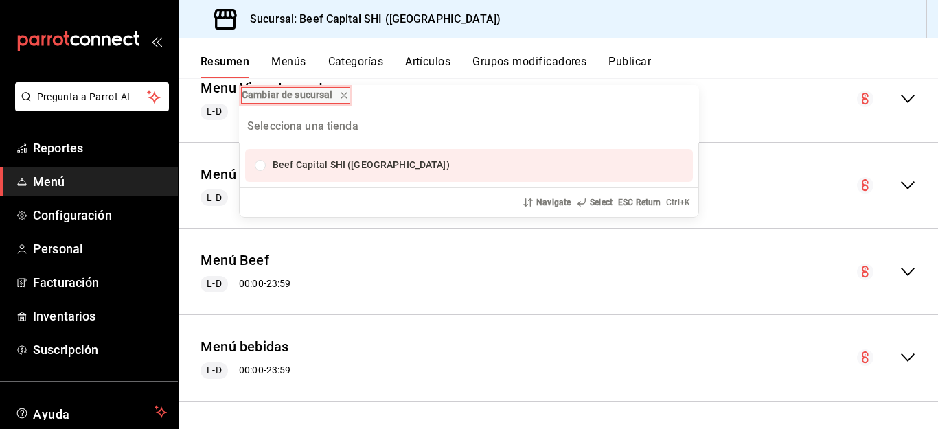
click at [347, 95] on icon "remove-block-cambiar-de sucursal" at bounding box center [343, 95] width 5 height 5
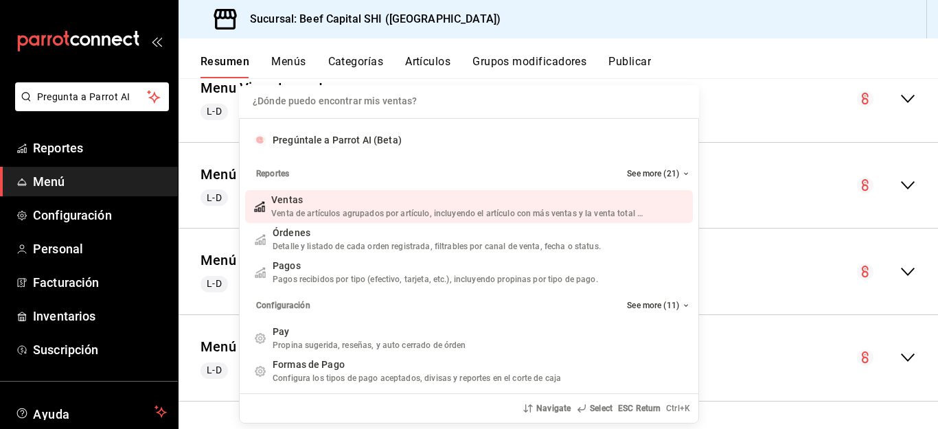
click at [210, 109] on div "¿Dónde puedo encontrar mis ventas? Pregúntale a Parrot AI (Beta) Reportes See m…" at bounding box center [469, 214] width 938 height 429
